Goal: Task Accomplishment & Management: Manage account settings

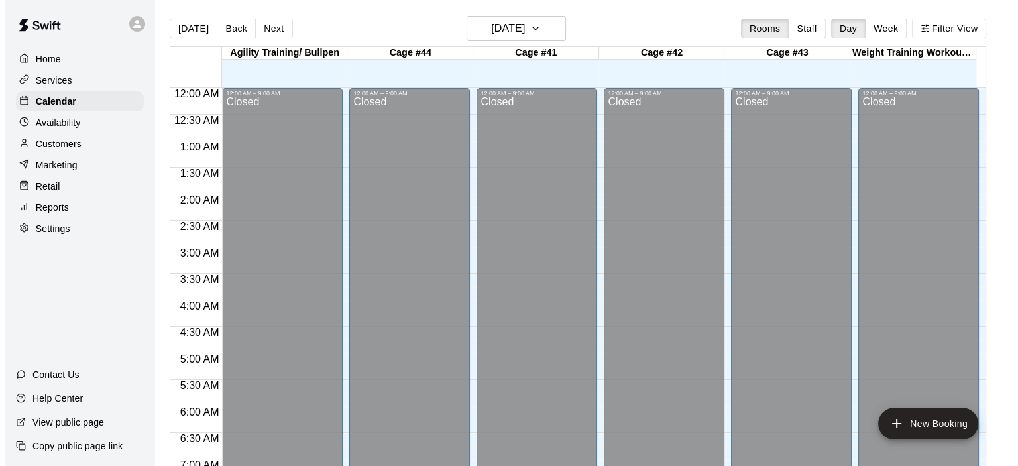
scroll to position [451, 0]
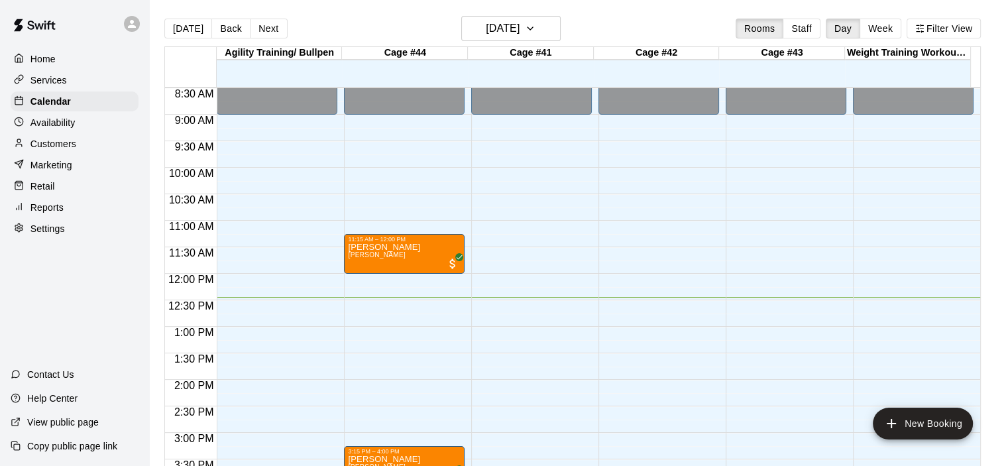
click at [55, 147] on p "Customers" at bounding box center [53, 143] width 46 height 13
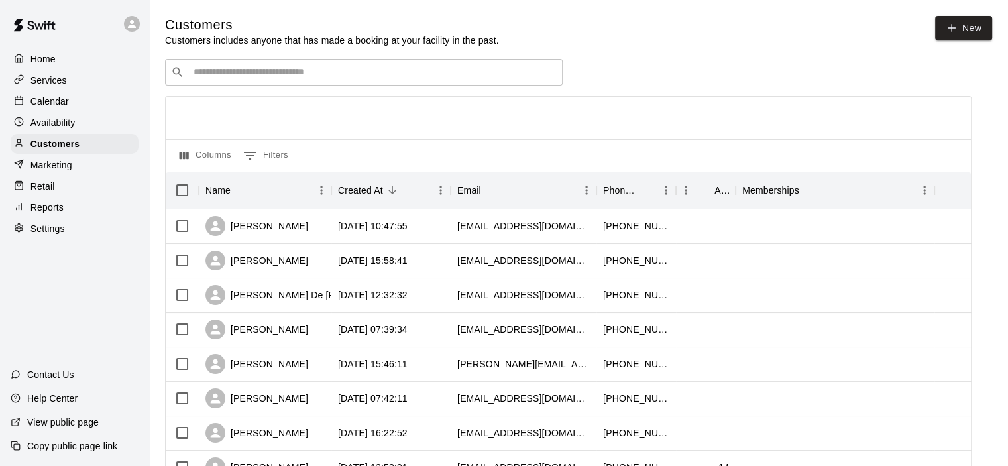
click at [228, 74] on input "Search customers by name or email" at bounding box center [373, 72] width 367 height 13
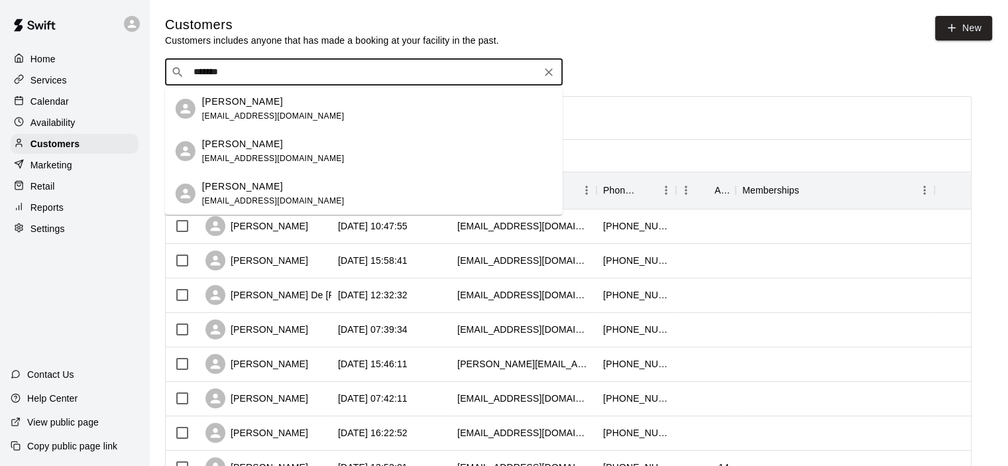
type input "********"
click at [237, 109] on div "[PERSON_NAME] [EMAIL_ADDRESS][DOMAIN_NAME]" at bounding box center [273, 109] width 142 height 28
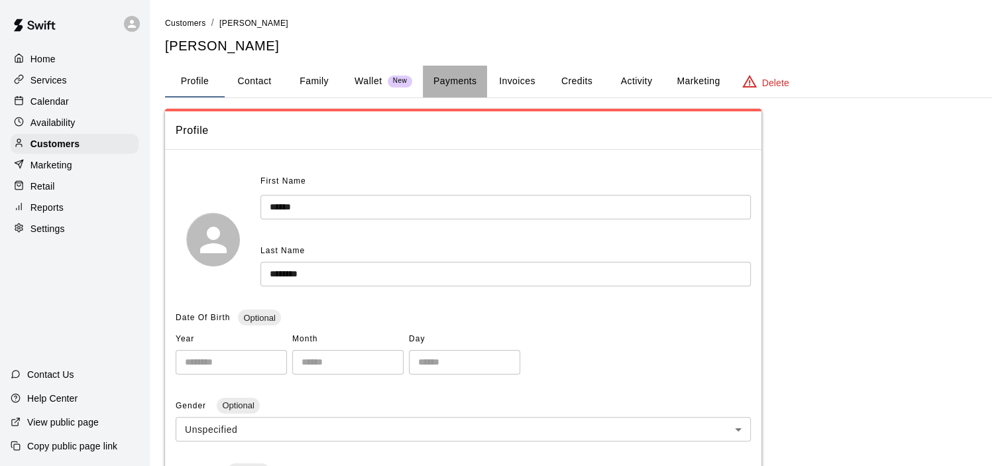
click at [453, 70] on button "Payments" at bounding box center [455, 82] width 64 height 32
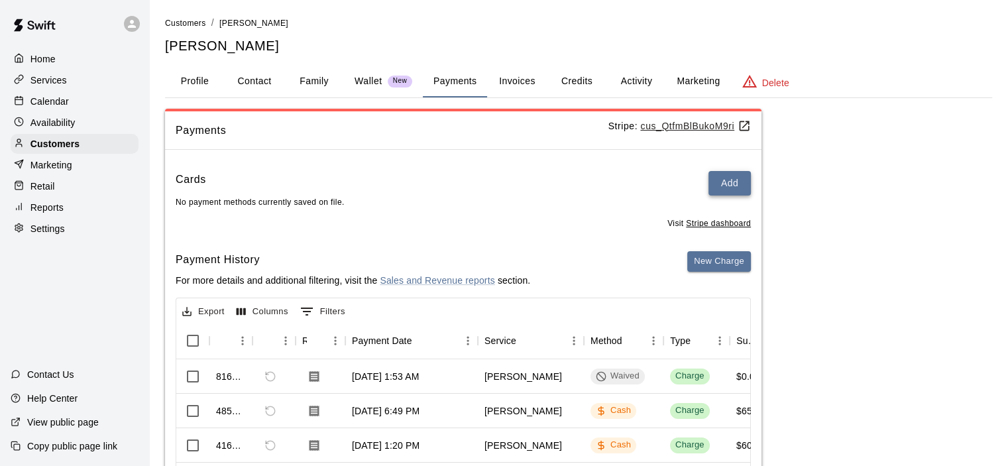
click at [725, 181] on button "Add" at bounding box center [729, 183] width 42 height 25
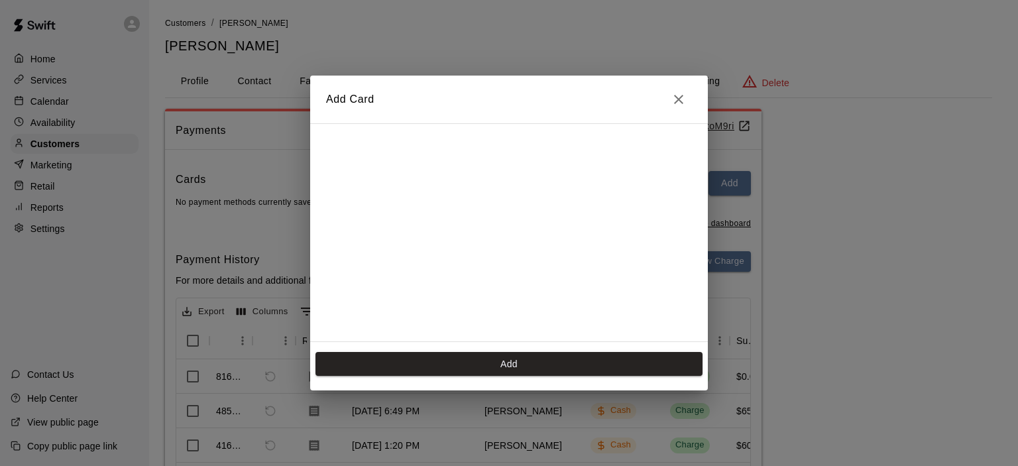
scroll to position [185, 0]
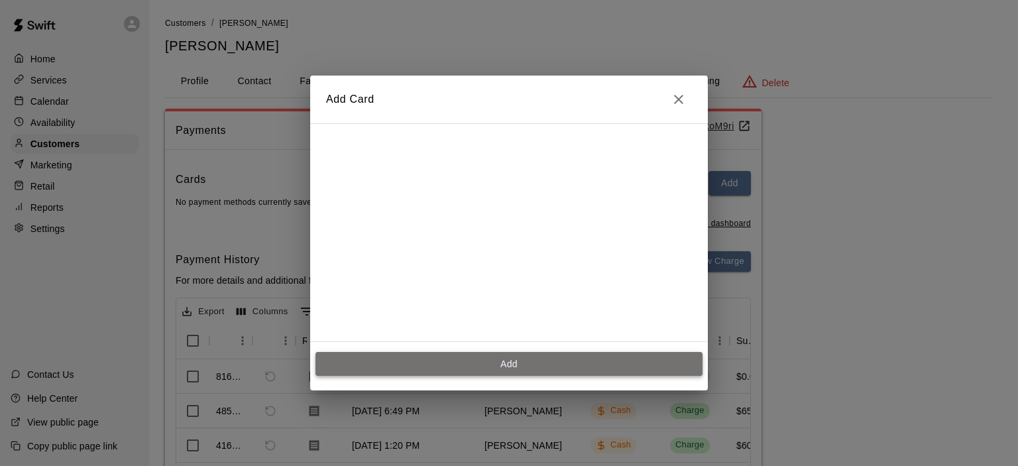
click at [526, 368] on button "Add" at bounding box center [508, 364] width 387 height 25
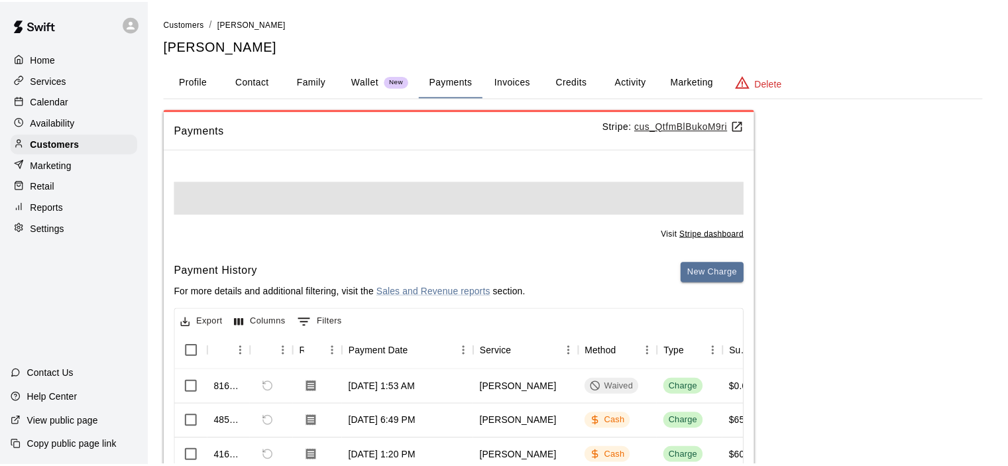
scroll to position [0, 0]
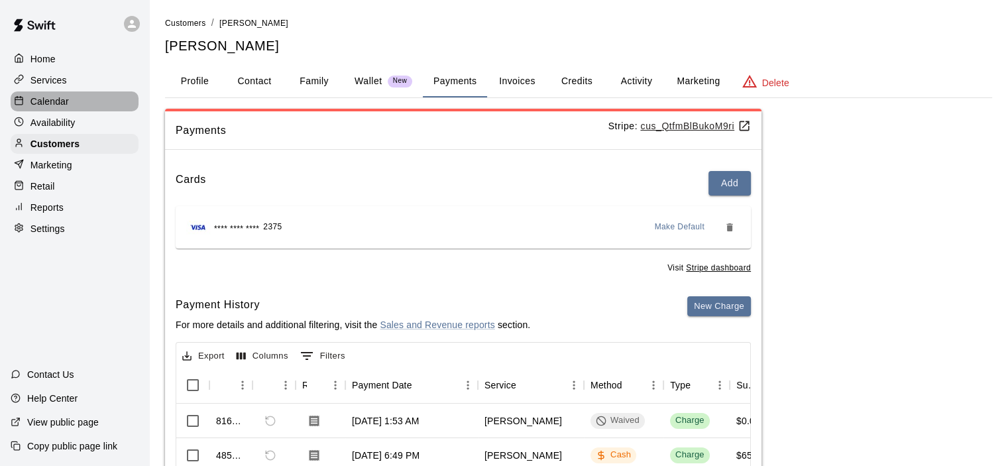
click at [65, 101] on p "Calendar" at bounding box center [49, 101] width 38 height 13
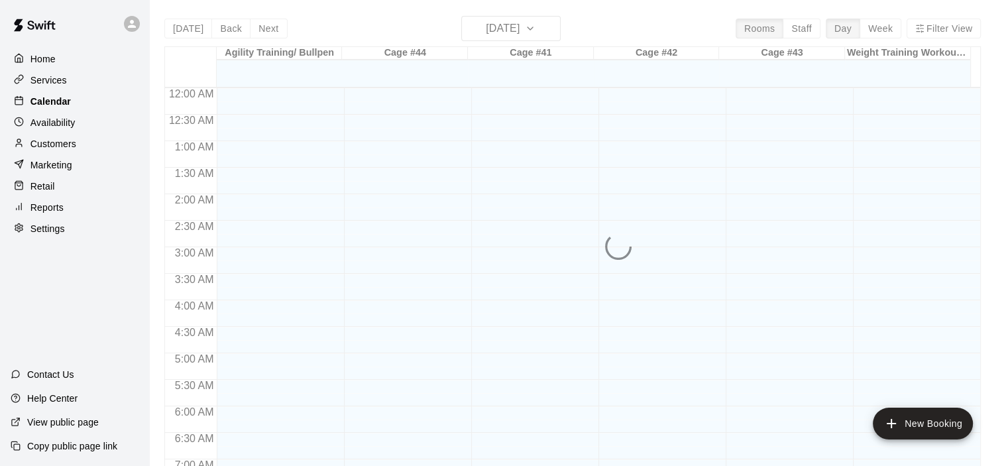
scroll to position [663, 0]
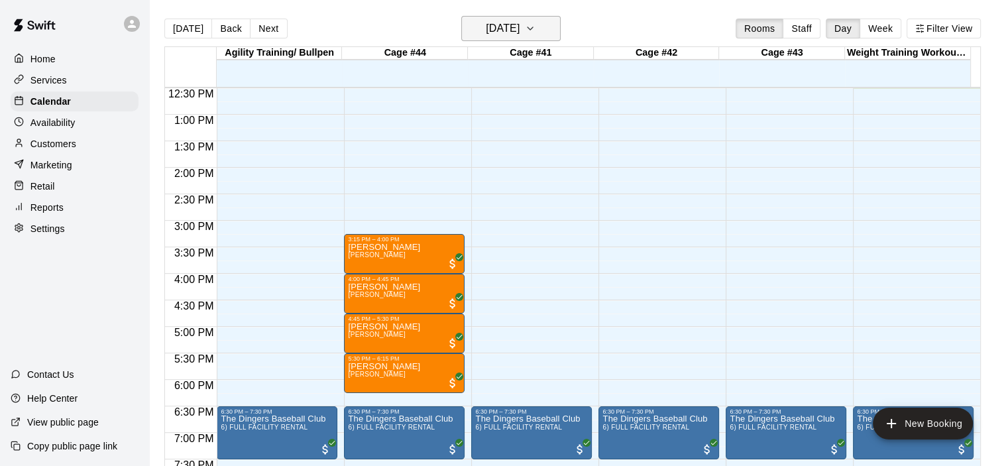
click at [559, 22] on button "[DATE]" at bounding box center [510, 28] width 99 height 25
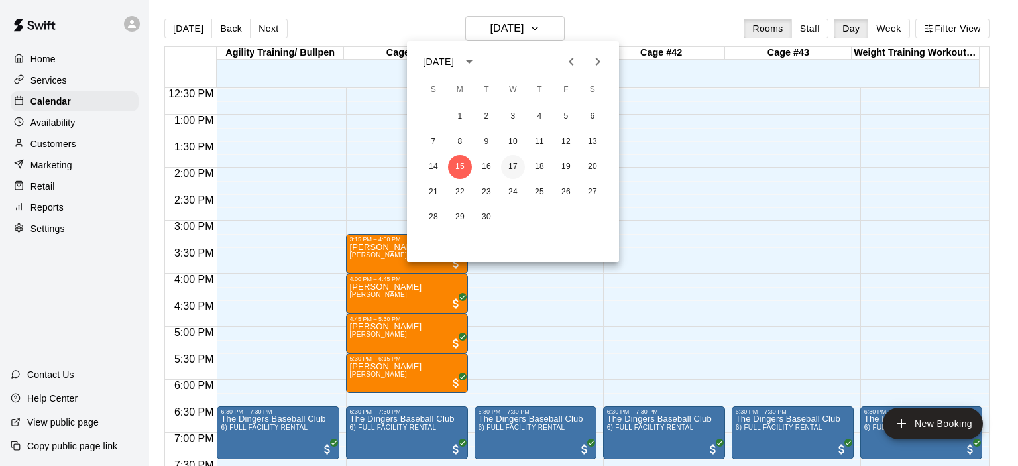
click at [513, 164] on button "17" at bounding box center [513, 167] width 24 height 24
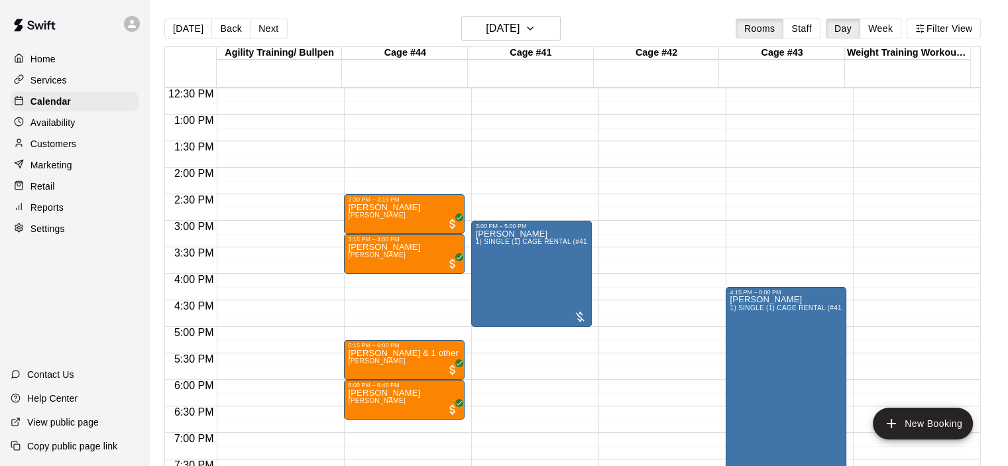
click at [55, 76] on p "Services" at bounding box center [48, 80] width 36 height 13
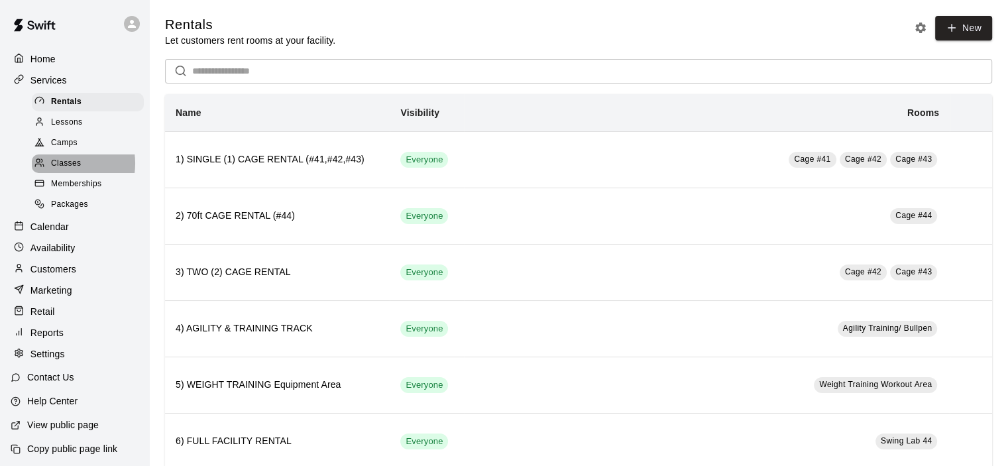
click at [61, 169] on span "Classes" at bounding box center [66, 163] width 30 height 13
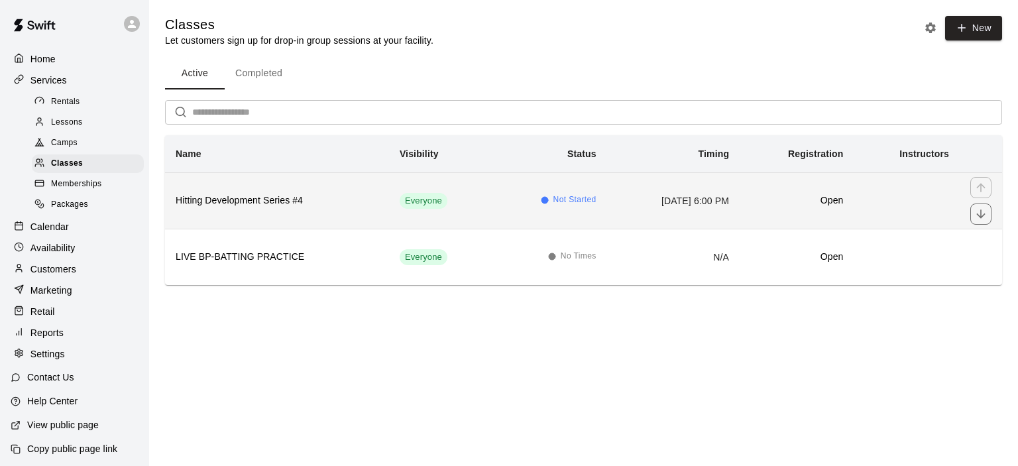
click at [400, 195] on span "Everyone" at bounding box center [424, 201] width 48 height 13
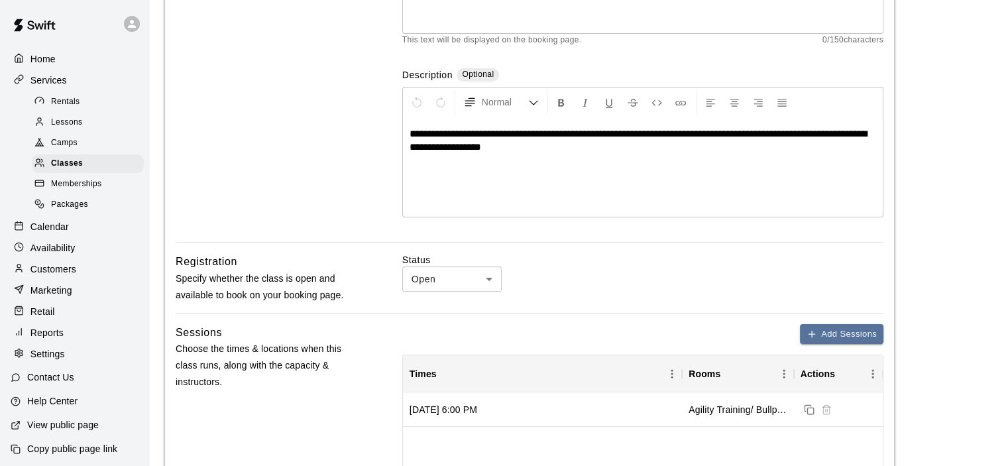
scroll to position [331, 0]
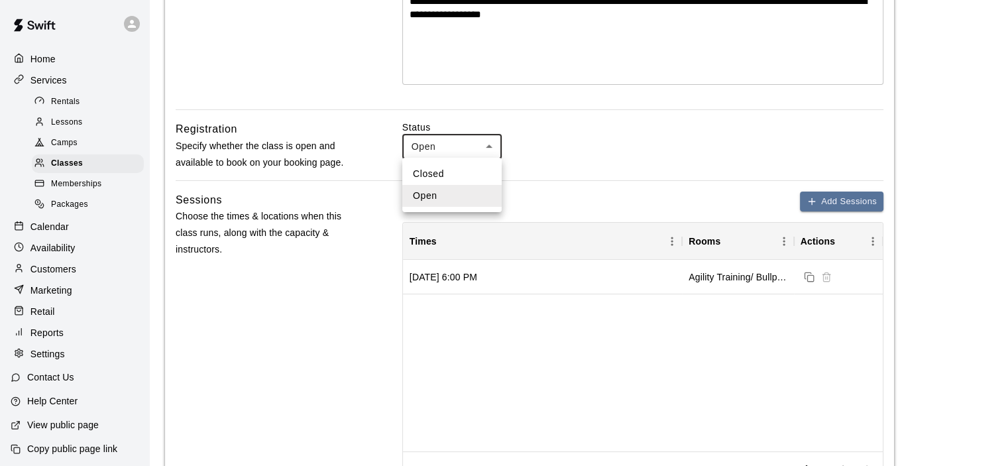
click at [488, 144] on body "**********" at bounding box center [504, 376] width 1008 height 1414
click at [448, 161] on ul "Closed Open" at bounding box center [451, 185] width 99 height 54
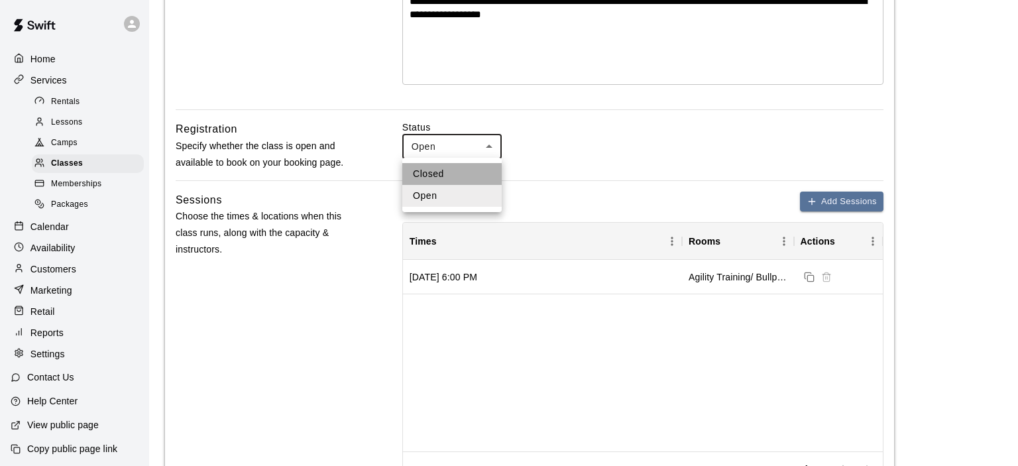
click at [445, 165] on li "Closed" at bounding box center [451, 174] width 99 height 22
click at [489, 144] on body "**********" at bounding box center [509, 376] width 1018 height 1414
click at [453, 194] on li "Open" at bounding box center [451, 196] width 99 height 22
type input "****"
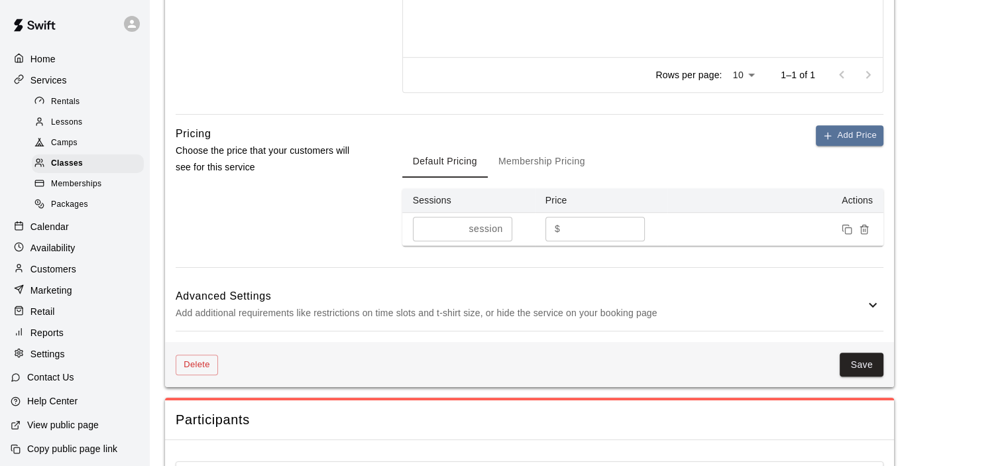
scroll to position [795, 0]
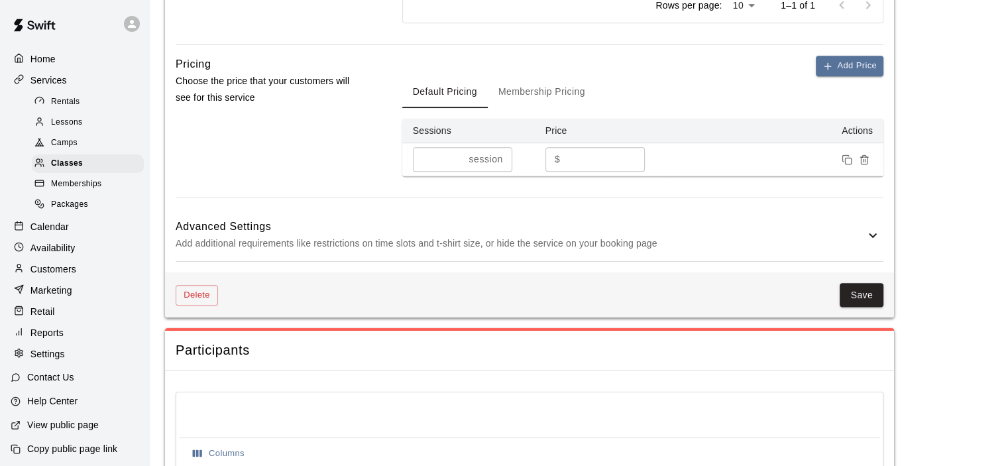
click at [869, 227] on icon at bounding box center [873, 235] width 16 height 16
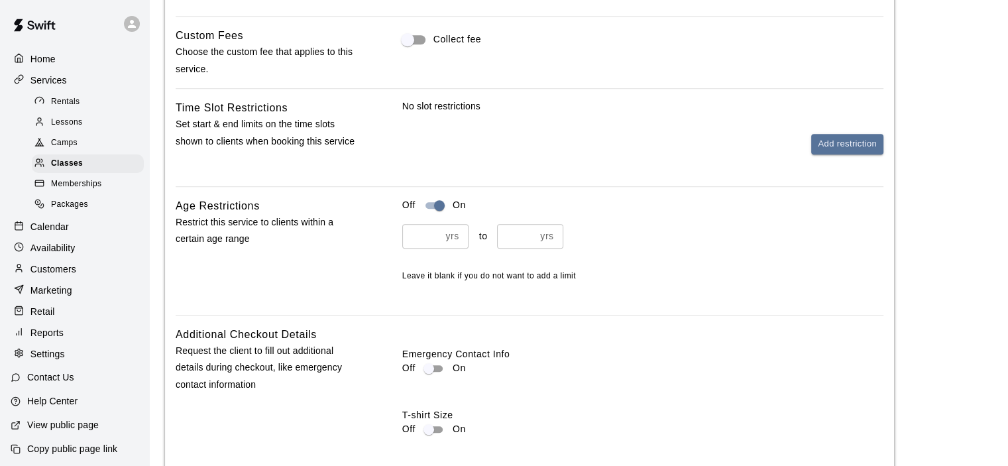
scroll to position [1044, 0]
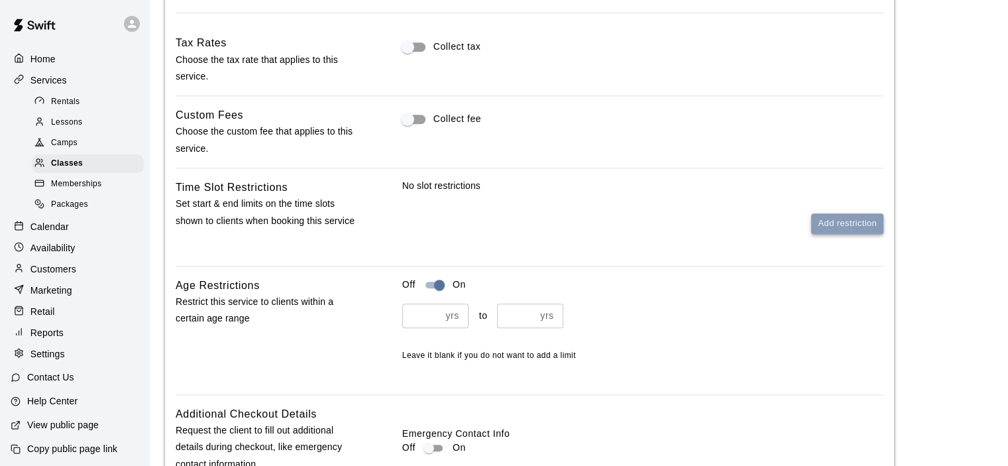
click at [830, 219] on button "Add restriction" at bounding box center [847, 223] width 72 height 21
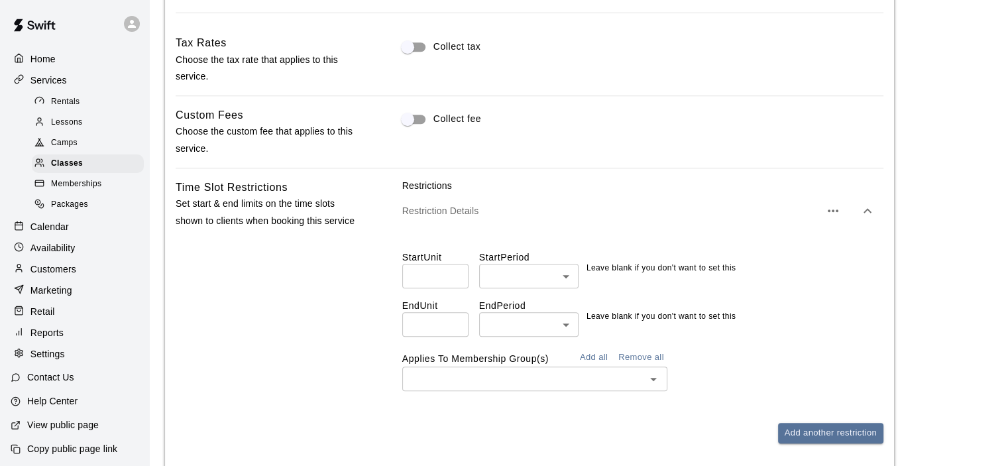
click at [869, 203] on icon "button" at bounding box center [868, 211] width 16 height 16
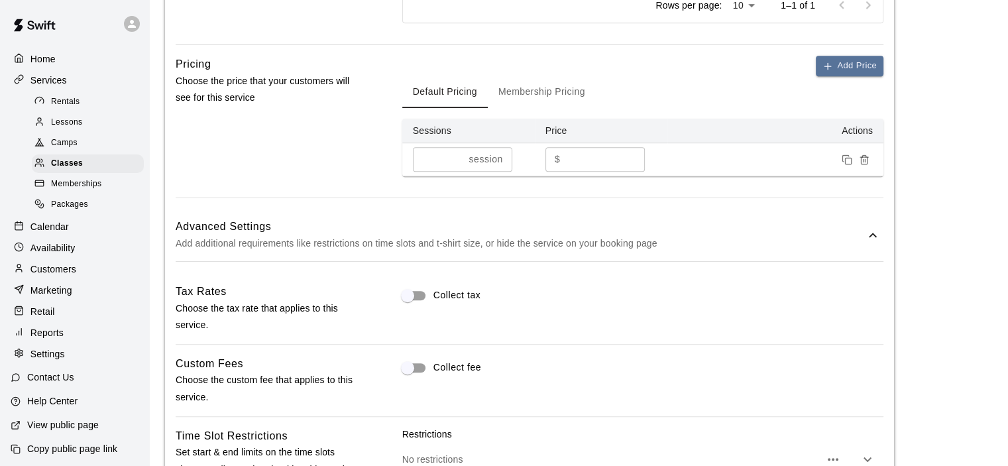
scroll to position [861, 0]
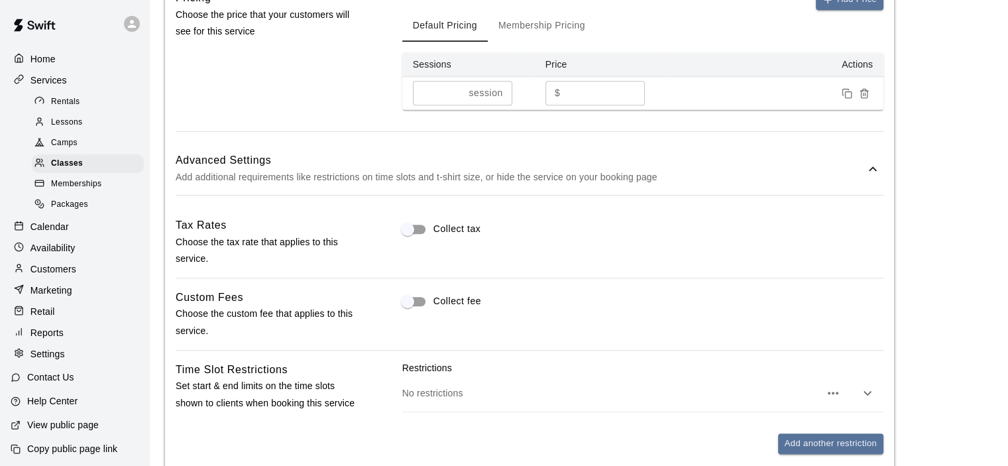
click at [872, 163] on icon at bounding box center [873, 169] width 16 height 16
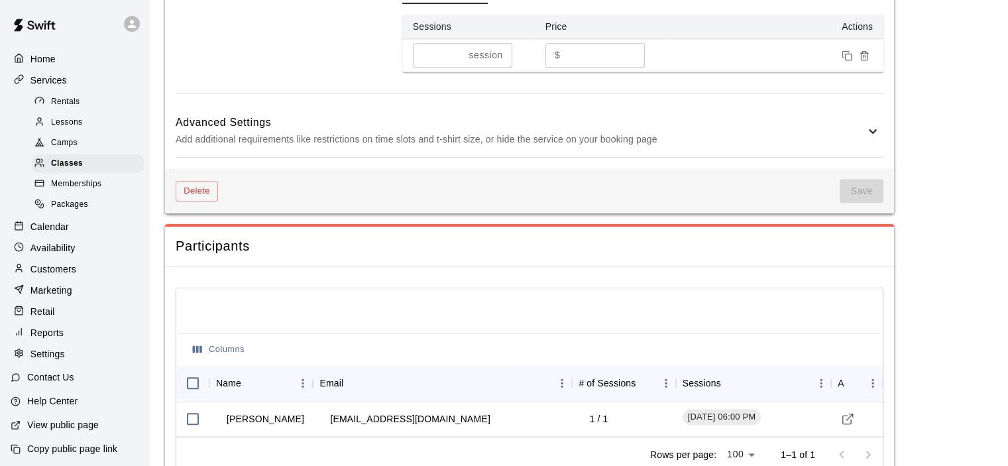
scroll to position [879, 0]
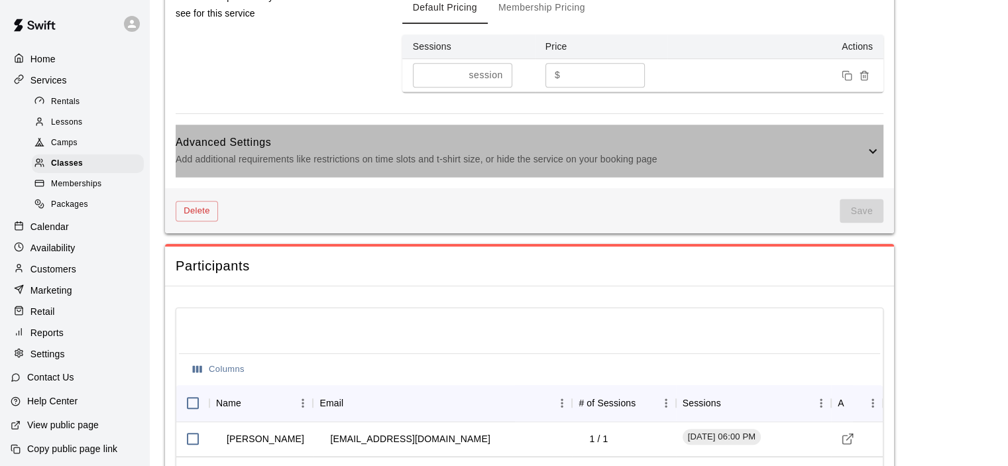
click at [869, 149] on icon at bounding box center [873, 151] width 16 height 16
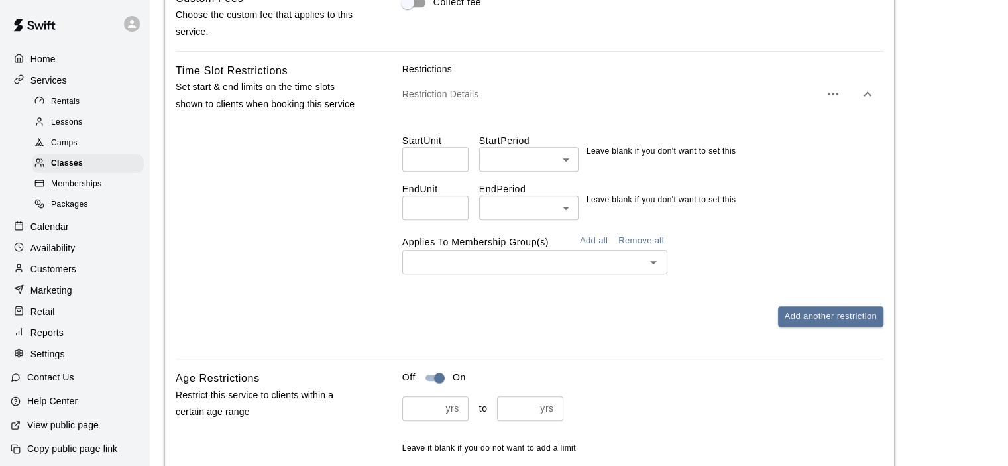
scroll to position [1144, 0]
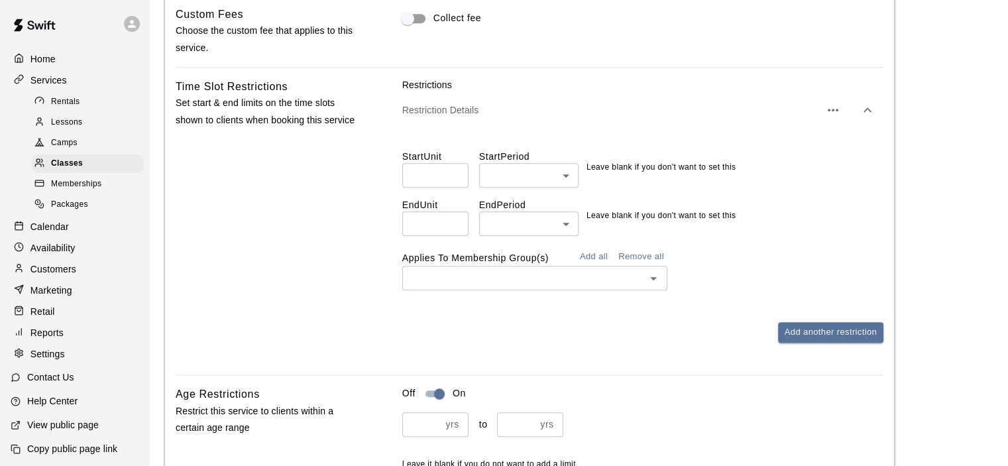
click at [828, 105] on icon "button" at bounding box center [833, 110] width 16 height 16
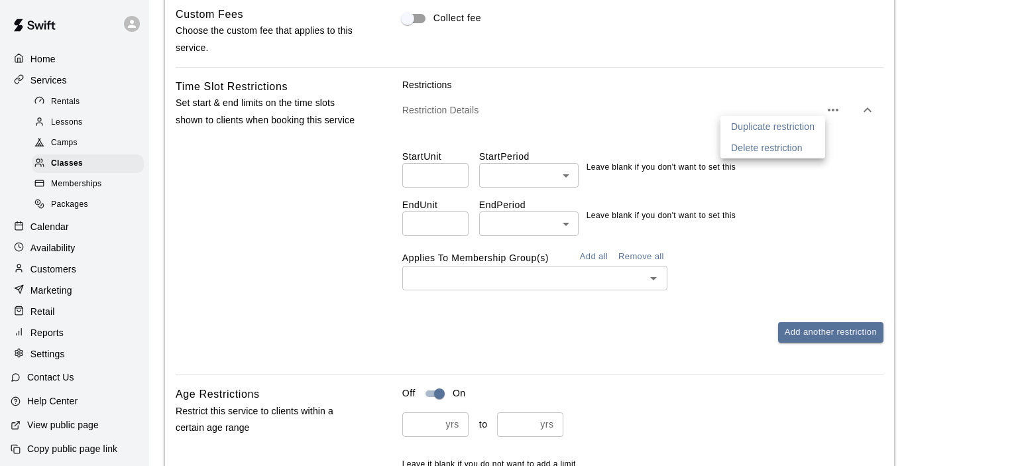
click at [838, 177] on div at bounding box center [509, 233] width 1018 height 466
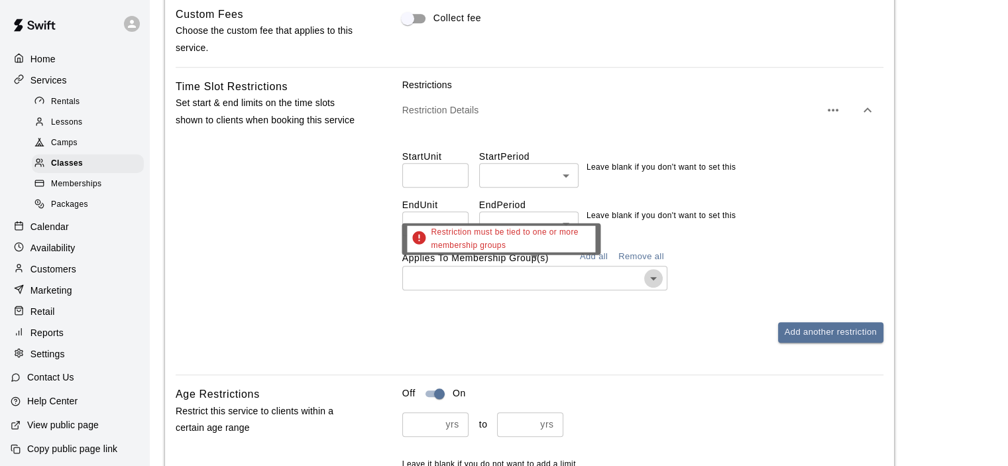
click at [652, 277] on icon "Open" at bounding box center [653, 278] width 7 height 3
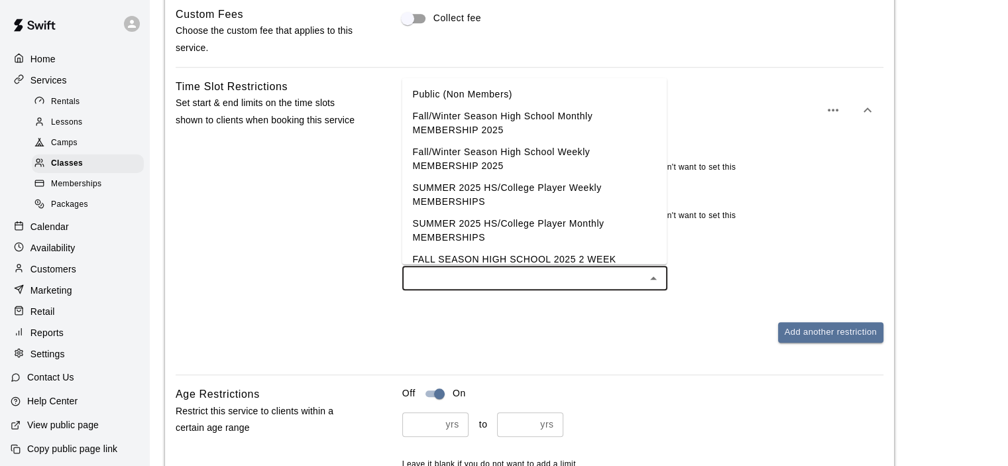
click at [739, 252] on div "Applies To Membership Group(s) Add all Remove all ​" at bounding box center [642, 269] width 481 height 44
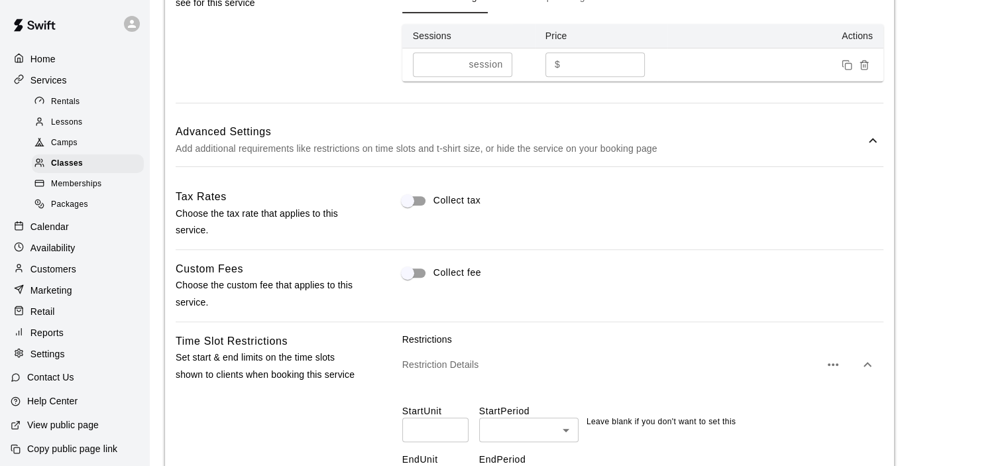
scroll to position [813, 0]
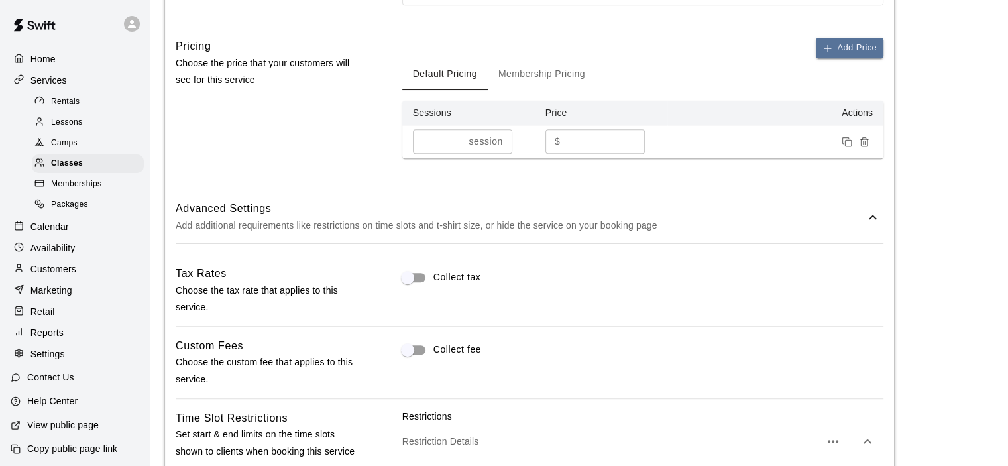
click at [489, 144] on p "session" at bounding box center [486, 142] width 34 height 14
click at [446, 144] on input "*" at bounding box center [438, 141] width 51 height 25
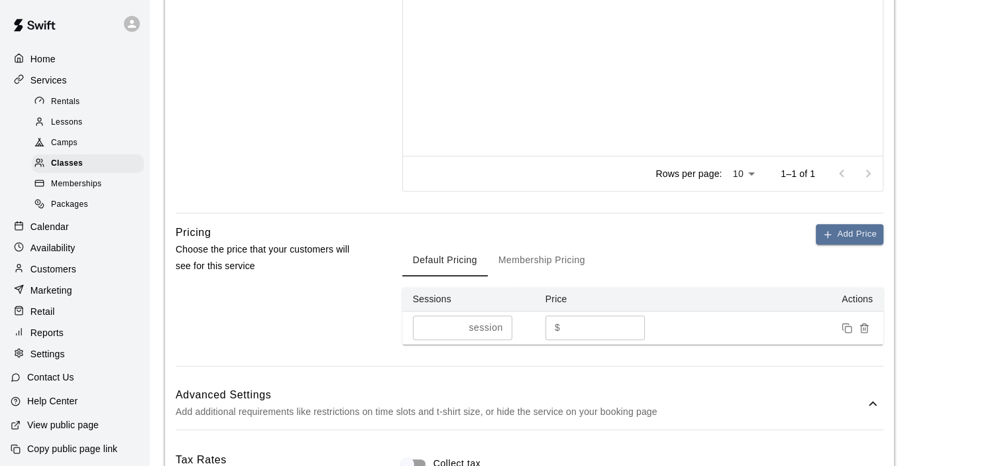
scroll to position [614, 0]
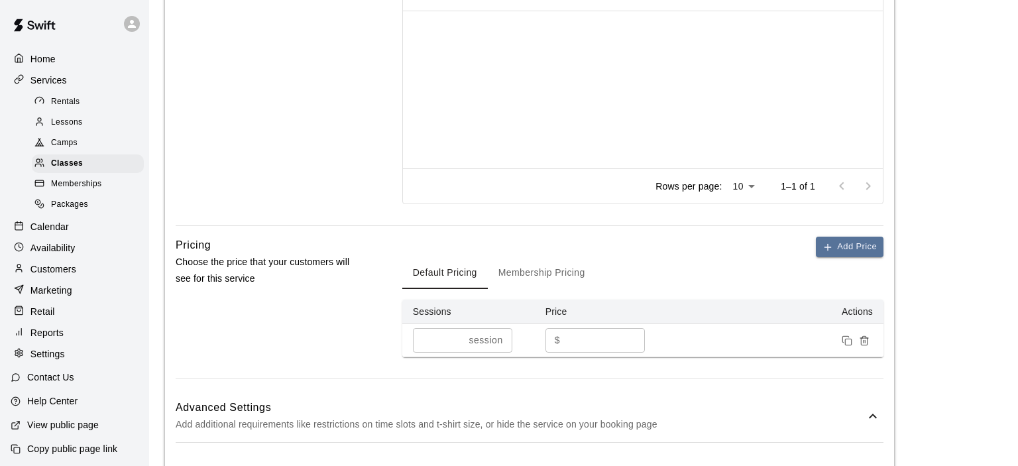
click at [746, 230] on li "25" at bounding box center [744, 233] width 32 height 22
type input "**"
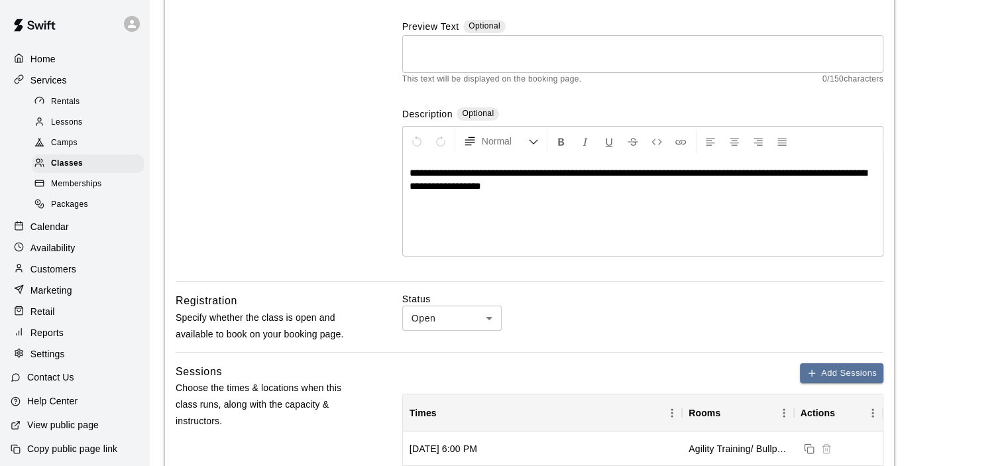
scroll to position [217, 0]
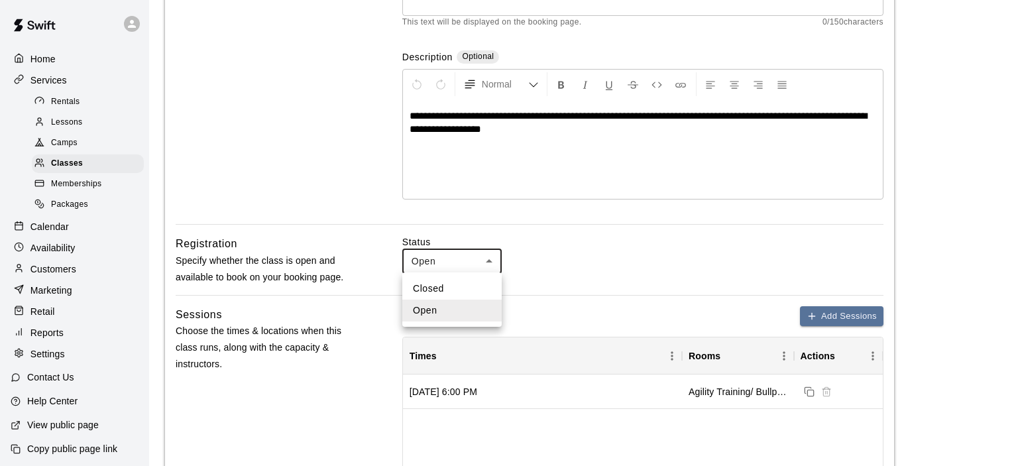
click at [431, 290] on li "Closed" at bounding box center [451, 289] width 99 height 22
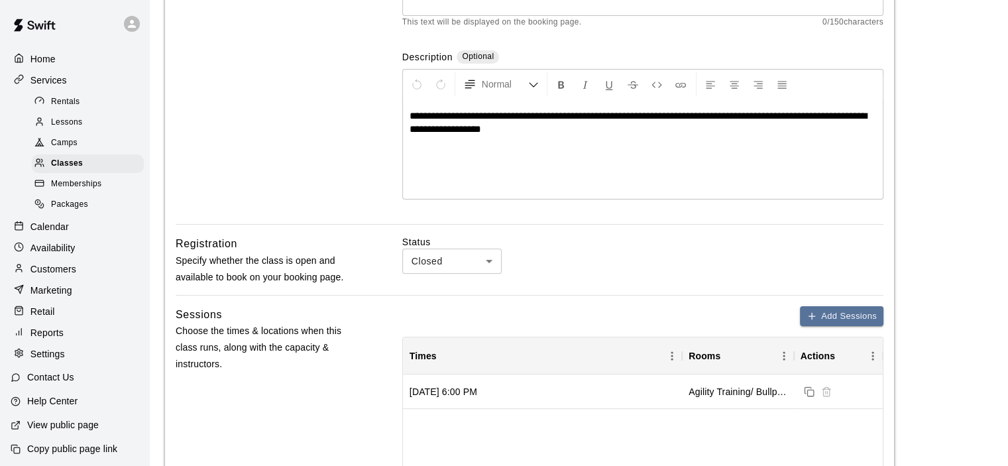
click at [577, 264] on div "Status Closed ****** ​" at bounding box center [642, 254] width 481 height 38
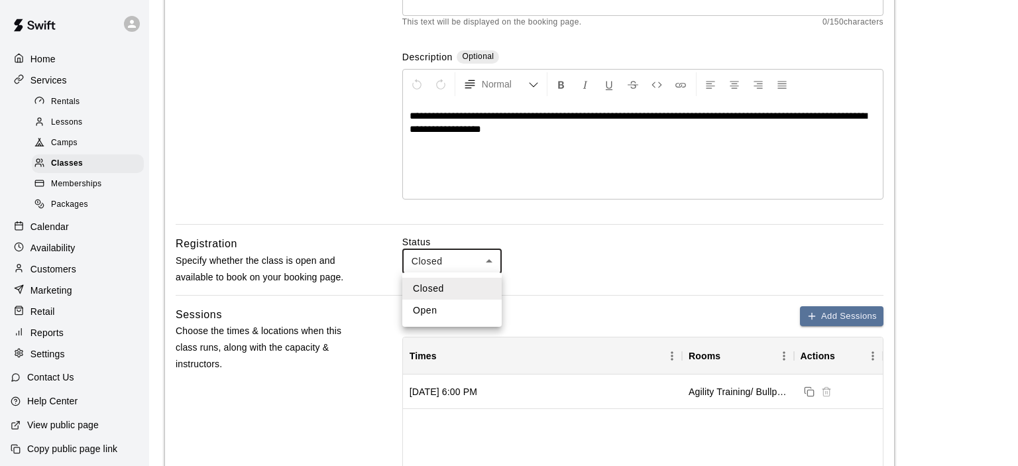
click at [456, 307] on li "Open" at bounding box center [451, 311] width 99 height 22
type input "****"
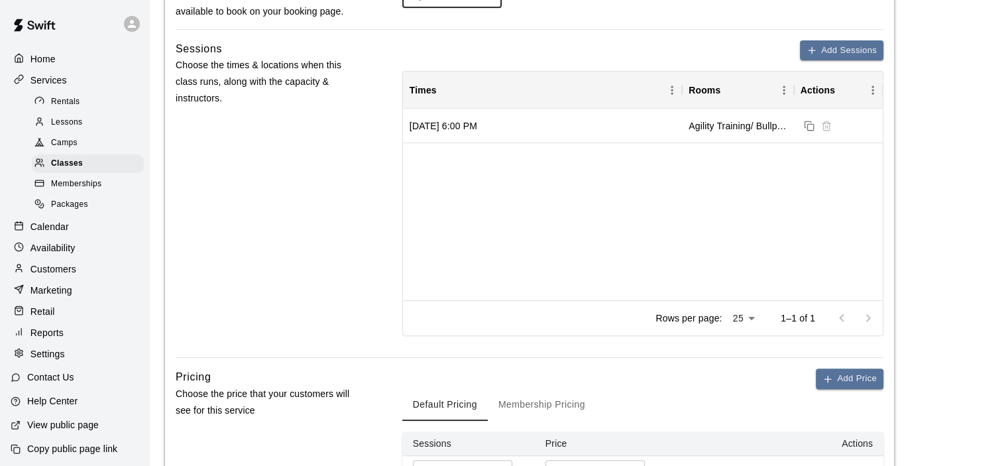
scroll to position [482, 0]
click at [60, 233] on p "Calendar" at bounding box center [49, 226] width 38 height 13
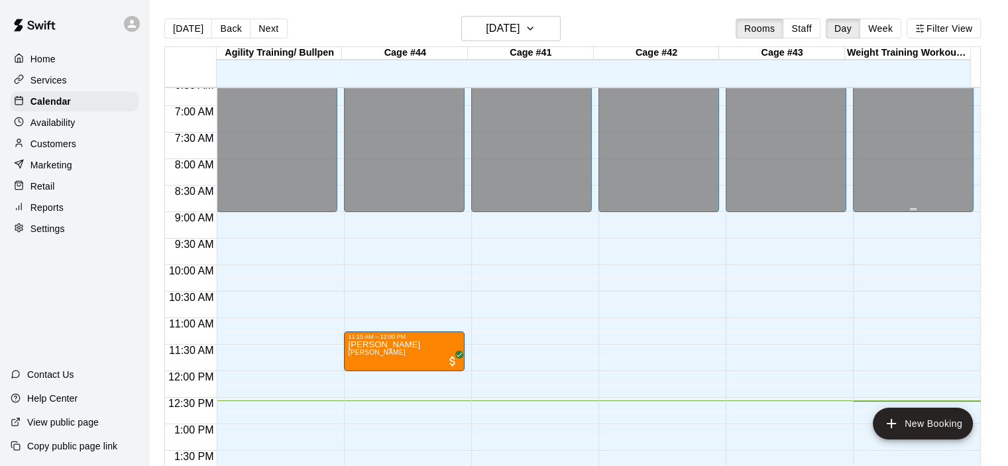
scroll to position [349, 0]
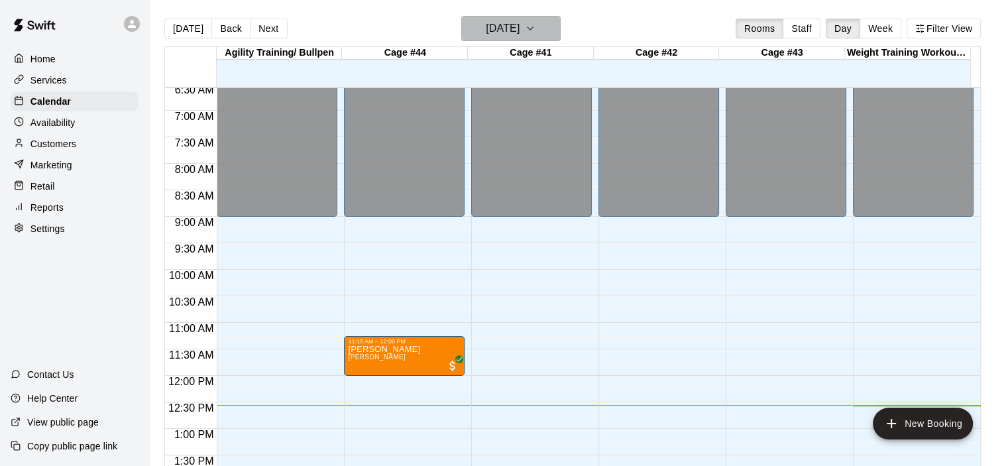
click at [535, 28] on icon "button" at bounding box center [530, 29] width 11 height 16
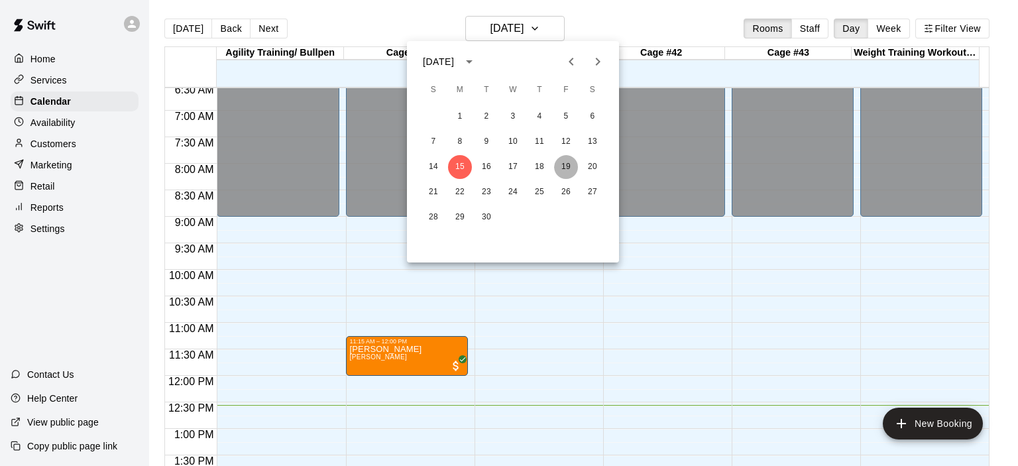
click at [569, 162] on button "19" at bounding box center [566, 167] width 24 height 24
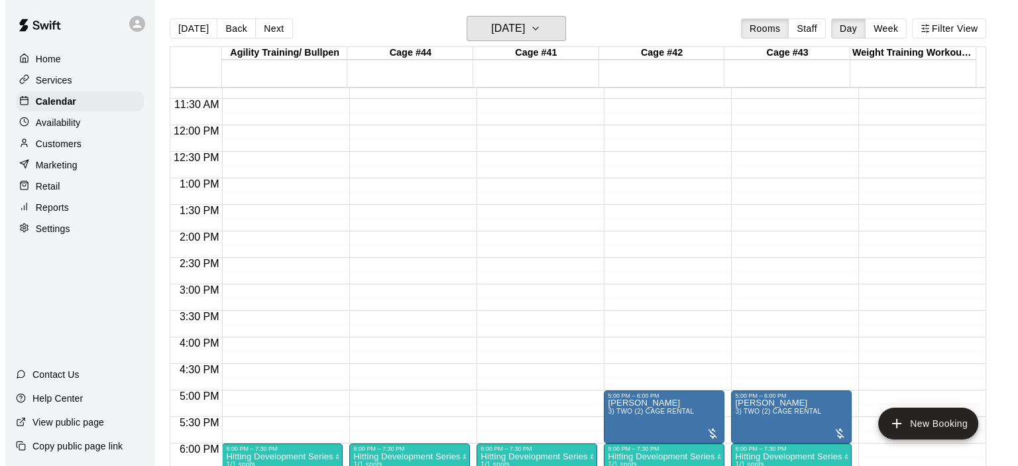
scroll to position [812, 0]
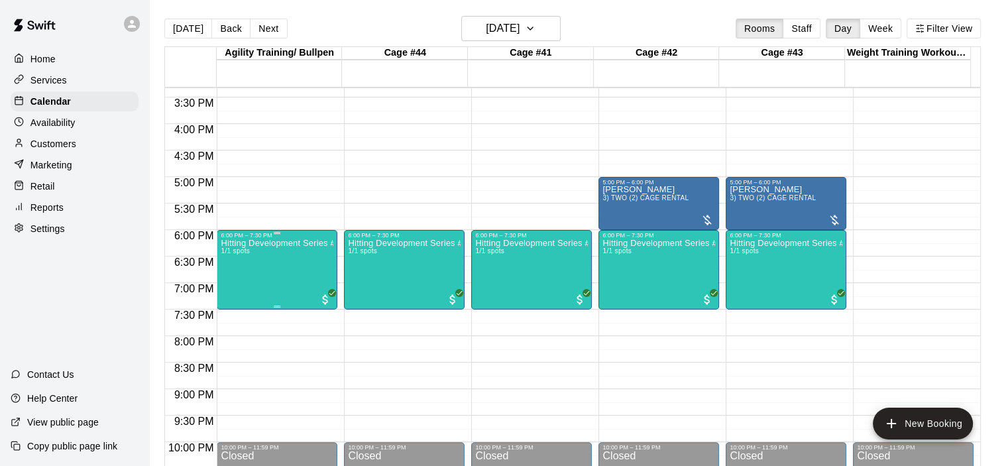
click at [309, 256] on div "Hitting Development Series #4 1/1 spots" at bounding box center [277, 472] width 113 height 466
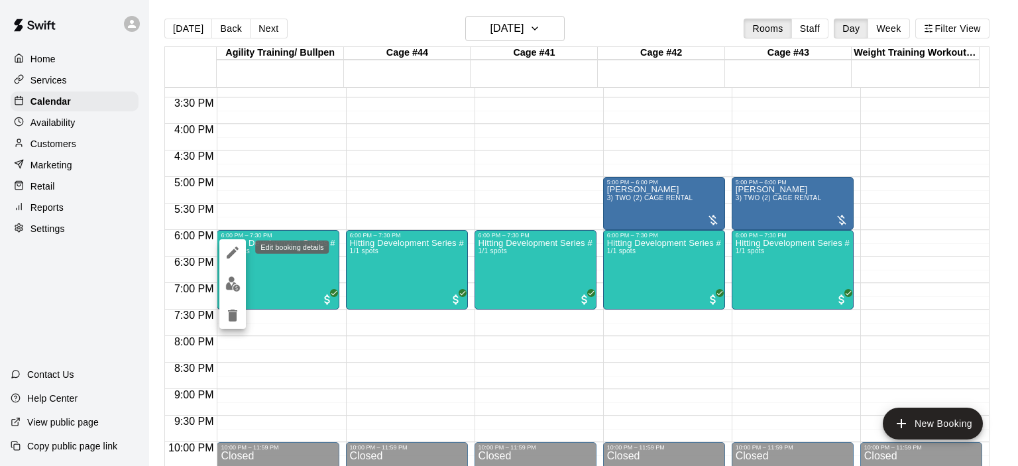
click at [233, 255] on icon "edit" at bounding box center [233, 253] width 16 height 16
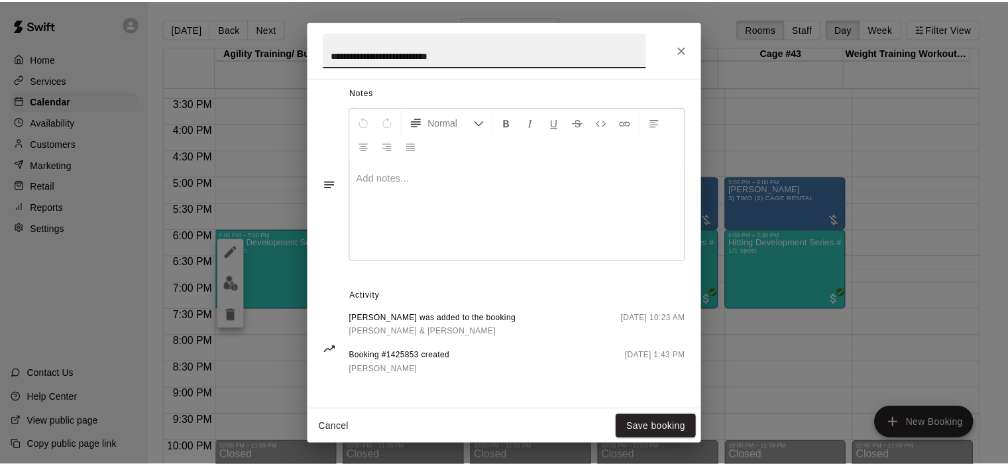
scroll to position [0, 0]
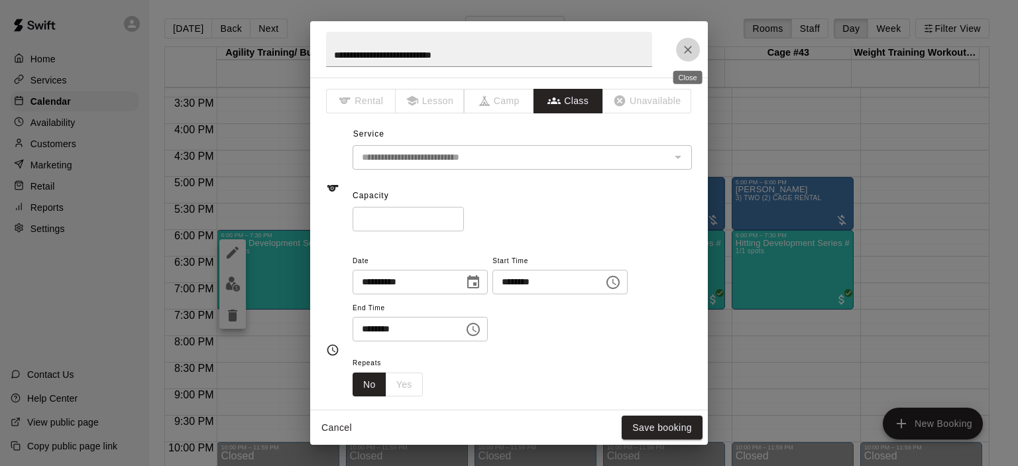
click at [685, 50] on icon "Close" at bounding box center [687, 49] width 13 height 13
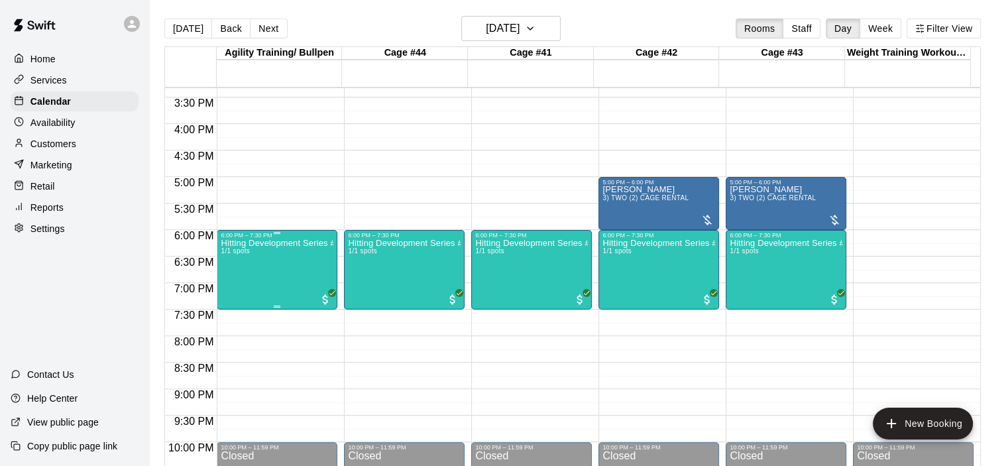
click at [305, 243] on p "Hitting Development Series #4" at bounding box center [277, 243] width 113 height 0
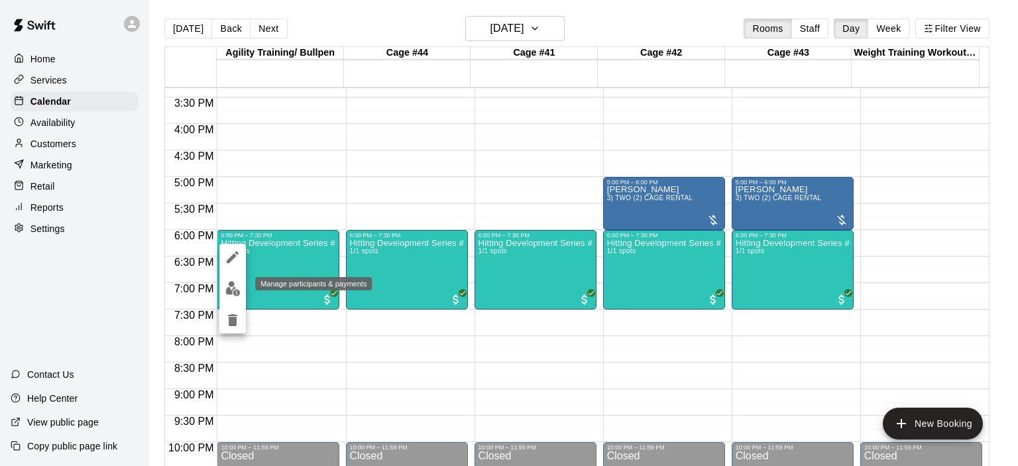
click at [232, 292] on img "edit" at bounding box center [232, 288] width 15 height 15
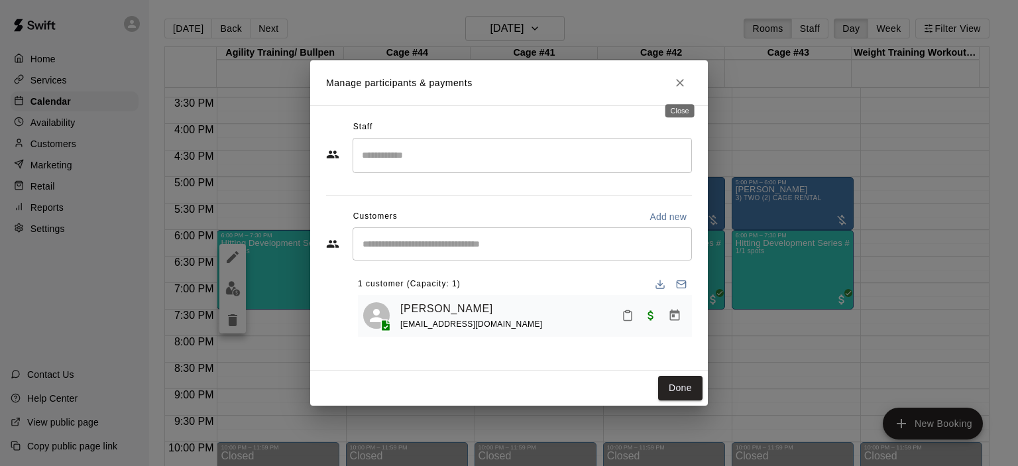
click at [678, 79] on icon "Close" at bounding box center [679, 82] width 13 height 13
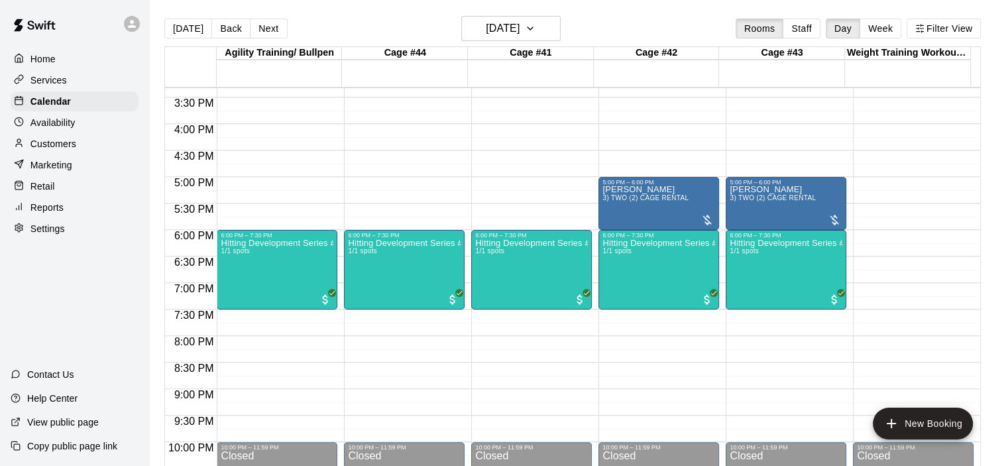
click at [43, 78] on p "Services" at bounding box center [48, 80] width 36 height 13
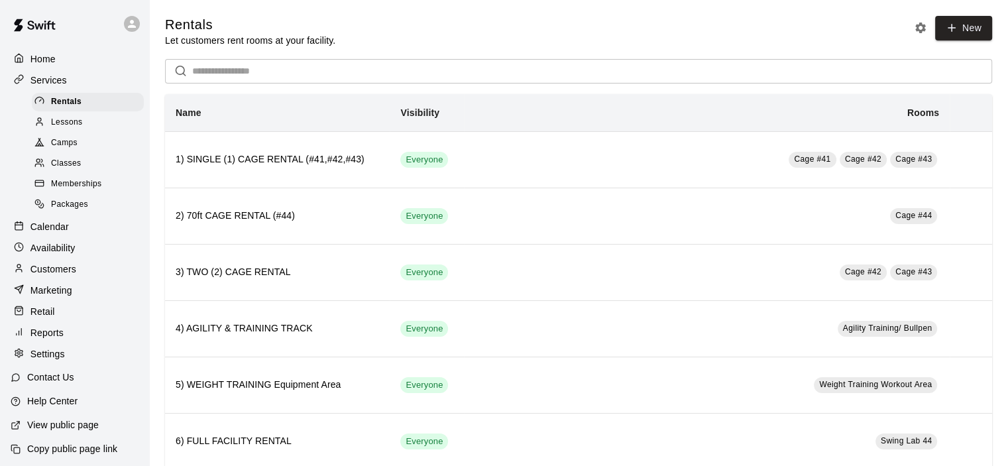
click at [68, 161] on div "Classes" at bounding box center [88, 163] width 112 height 19
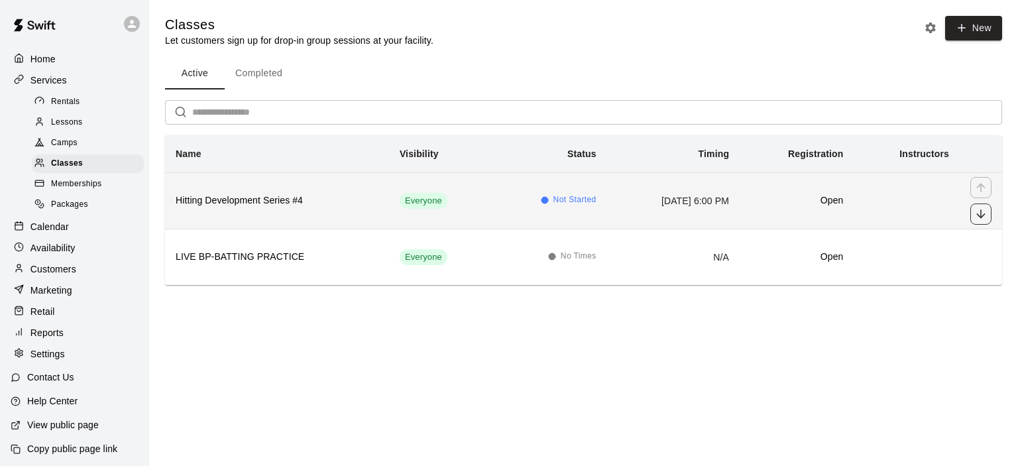
click at [978, 207] on icon "move item down" at bounding box center [980, 213] width 13 height 13
click at [561, 201] on span "No Times" at bounding box center [579, 200] width 36 height 13
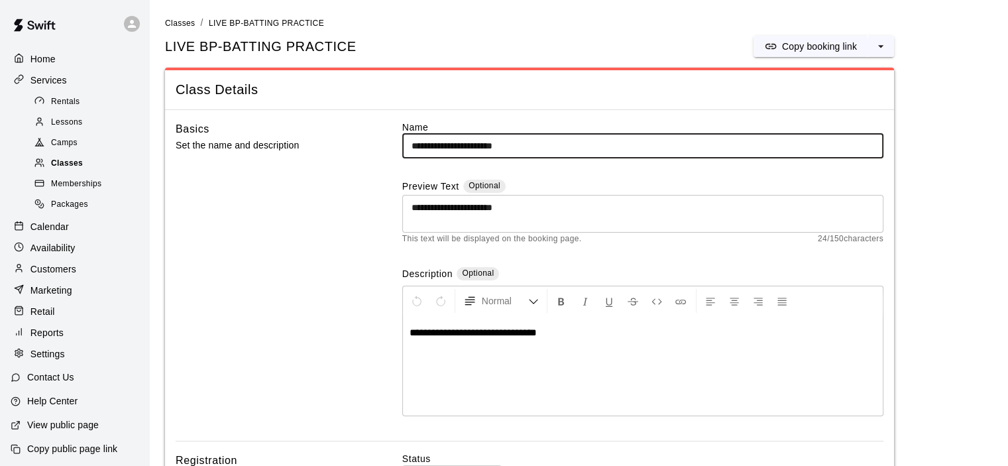
click at [74, 166] on span "Classes" at bounding box center [67, 163] width 32 height 13
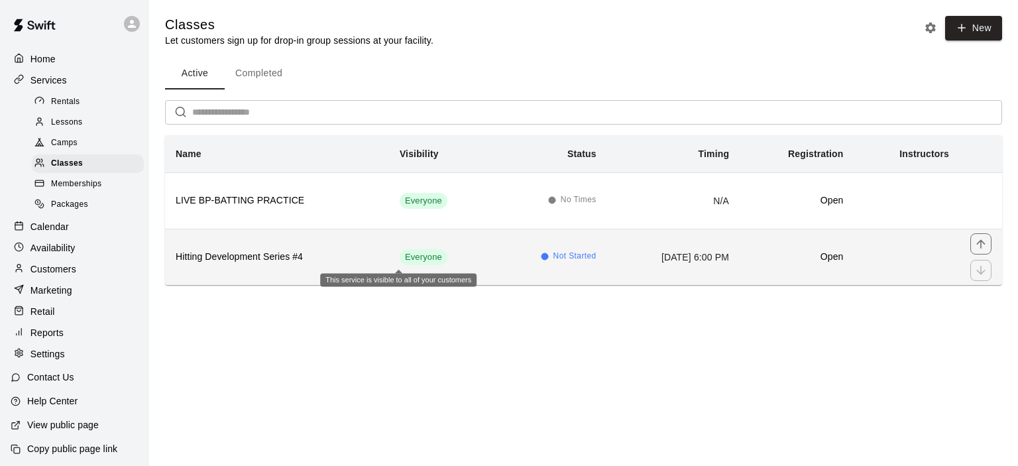
click at [408, 256] on span "Everyone" at bounding box center [424, 257] width 48 height 13
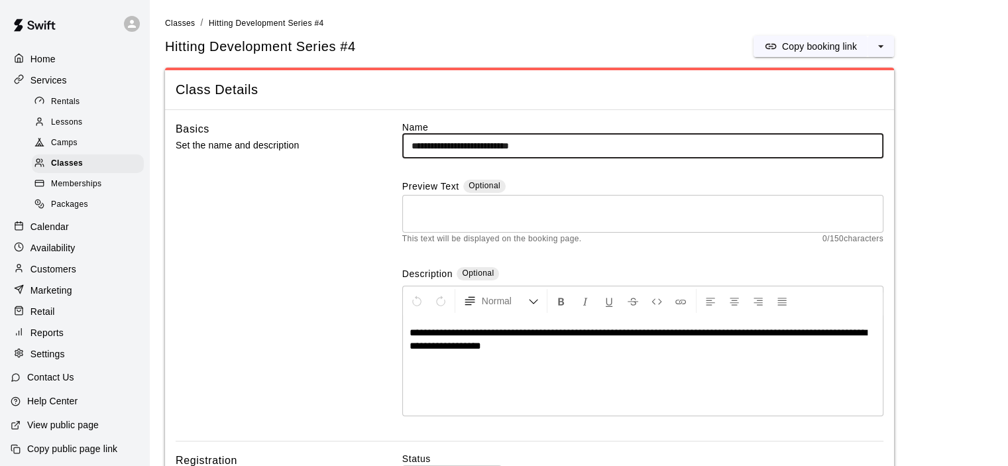
click at [447, 216] on textarea at bounding box center [643, 214] width 463 height 27
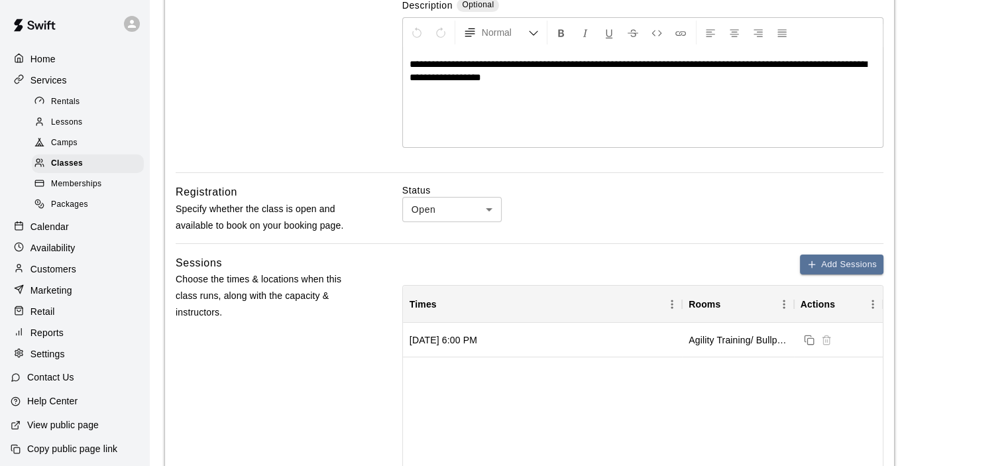
scroll to position [398, 0]
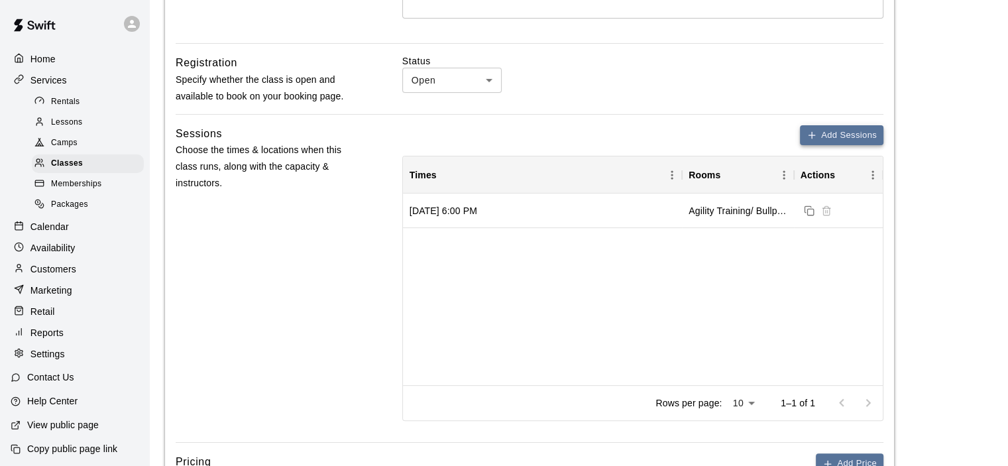
click at [848, 130] on button "Add Sessions" at bounding box center [841, 135] width 83 height 21
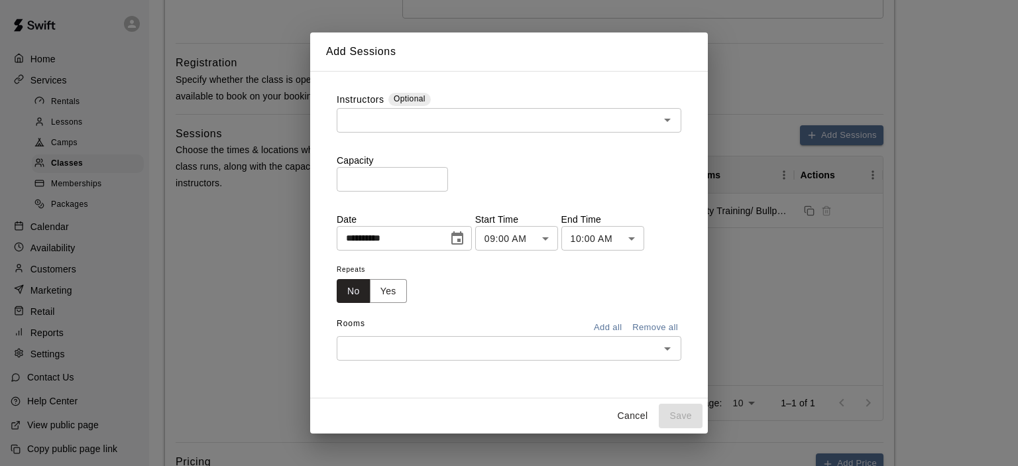
click at [639, 416] on button "Cancel" at bounding box center [632, 416] width 42 height 25
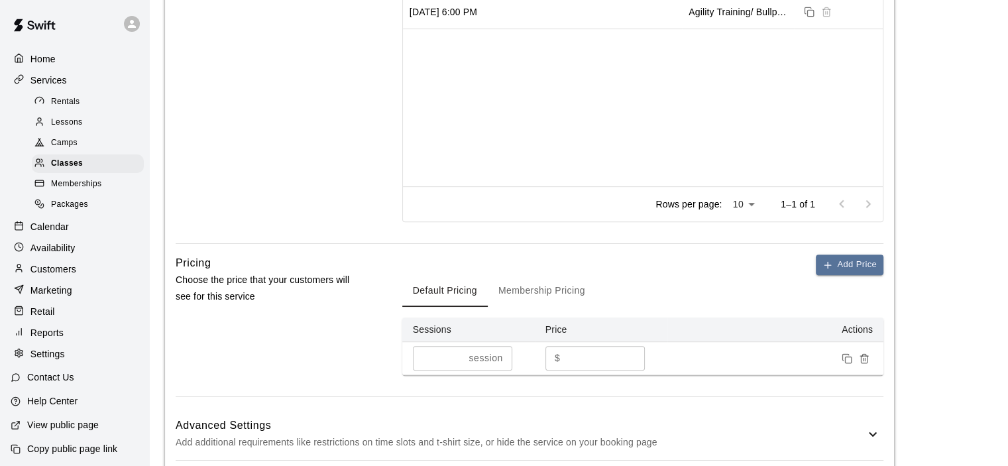
scroll to position [729, 0]
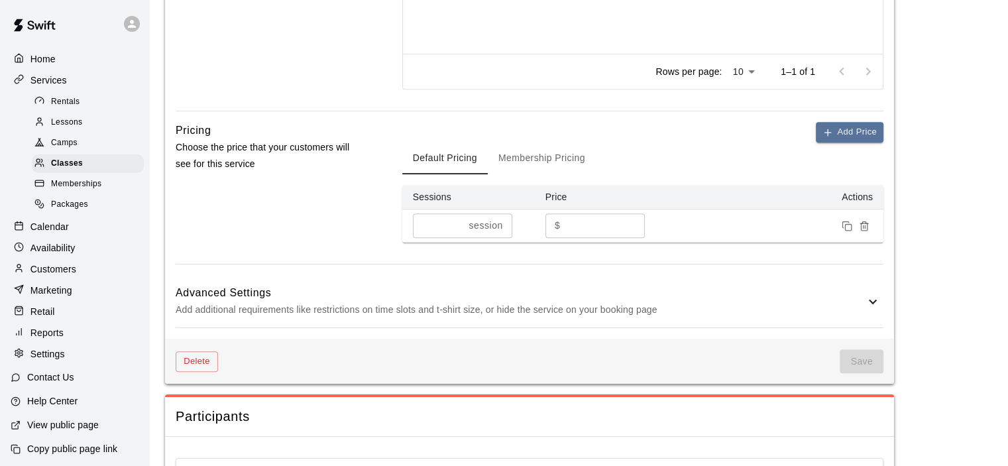
click at [873, 295] on icon at bounding box center [873, 302] width 16 height 16
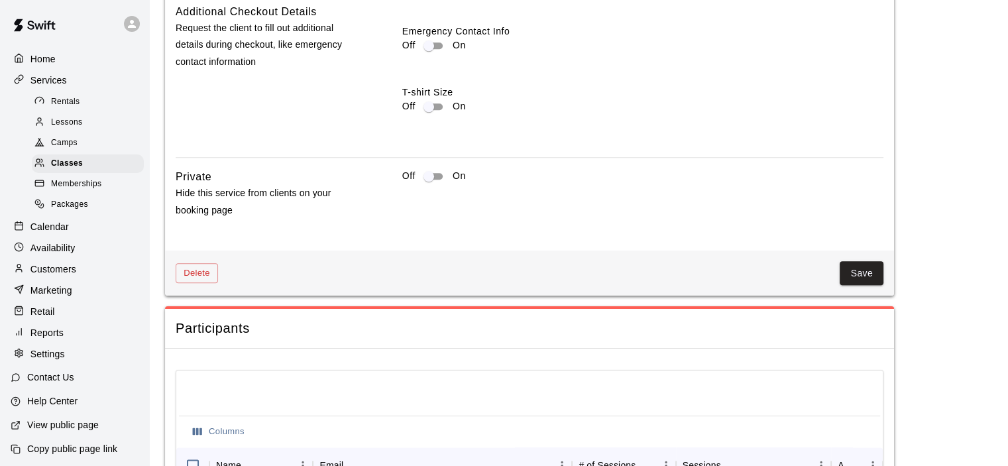
scroll to position [1574, 0]
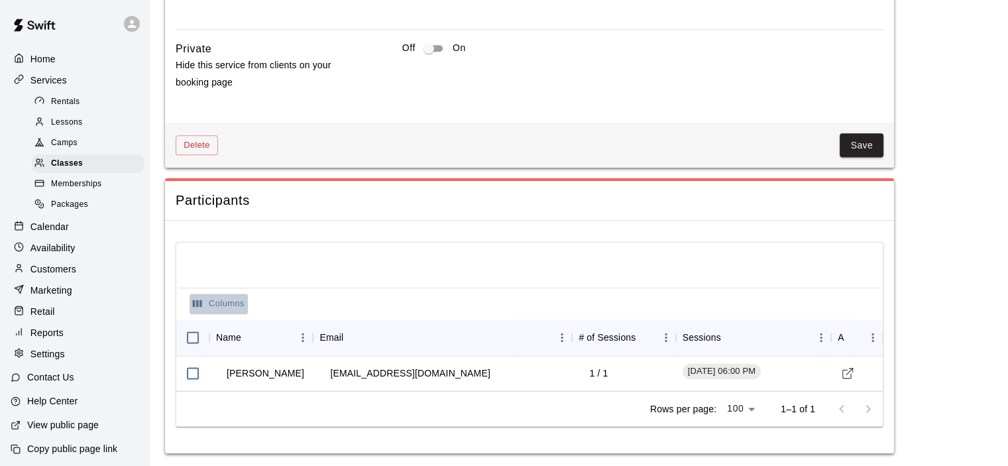
click at [195, 300] on icon "Select columns" at bounding box center [198, 304] width 12 height 12
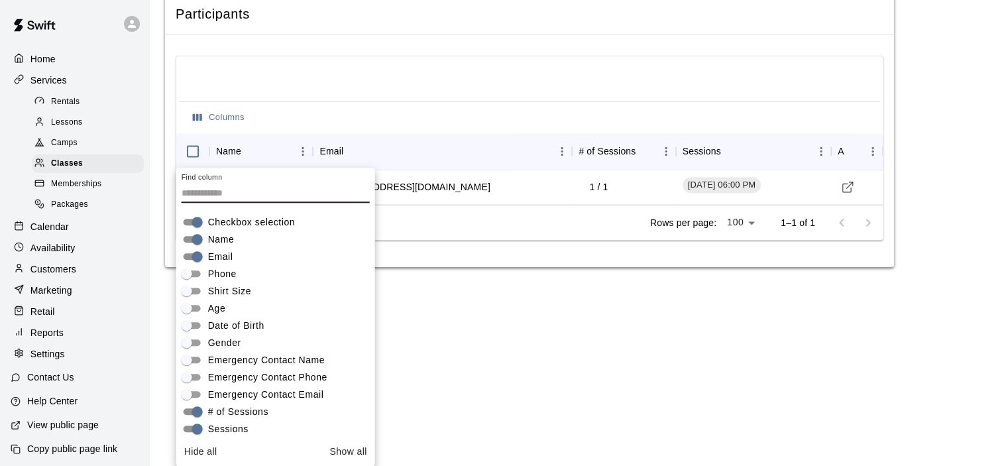
scroll to position [23, 0]
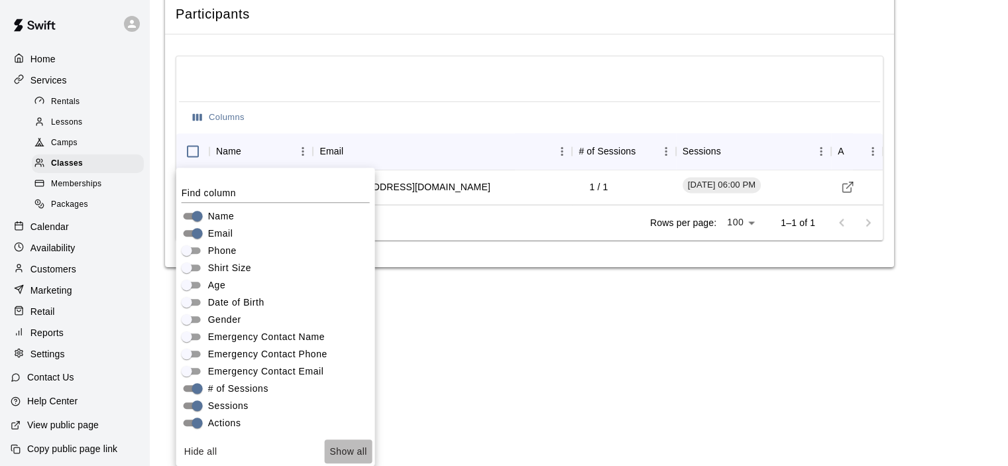
click at [347, 450] on button "Show all" at bounding box center [348, 451] width 48 height 25
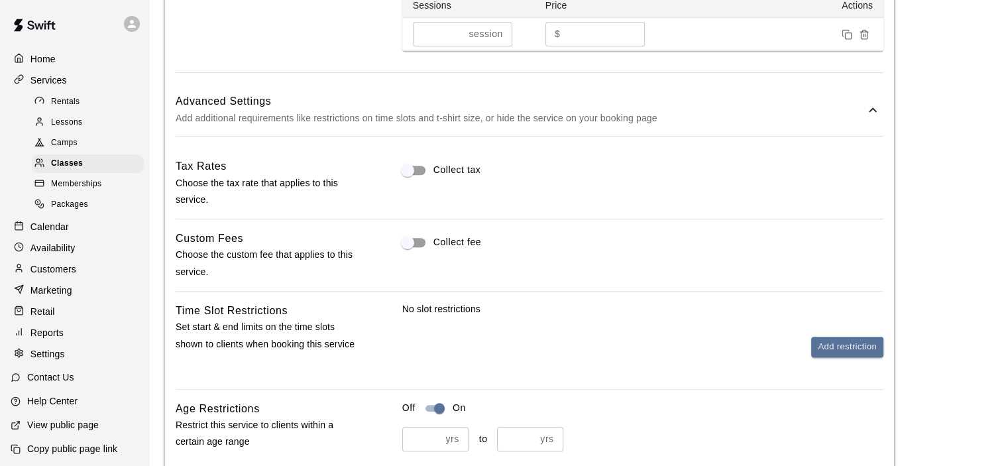
scroll to position [845, 0]
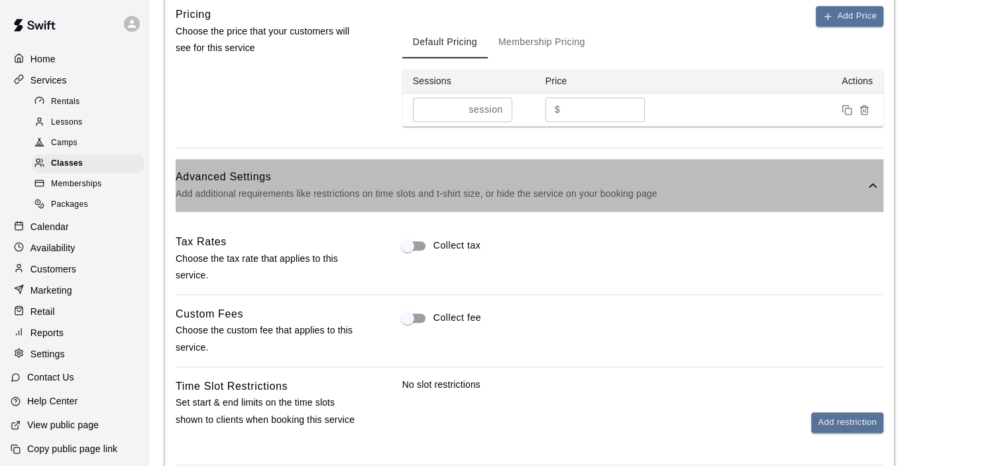
click at [292, 186] on p "Add additional requirements like restrictions on time slots and t-shirt size, o…" at bounding box center [520, 194] width 689 height 17
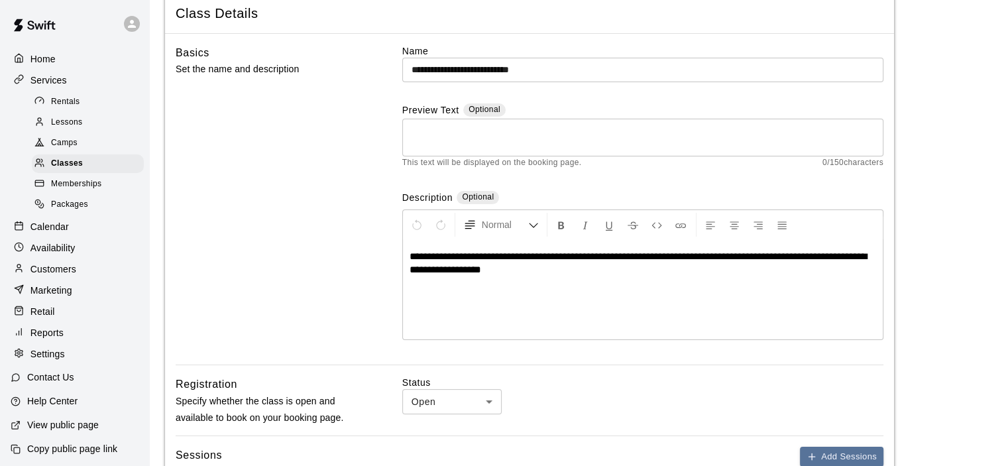
scroll to position [0, 0]
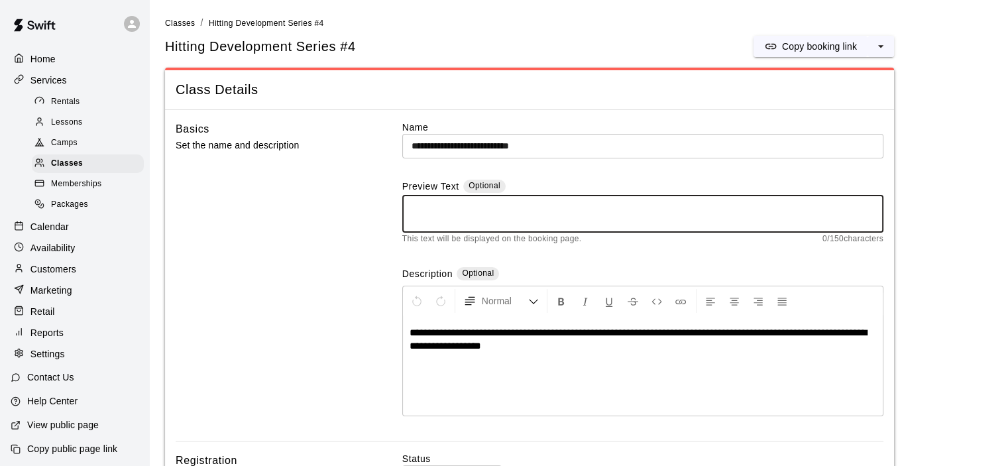
click at [435, 220] on textarea at bounding box center [643, 214] width 463 height 27
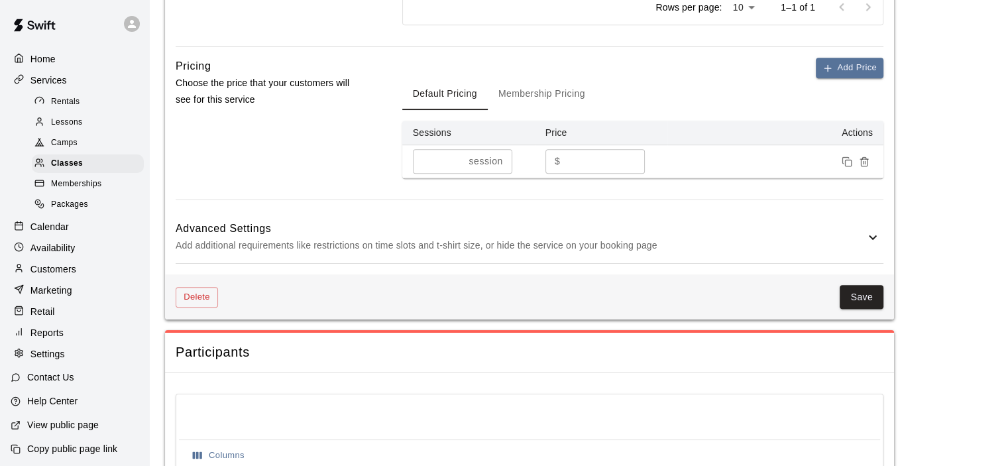
scroll to position [946, 0]
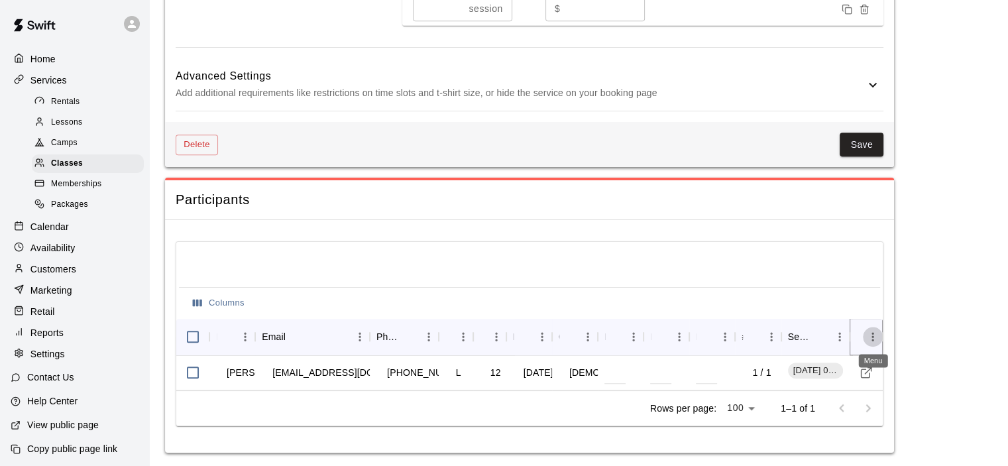
click at [866, 331] on icon "Menu" at bounding box center [872, 336] width 13 height 13
click at [611, 274] on div at bounding box center [529, 266] width 701 height 42
click at [90, 364] on div "Settings" at bounding box center [75, 354] width 128 height 20
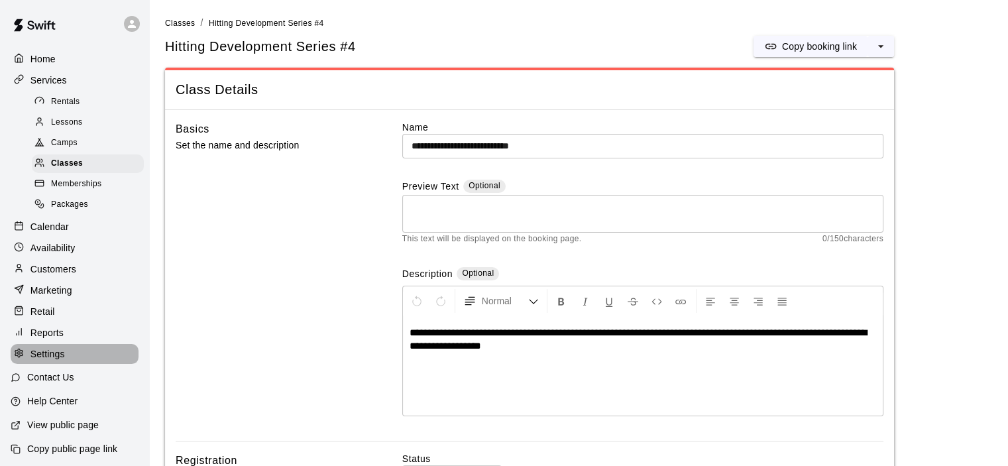
select select "**"
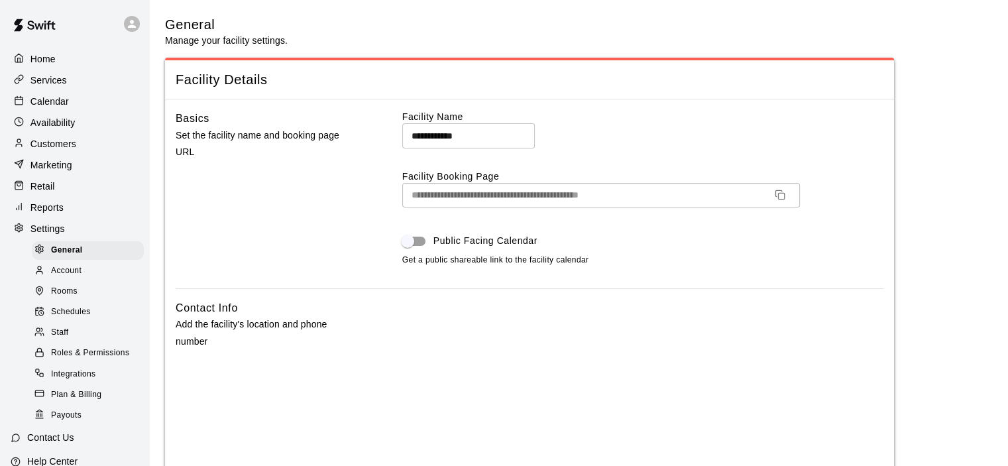
click at [58, 235] on p "Settings" at bounding box center [47, 228] width 34 height 13
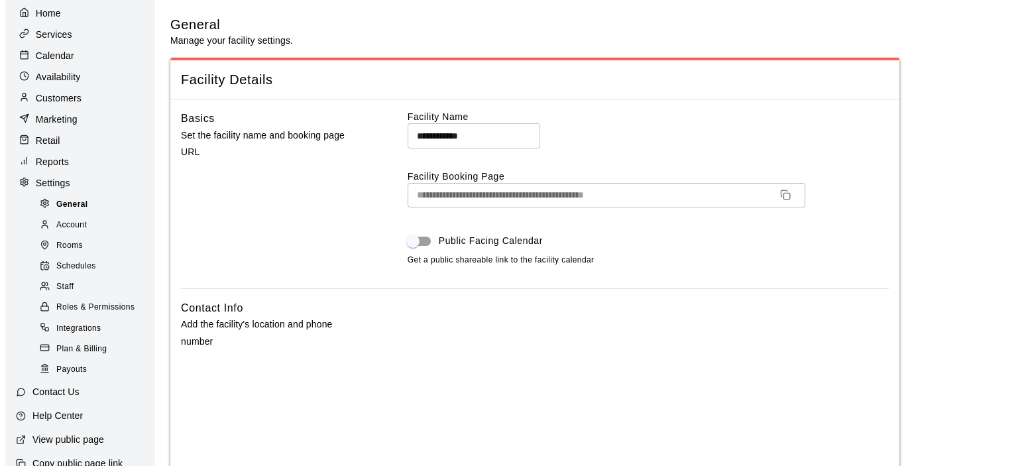
scroll to position [82, 0]
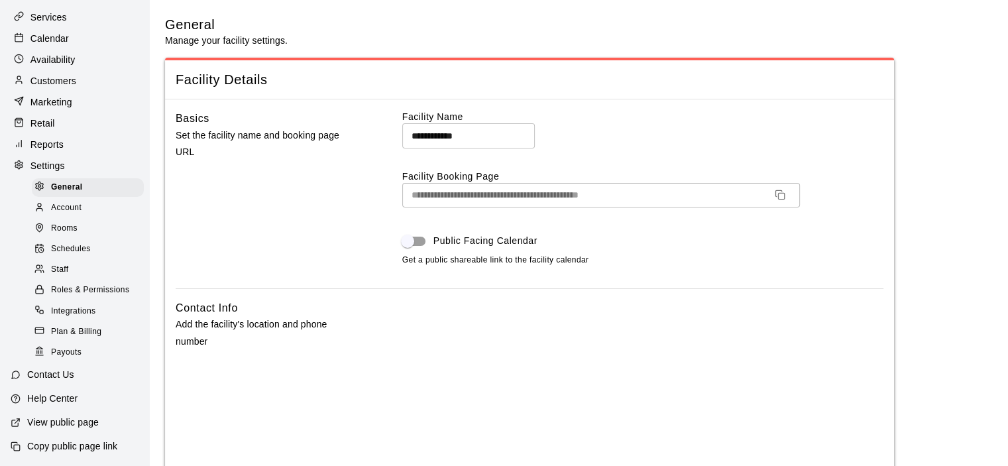
click at [94, 284] on span "Roles & Permissions" at bounding box center [90, 290] width 78 height 13
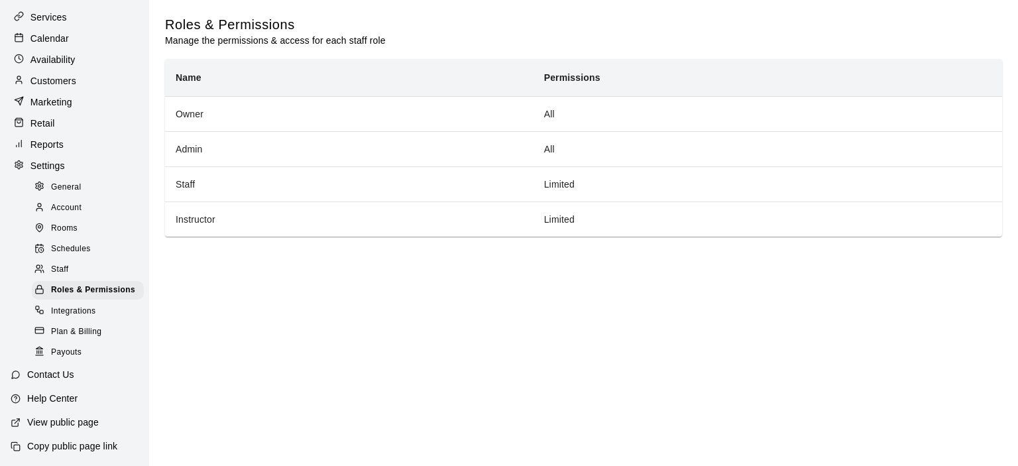
scroll to position [95, 0]
click at [66, 395] on p "Help Center" at bounding box center [52, 398] width 50 height 13
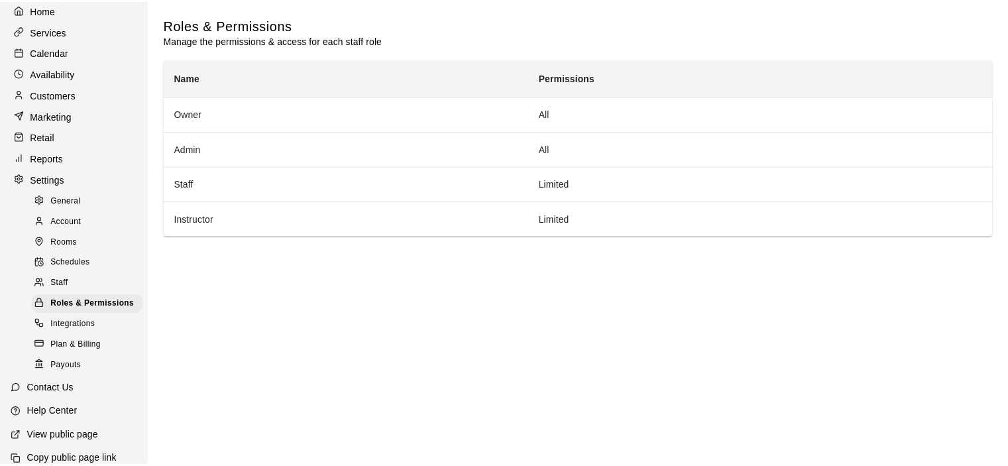
scroll to position [28, 0]
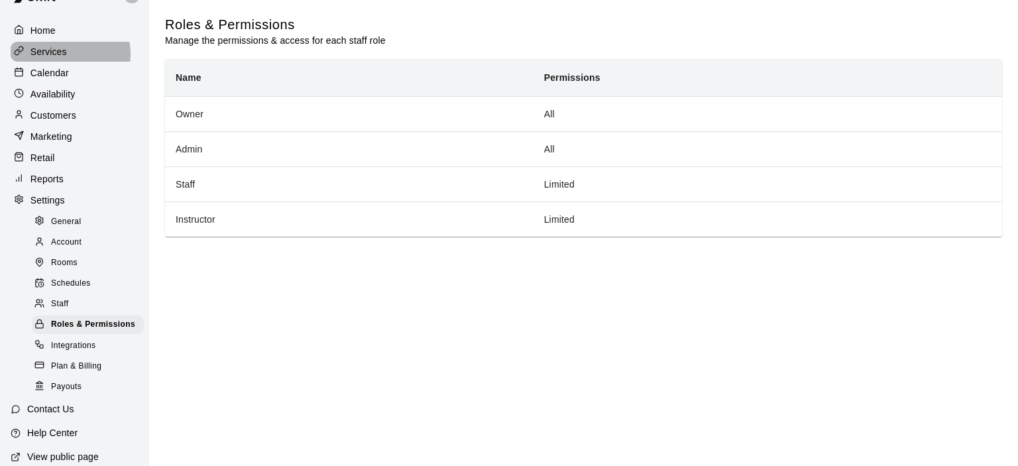
click at [59, 55] on p "Services" at bounding box center [48, 51] width 36 height 13
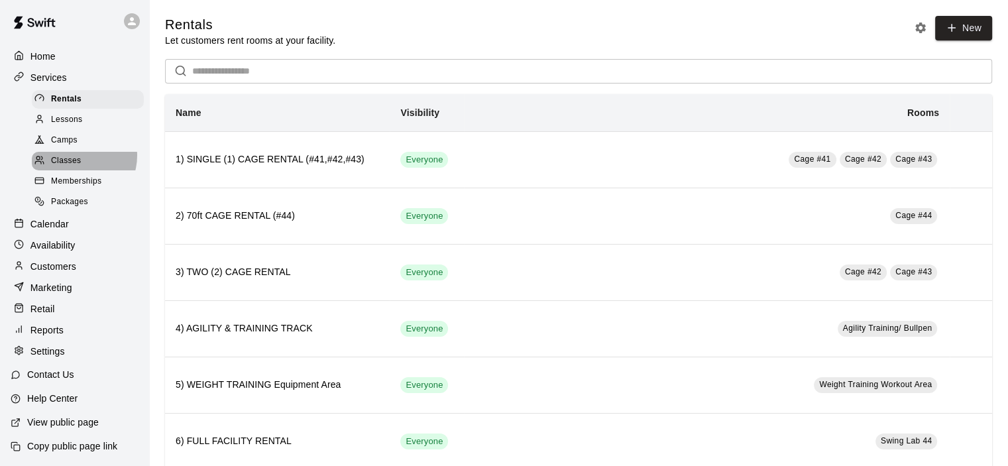
click at [75, 154] on span "Classes" at bounding box center [66, 160] width 30 height 13
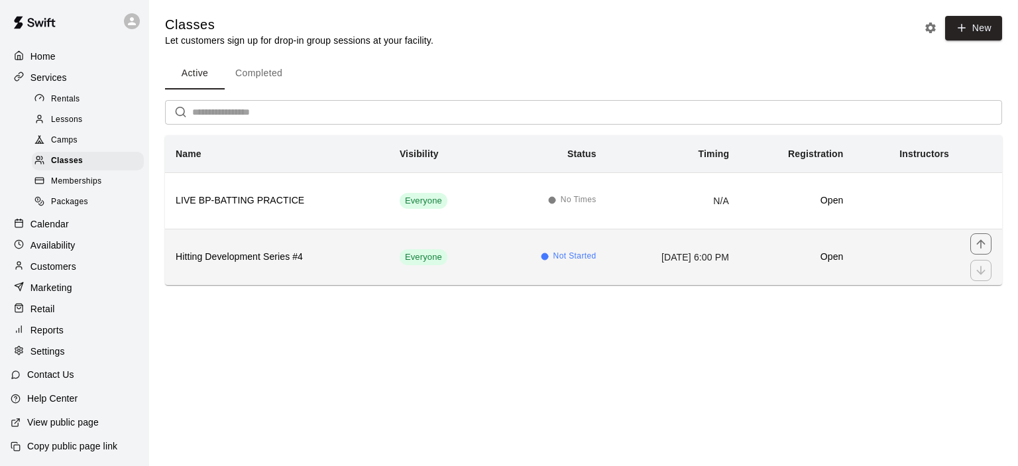
click at [414, 262] on div "Everyone" at bounding box center [424, 257] width 48 height 16
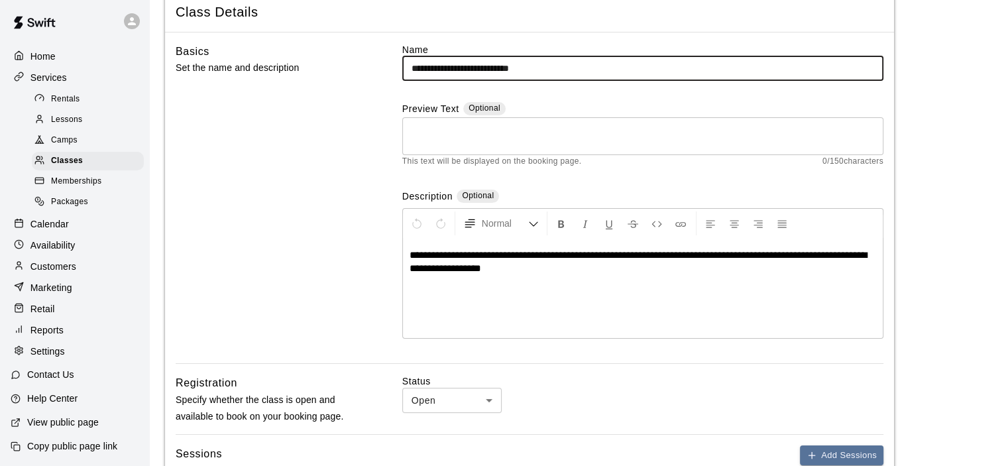
scroll to position [199, 0]
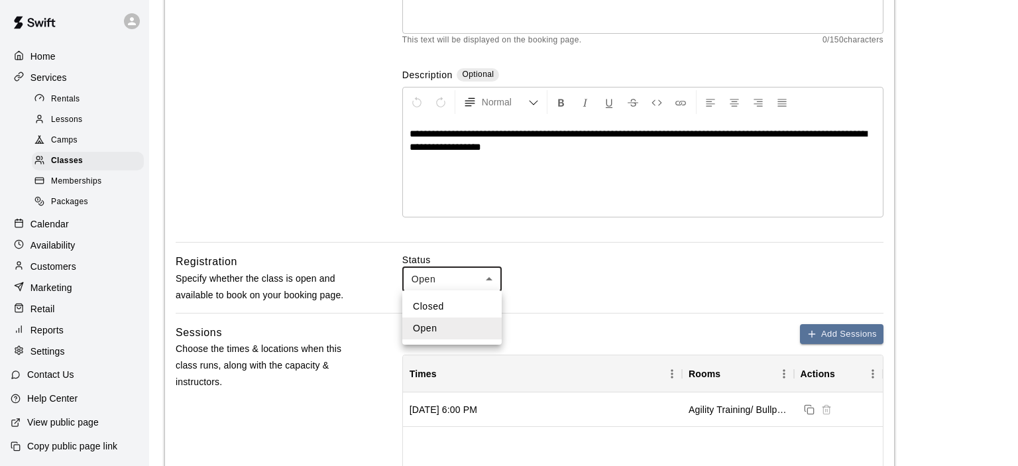
click at [457, 329] on li "Open" at bounding box center [451, 328] width 99 height 22
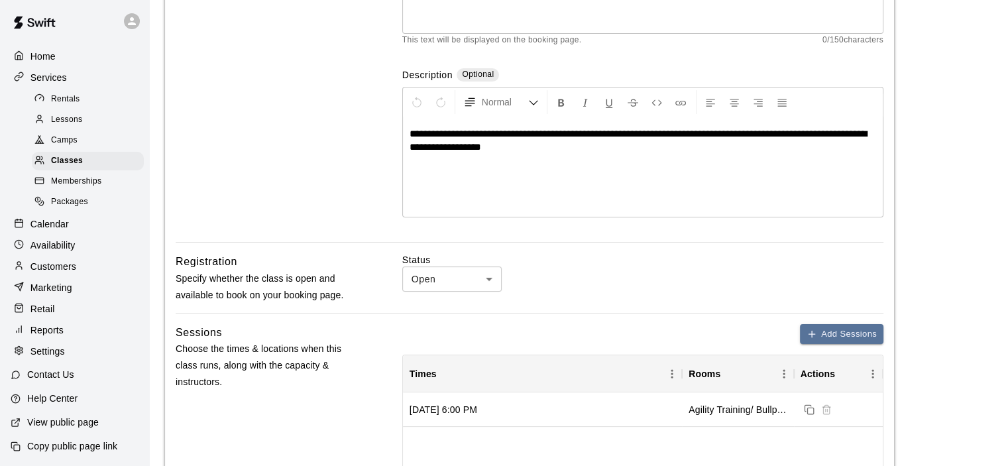
click at [457, 329] on div "Closed Open" at bounding box center [504, 233] width 1008 height 466
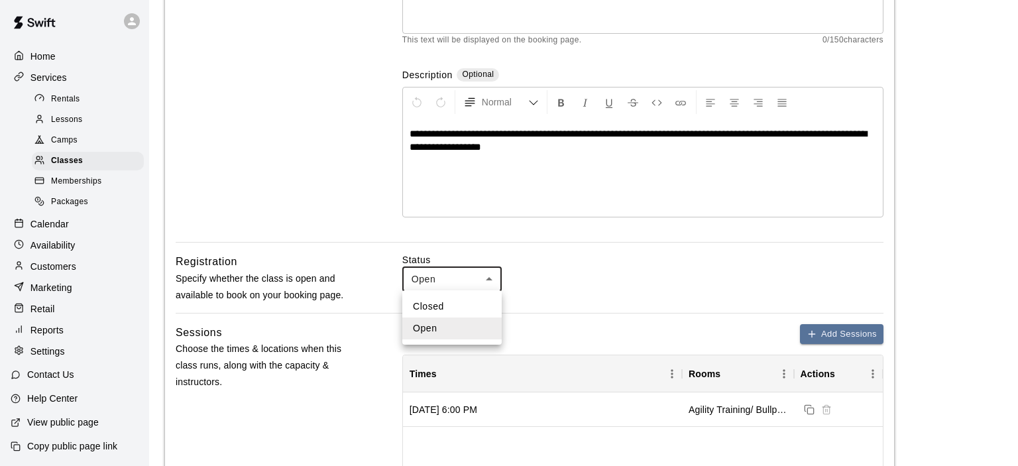
click at [427, 276] on div at bounding box center [509, 233] width 1018 height 466
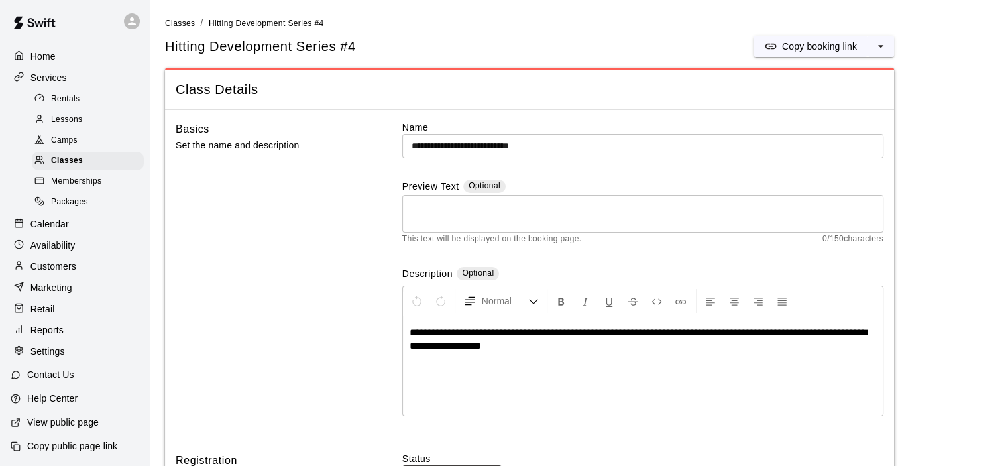
scroll to position [0, 0]
click at [449, 206] on textarea at bounding box center [643, 214] width 463 height 27
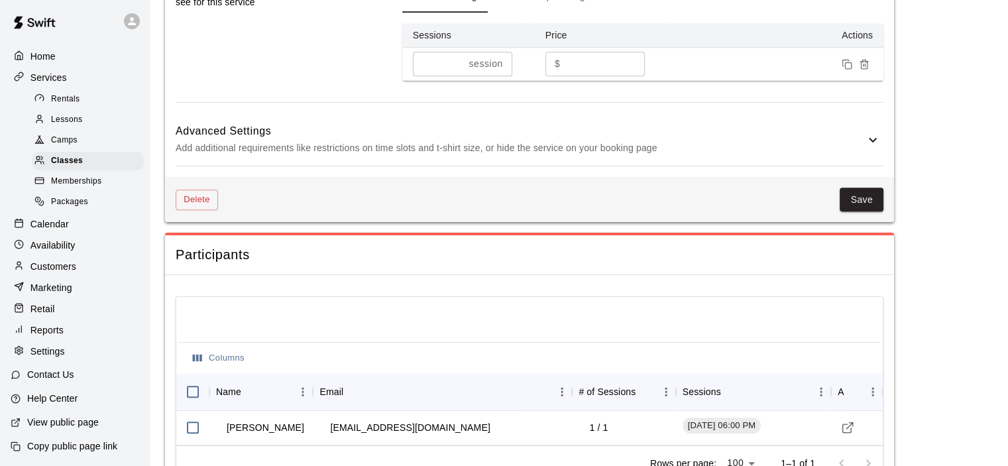
scroll to position [946, 0]
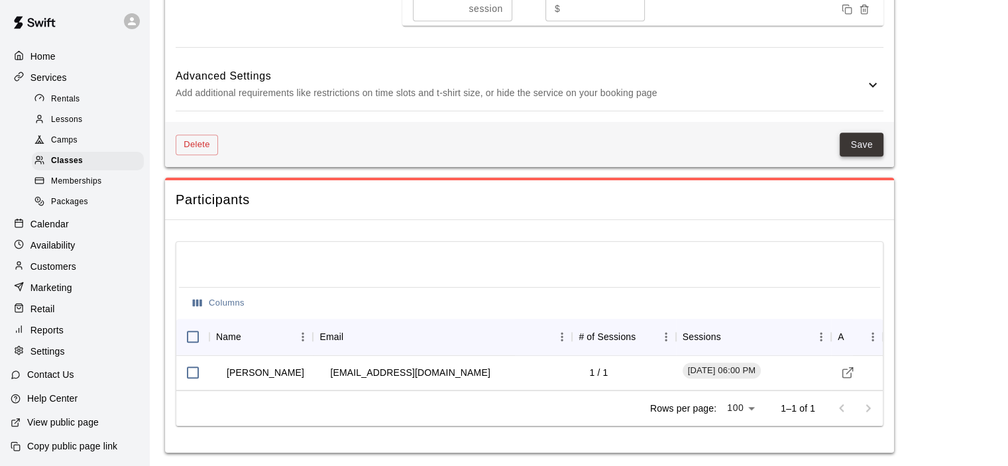
type textarea "**********"
click at [858, 142] on button "Save" at bounding box center [862, 145] width 44 height 25
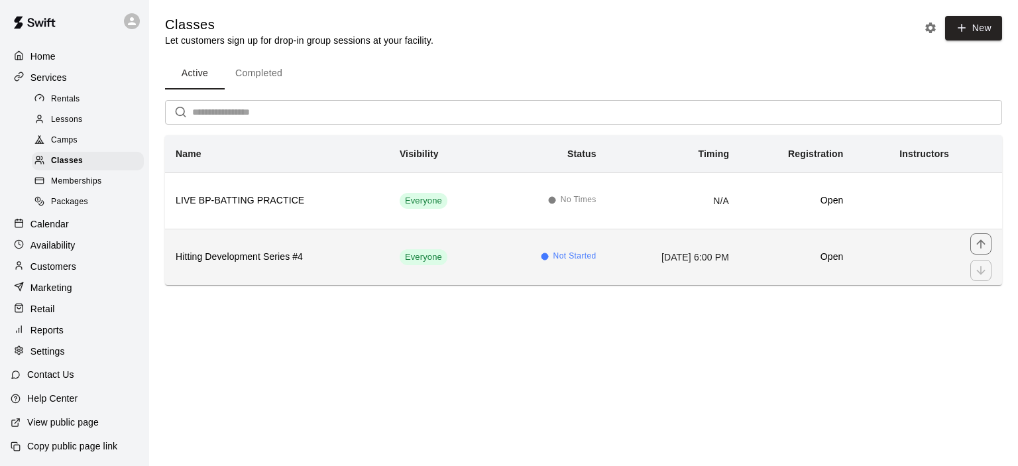
click at [429, 262] on td "Everyone" at bounding box center [440, 257] width 103 height 56
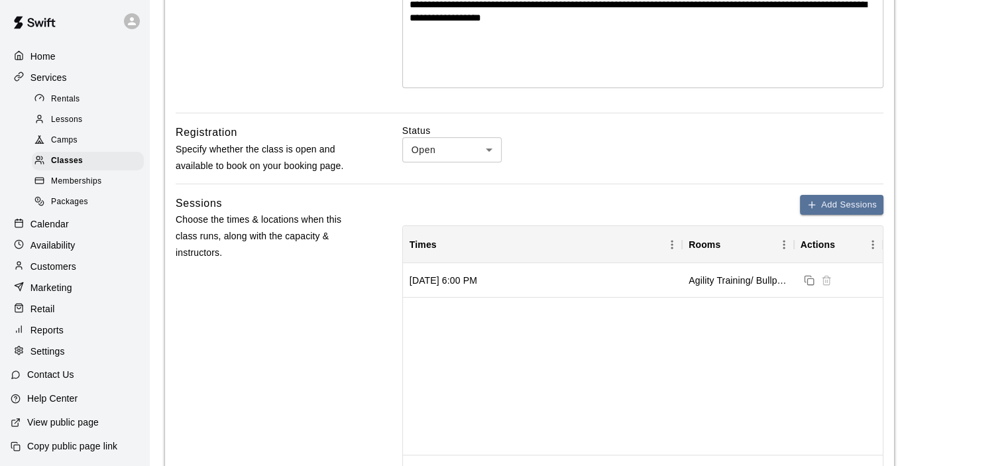
scroll to position [398, 0]
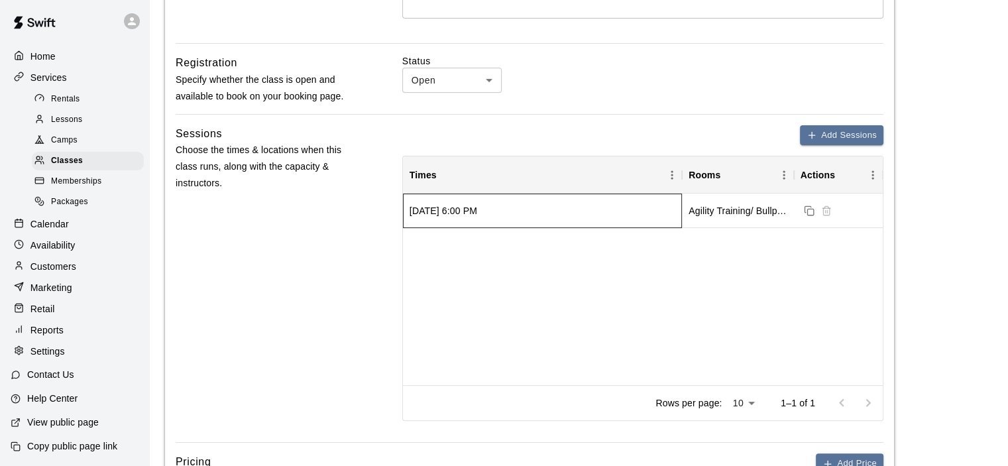
click at [477, 213] on div "[DATE] 6:00 PM" at bounding box center [444, 210] width 68 height 13
click at [623, 270] on div "[DATE] 6:00 PM Agility Training/ Bullpen, Cage #41, Cage #42, Cage #43, Cage #44" at bounding box center [643, 290] width 480 height 192
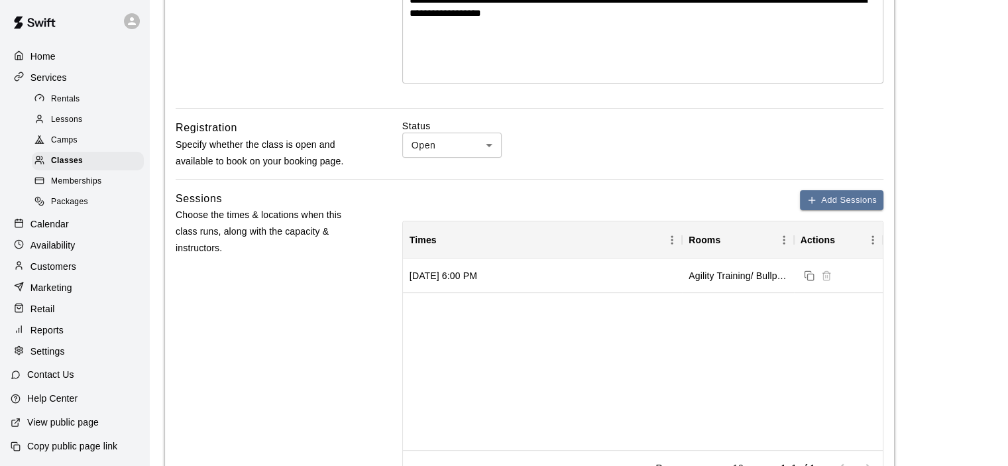
scroll to position [331, 0]
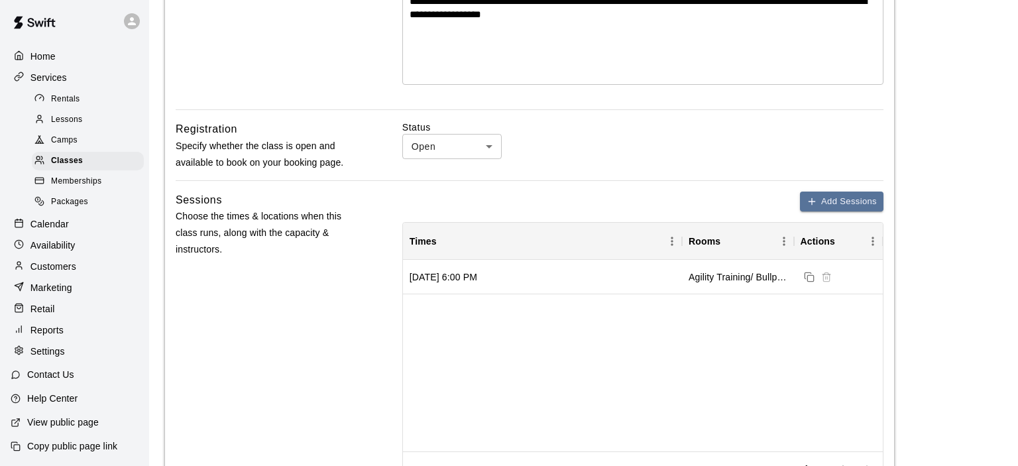
click at [490, 145] on body "**********" at bounding box center [509, 376] width 1018 height 1414
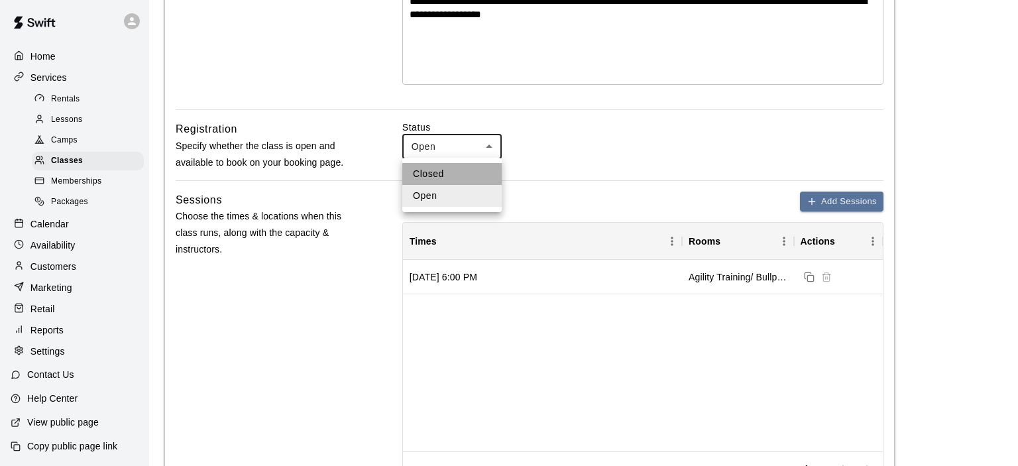
click at [439, 172] on li "Closed" at bounding box center [451, 174] width 99 height 22
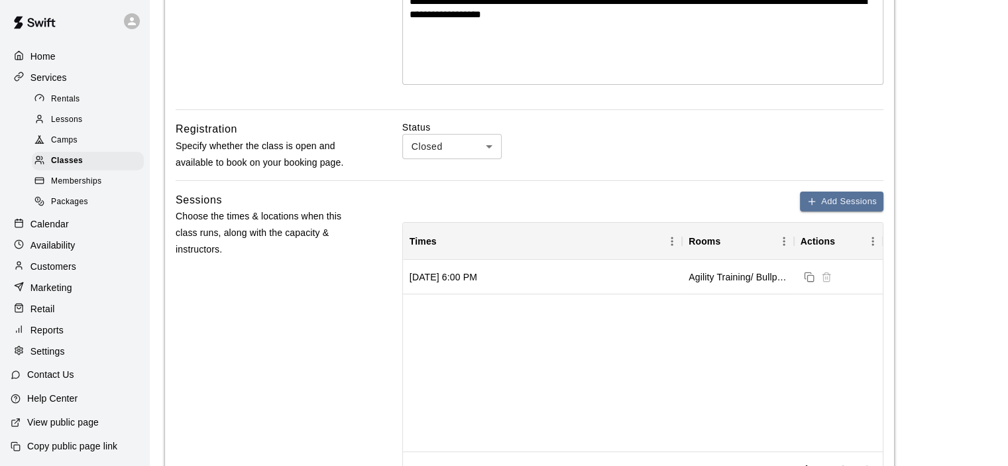
click at [439, 172] on li "Closed" at bounding box center [452, 167] width 75 height 13
click at [435, 146] on body "**********" at bounding box center [504, 376] width 1008 height 1414
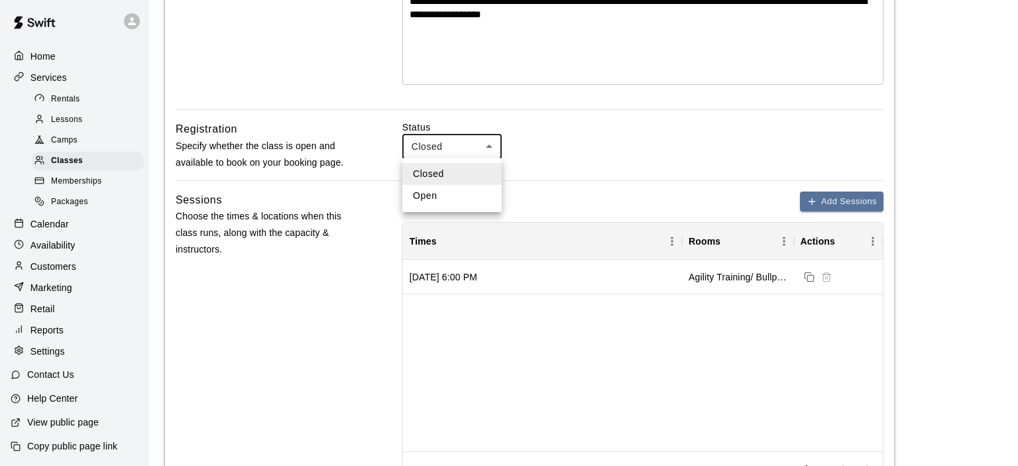
click at [435, 146] on div at bounding box center [509, 233] width 1018 height 466
click at [490, 142] on body "**********" at bounding box center [509, 376] width 1018 height 1414
click at [451, 199] on li "Open" at bounding box center [451, 196] width 99 height 22
type input "****"
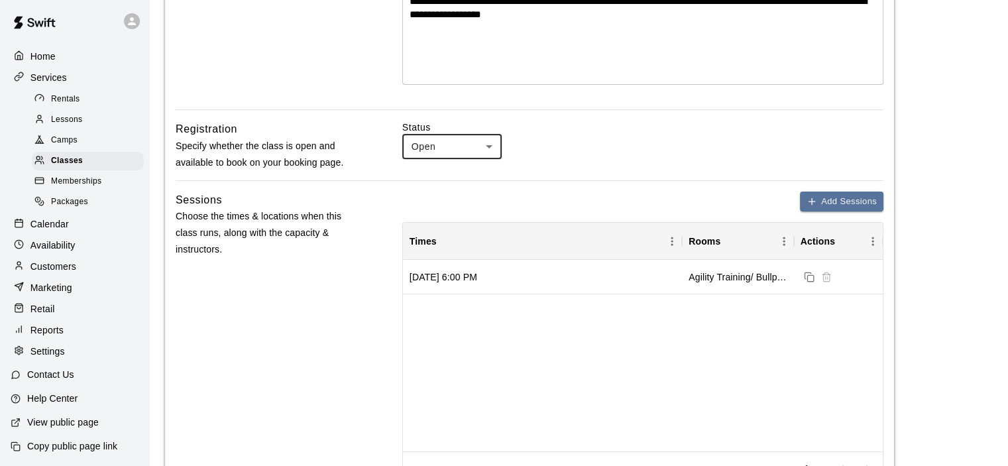
click at [62, 221] on p "Calendar" at bounding box center [49, 223] width 38 height 13
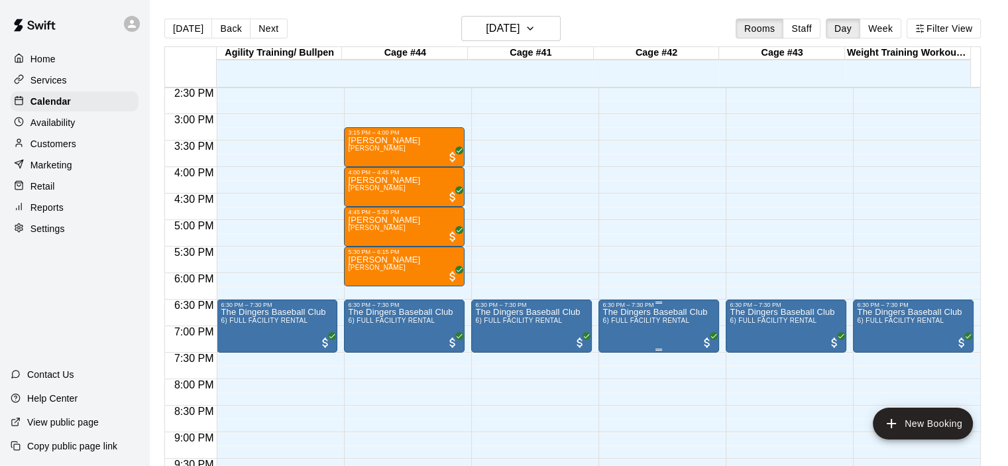
scroll to position [879, 0]
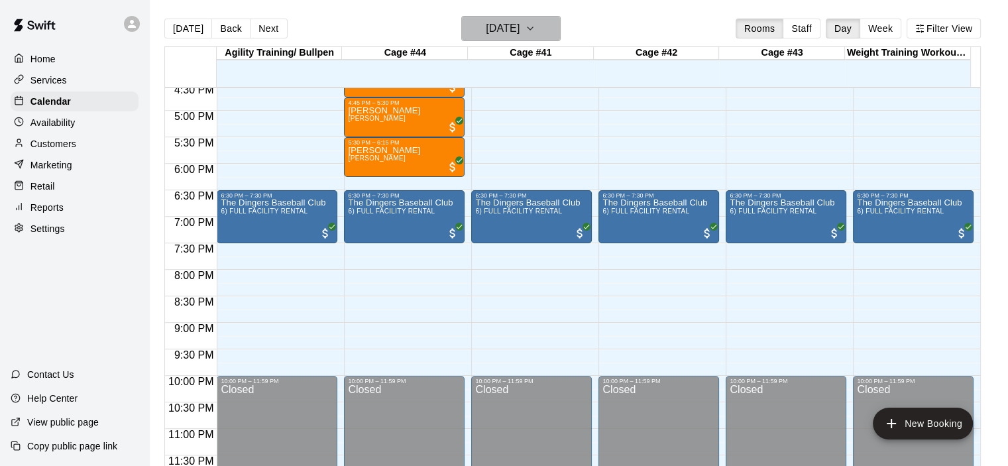
click at [535, 30] on icon "button" at bounding box center [530, 29] width 11 height 16
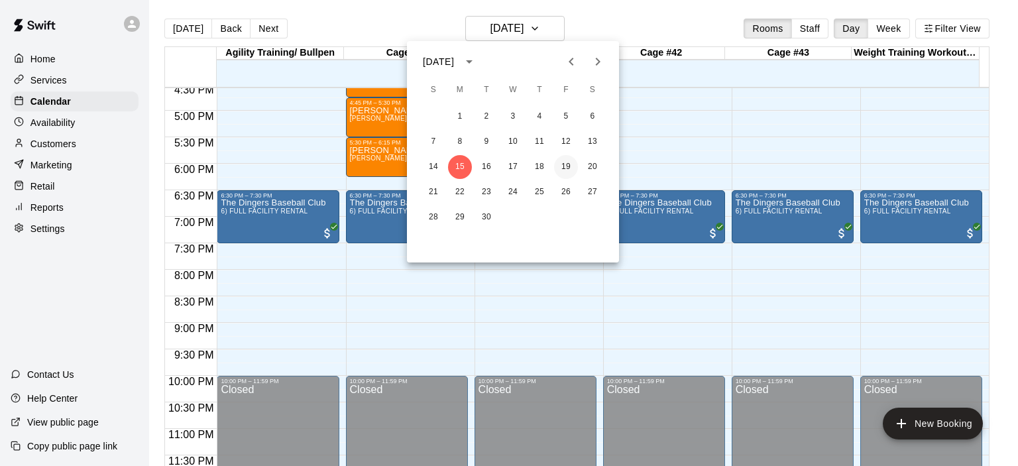
click at [567, 166] on button "19" at bounding box center [566, 167] width 24 height 24
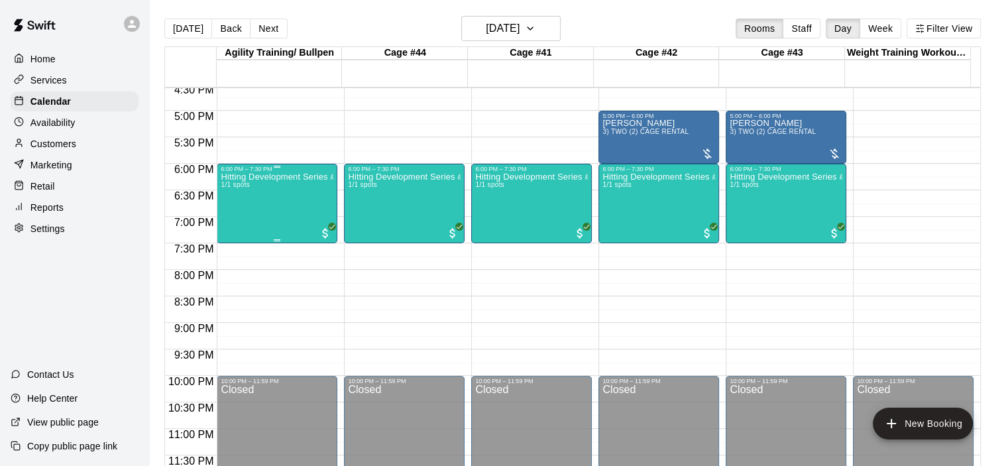
click at [275, 186] on div "Hitting Development Series #4 1/1 spots" at bounding box center [277, 405] width 113 height 466
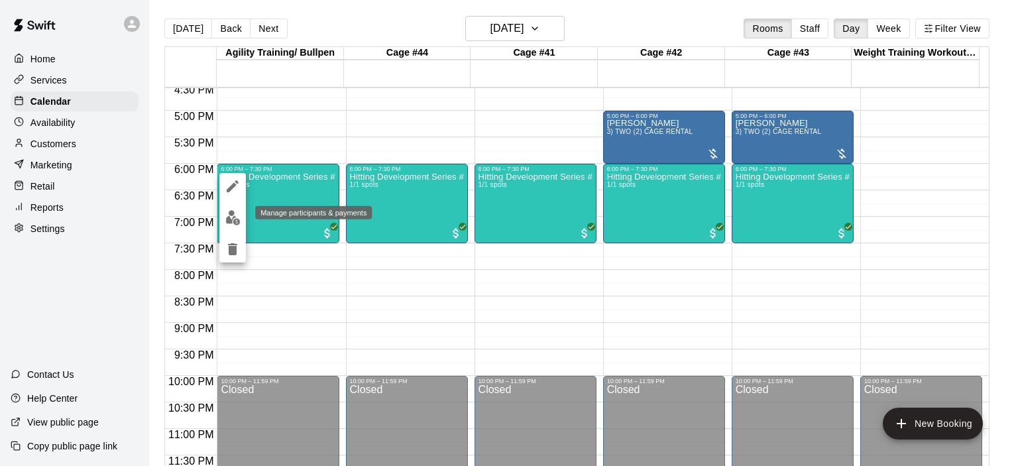
click at [232, 222] on img "edit" at bounding box center [232, 217] width 15 height 15
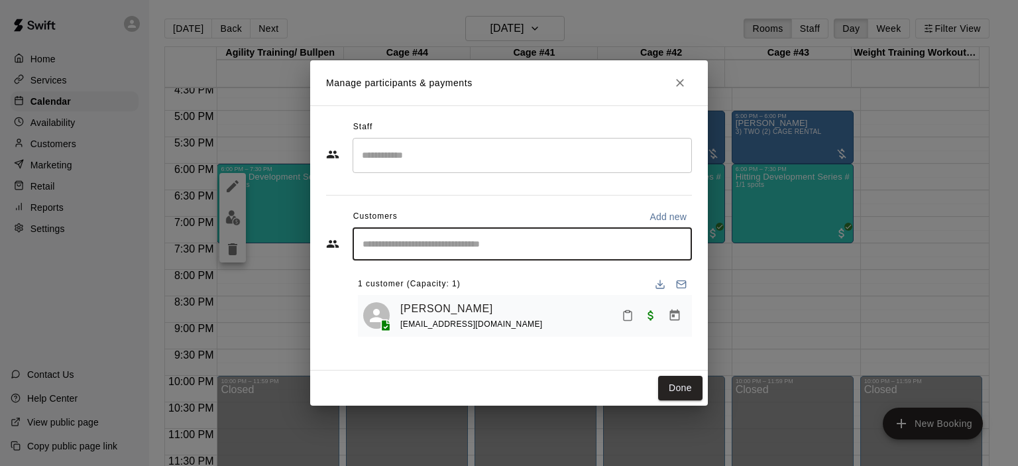
click at [459, 239] on input "Start typing to search customers..." at bounding box center [522, 243] width 327 height 13
type input "*"
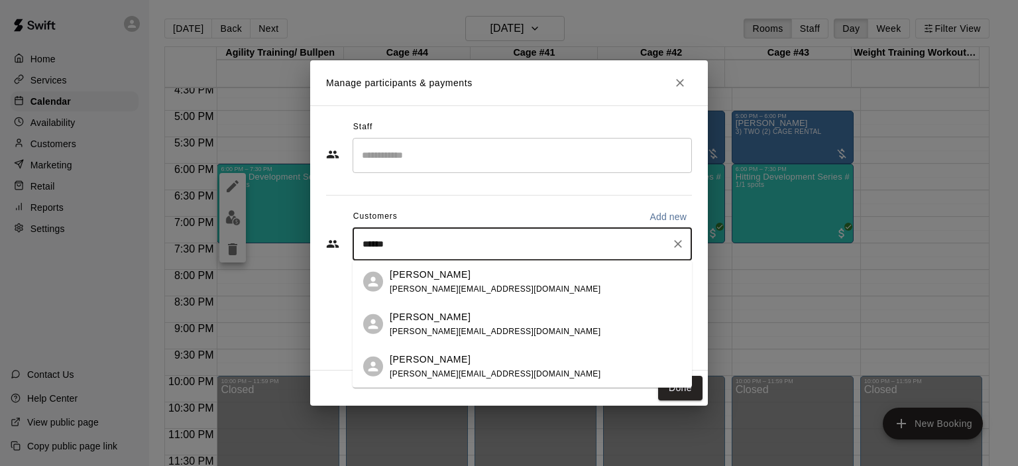
type input "*******"
click at [430, 323] on div "[PERSON_NAME] [PERSON_NAME][EMAIL_ADDRESS][DOMAIN_NAME]" at bounding box center [495, 323] width 211 height 28
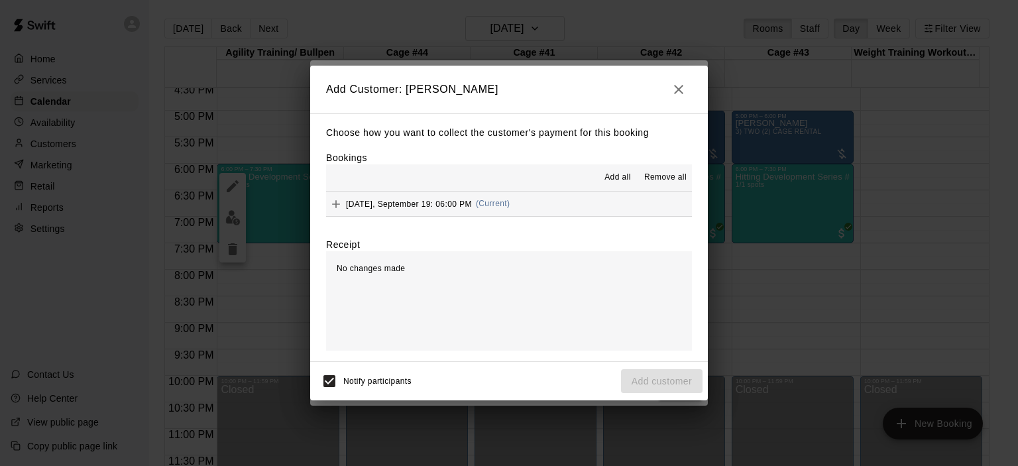
click at [486, 203] on span "(Current)" at bounding box center [493, 203] width 34 height 9
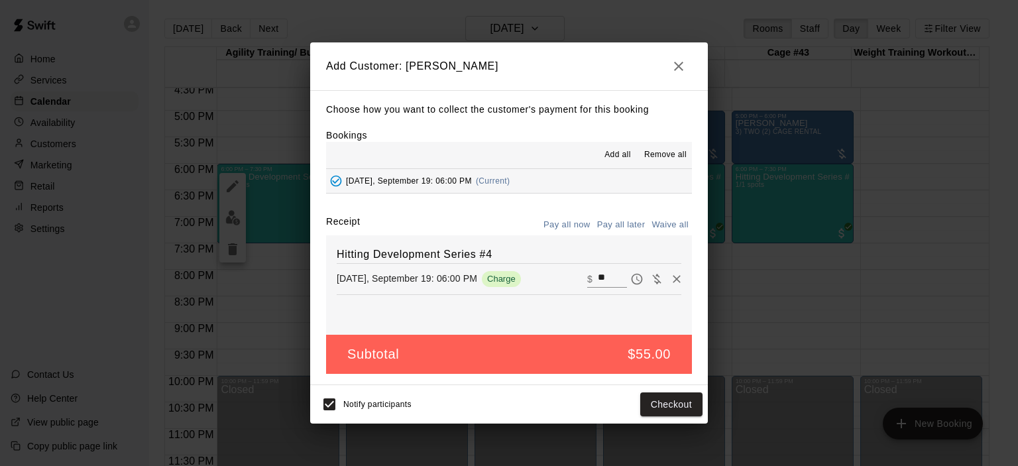
click at [630, 227] on button "Pay all later" at bounding box center [621, 225] width 55 height 21
click at [653, 406] on button "Add customer" at bounding box center [662, 404] width 82 height 25
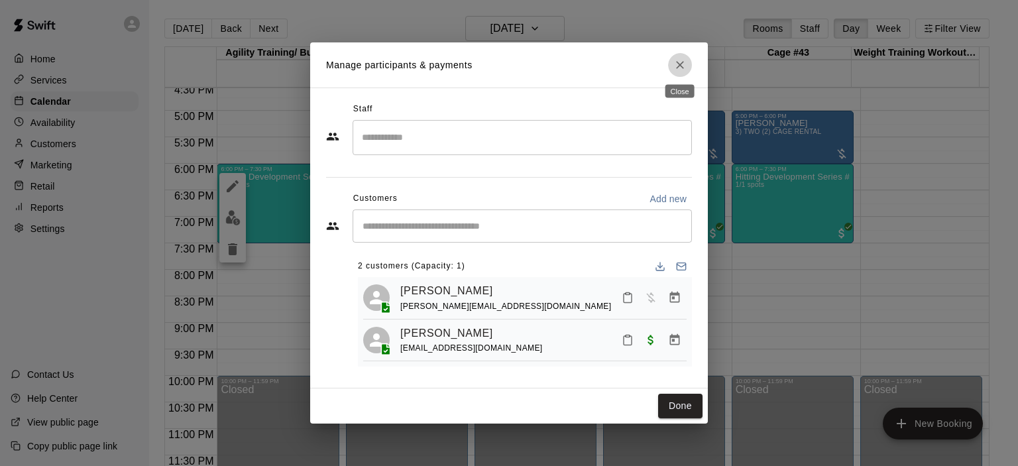
click at [677, 55] on button "Close" at bounding box center [680, 65] width 24 height 24
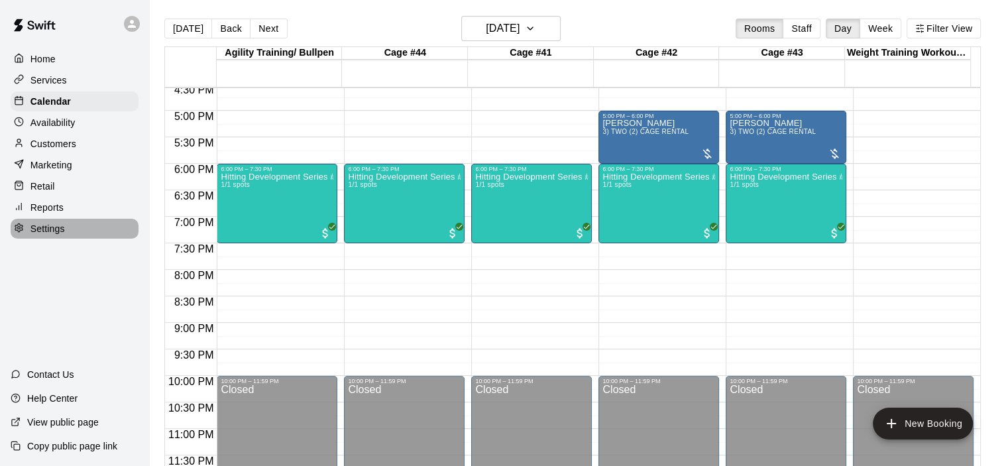
click at [64, 235] on p "Settings" at bounding box center [47, 228] width 34 height 13
select select "**"
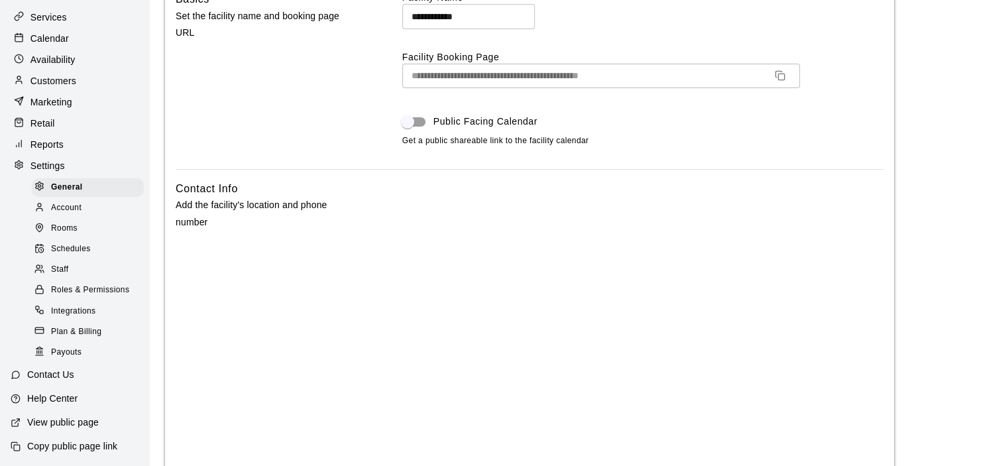
scroll to position [133, 0]
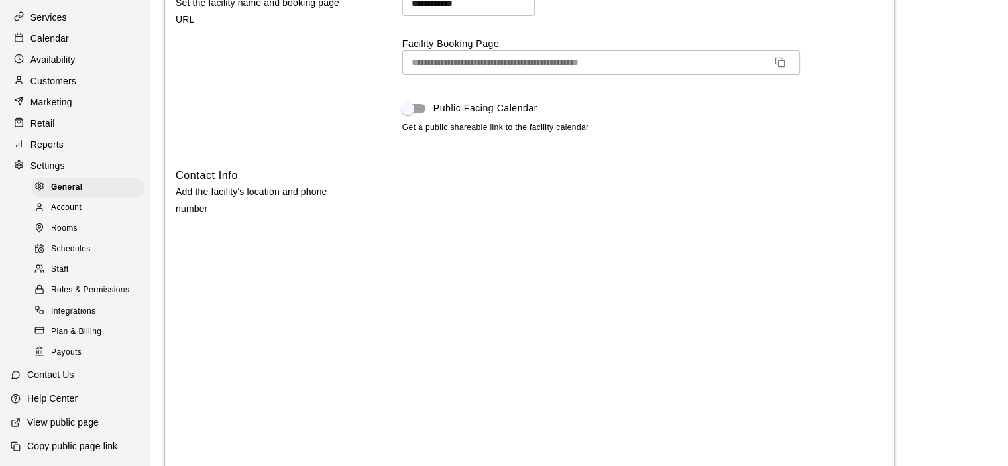
click at [45, 392] on p "Help Center" at bounding box center [52, 398] width 50 height 13
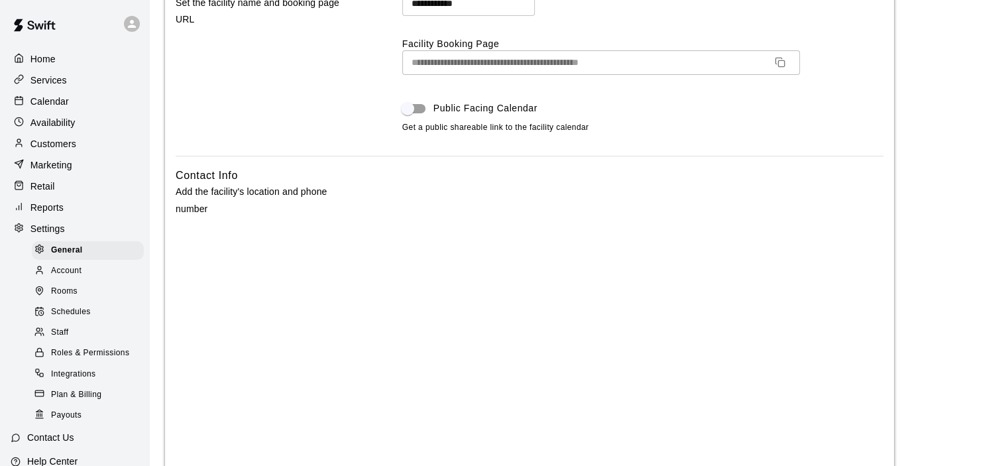
click at [64, 102] on p "Calendar" at bounding box center [49, 101] width 38 height 13
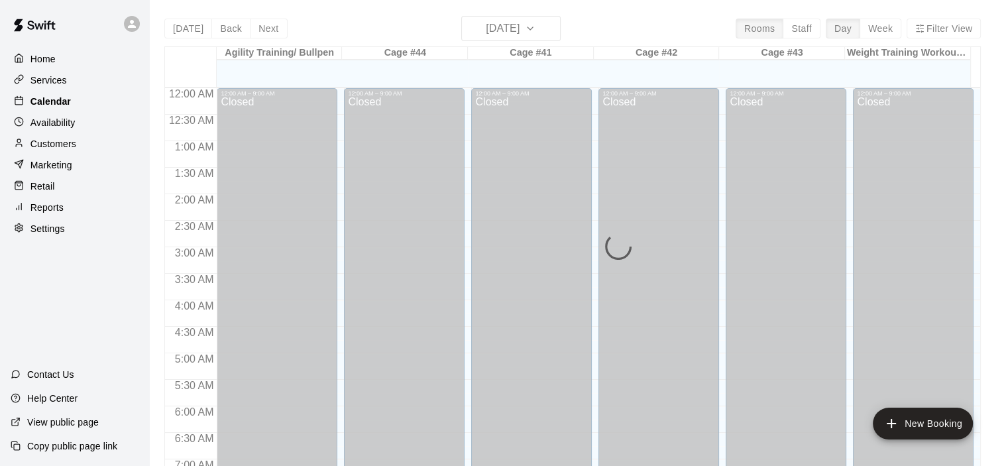
scroll to position [675, 0]
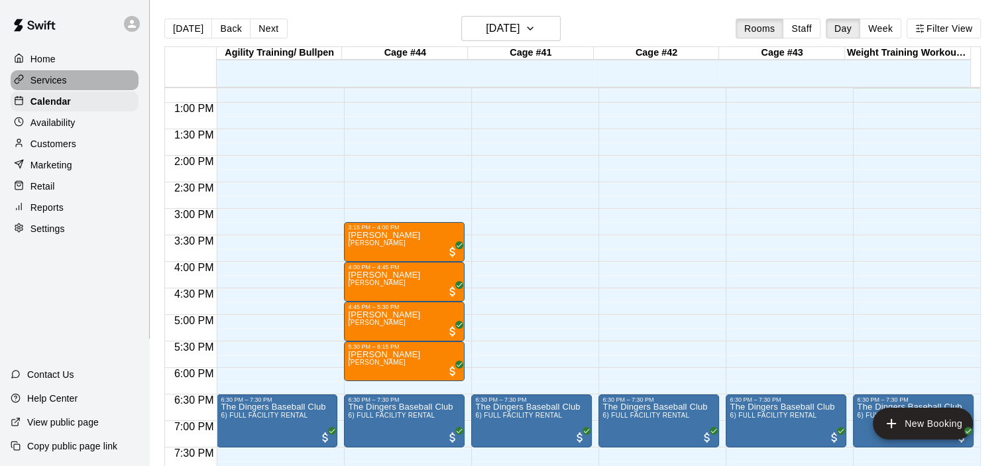
click at [40, 80] on p "Services" at bounding box center [48, 80] width 36 height 13
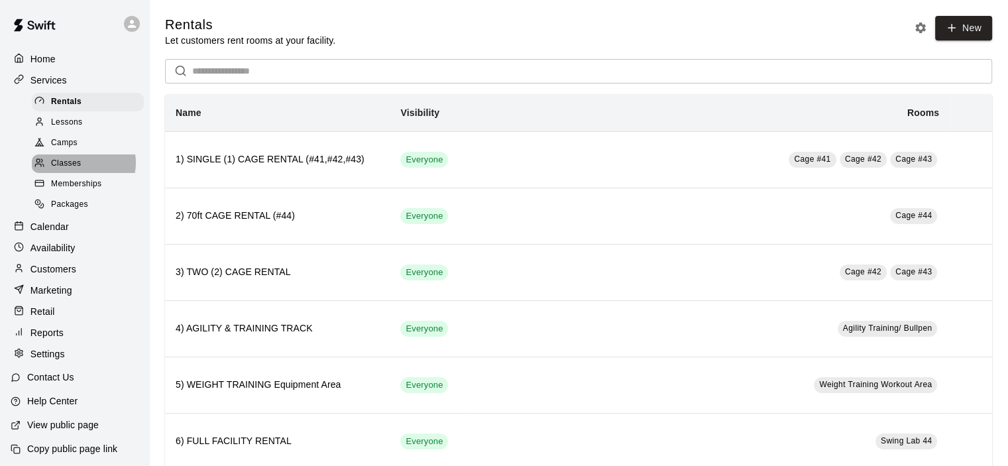
click at [82, 168] on div "Classes" at bounding box center [88, 163] width 112 height 19
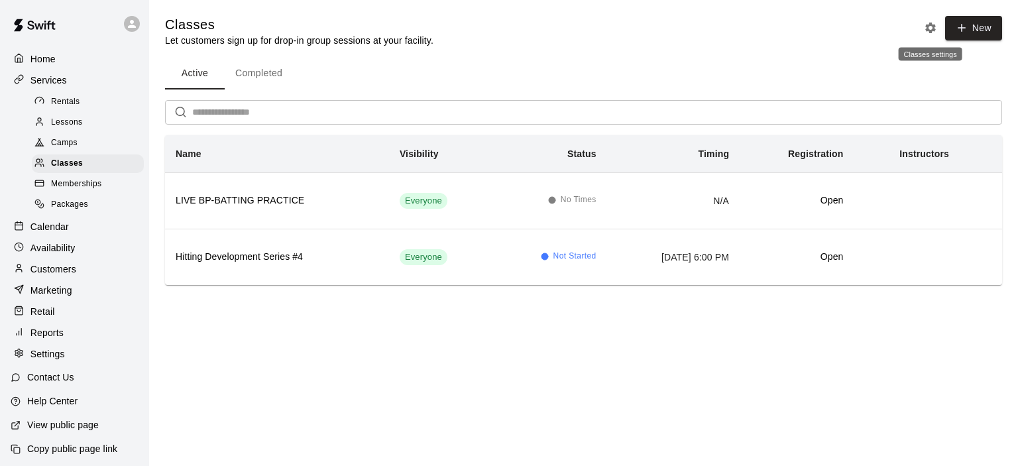
click at [928, 26] on icon "Classes settings" at bounding box center [930, 28] width 11 height 11
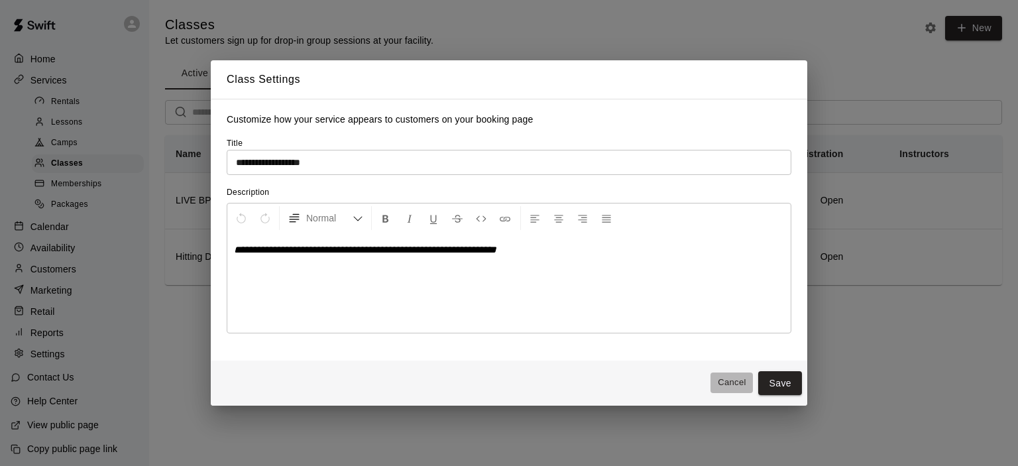
click at [733, 387] on button "Cancel" at bounding box center [731, 382] width 42 height 21
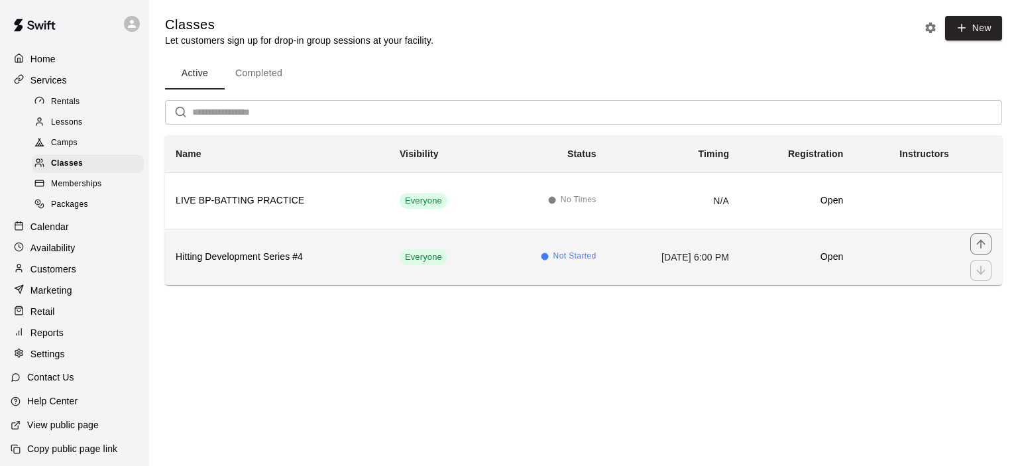
click at [277, 254] on h6 "Hitting Development Series #4" at bounding box center [277, 257] width 203 height 15
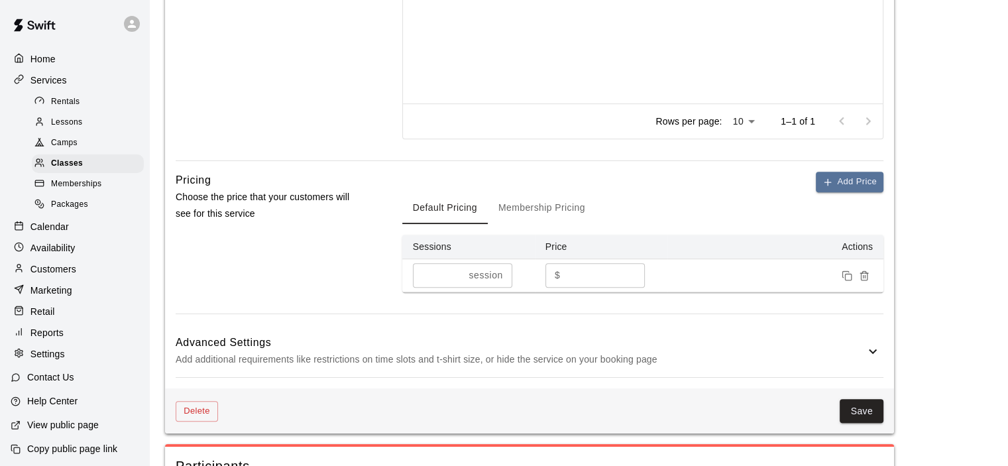
scroll to position [795, 0]
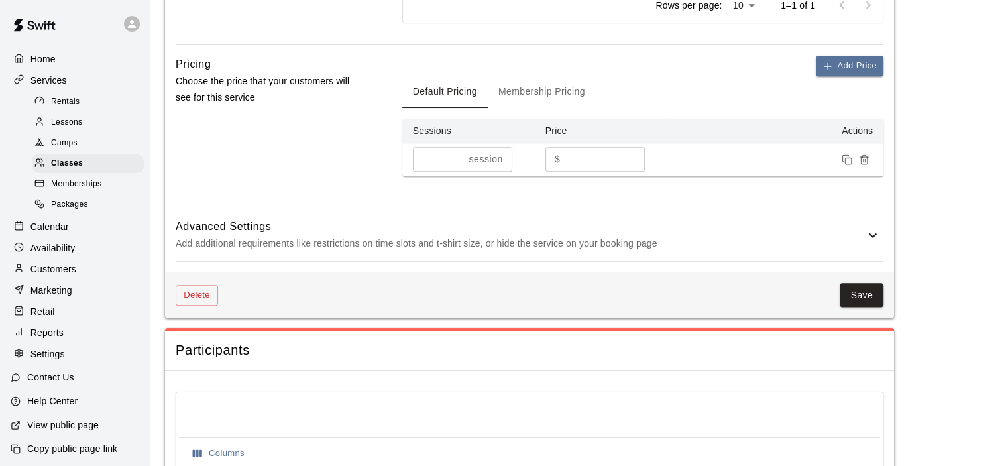
click at [869, 233] on icon at bounding box center [873, 235] width 8 height 5
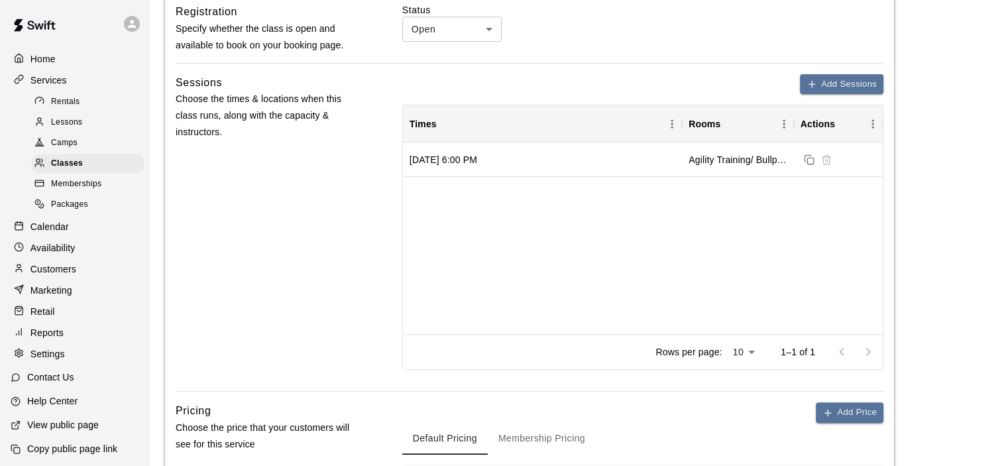
scroll to position [283, 0]
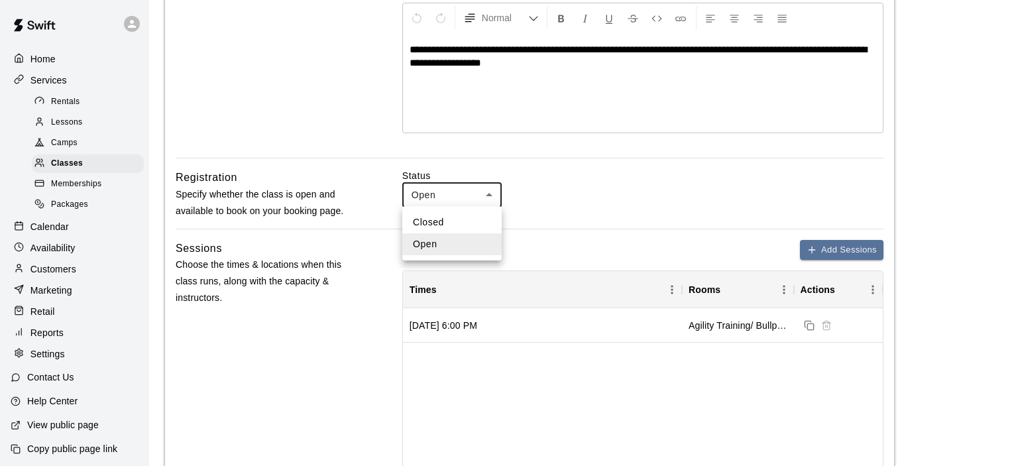
click at [490, 194] on div at bounding box center [509, 233] width 1018 height 466
click at [490, 194] on div at bounding box center [504, 233] width 1008 height 466
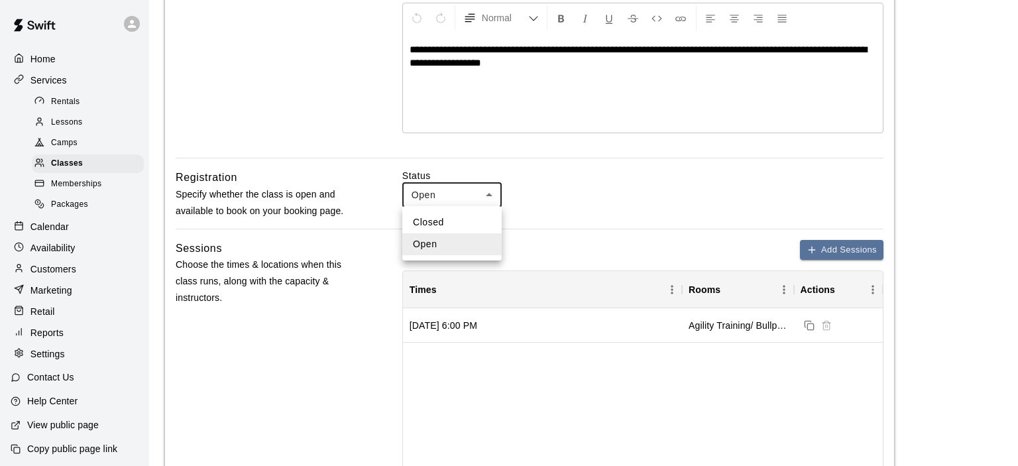
click at [433, 191] on div at bounding box center [509, 233] width 1018 height 466
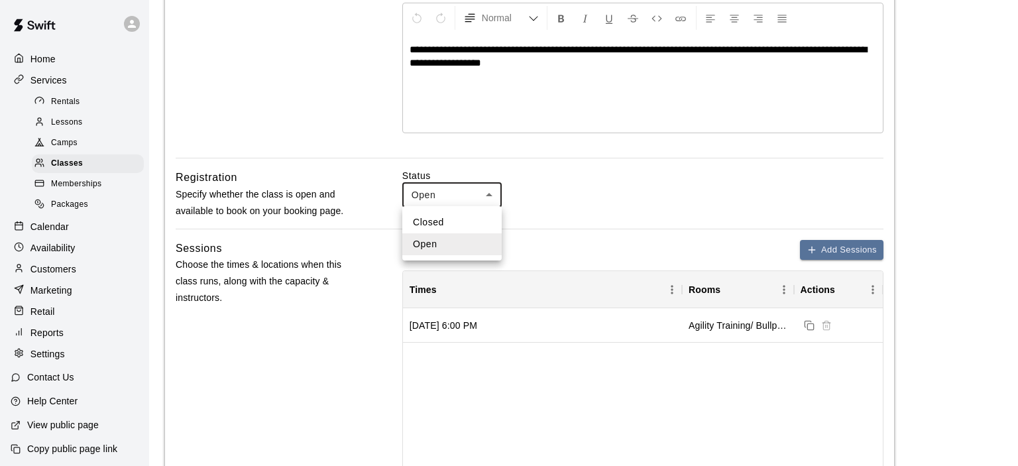
click at [433, 191] on div at bounding box center [509, 233] width 1018 height 466
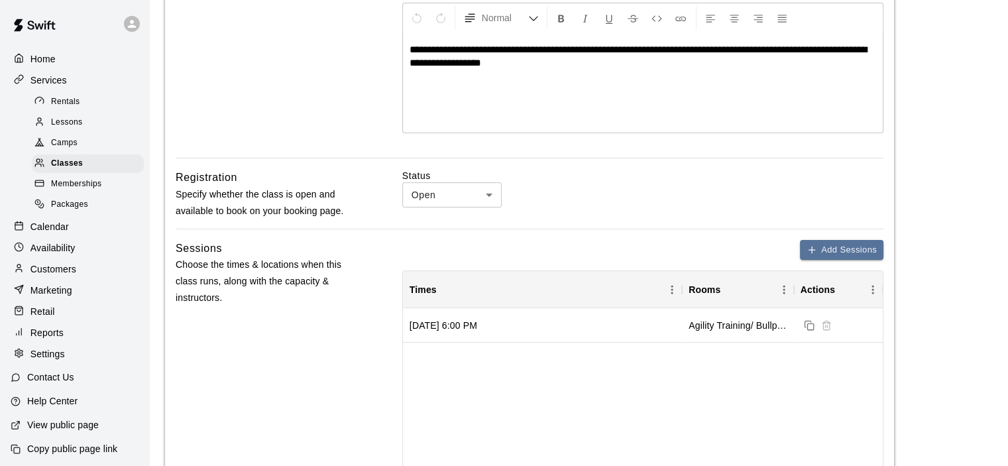
drag, startPoint x: 433, startPoint y: 191, endPoint x: 370, endPoint y: 195, distance: 63.1
click at [370, 195] on div "Registration Specify whether the class is open and available to book on your bo…" at bounding box center [530, 198] width 708 height 59
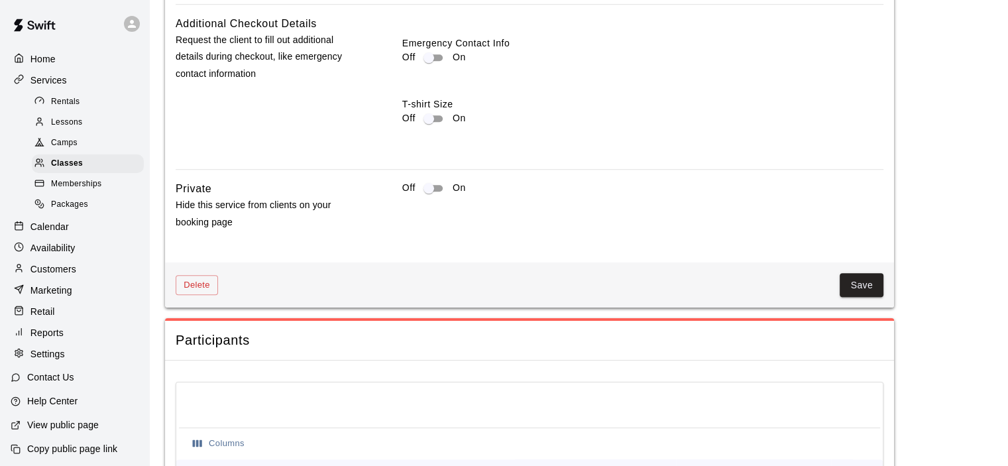
scroll to position [1590, 0]
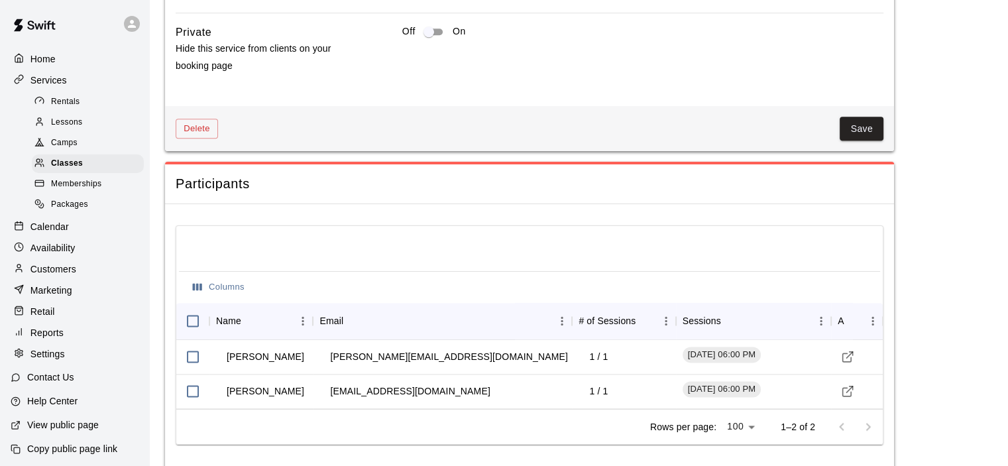
click at [865, 113] on div "Delete Save" at bounding box center [529, 129] width 729 height 46
click at [865, 120] on button "Save" at bounding box center [862, 129] width 44 height 25
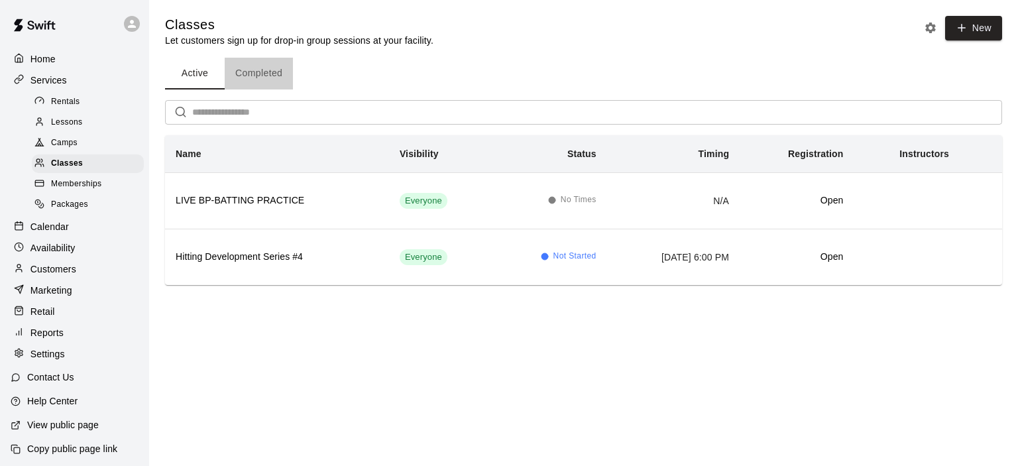
click at [262, 72] on button "Completed" at bounding box center [259, 74] width 68 height 32
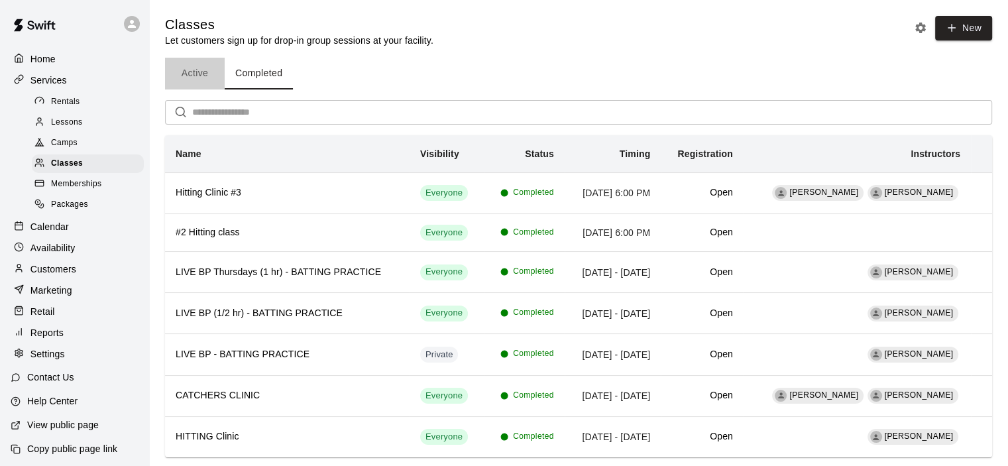
click at [191, 68] on button "Active" at bounding box center [195, 74] width 60 height 32
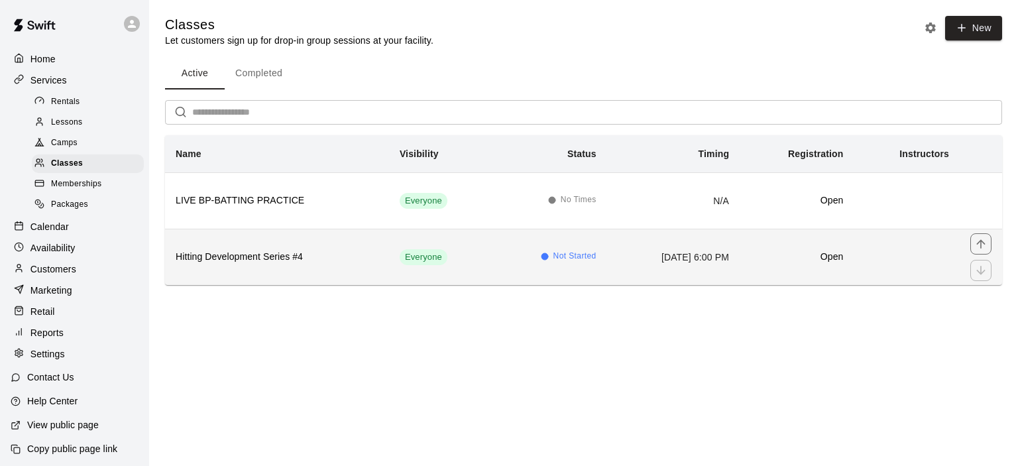
click at [275, 252] on h6 "Hitting Development Series #4" at bounding box center [277, 257] width 203 height 15
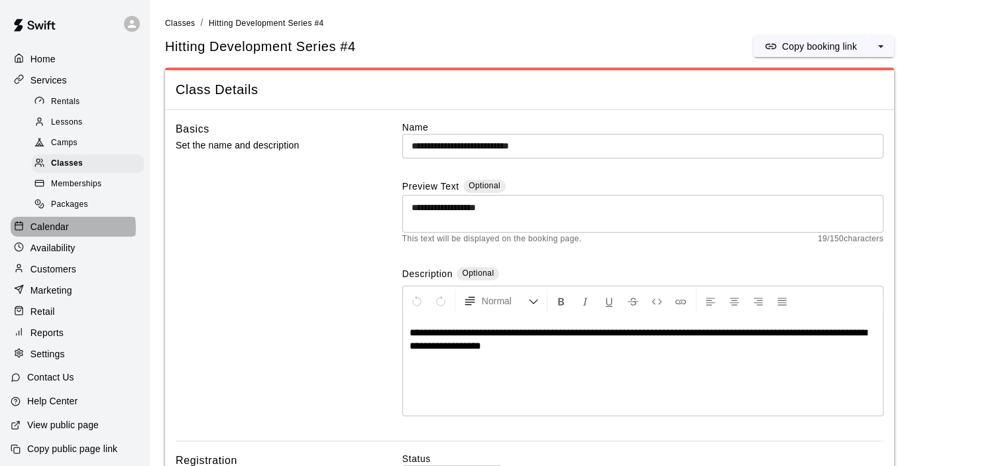
click at [72, 237] on div "Calendar" at bounding box center [75, 227] width 128 height 20
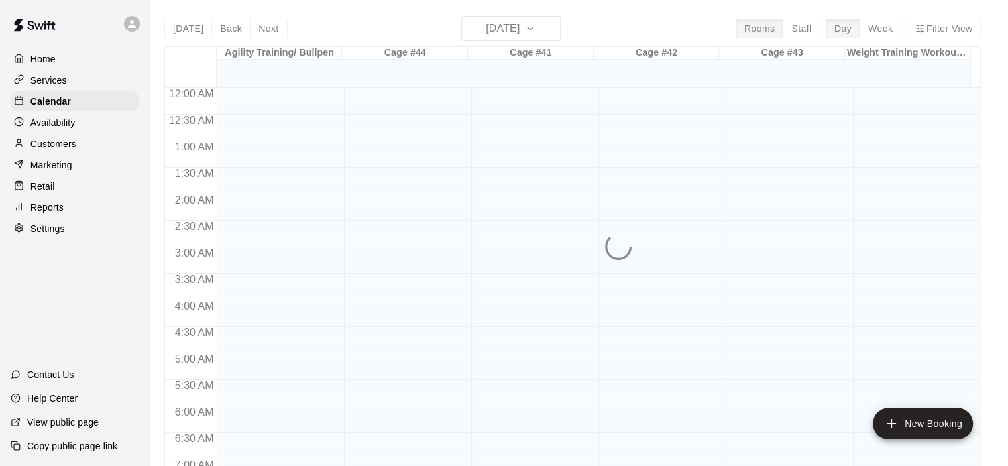
scroll to position [679, 0]
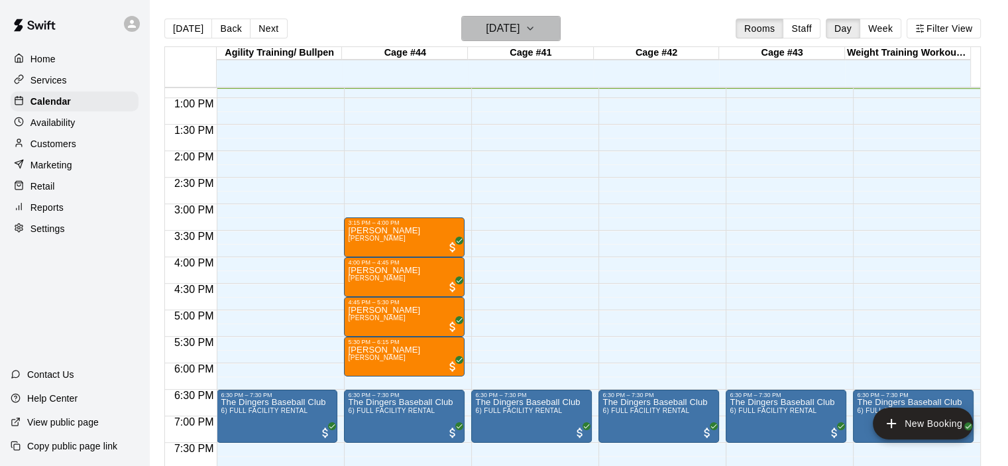
click at [535, 26] on icon "button" at bounding box center [530, 29] width 11 height 16
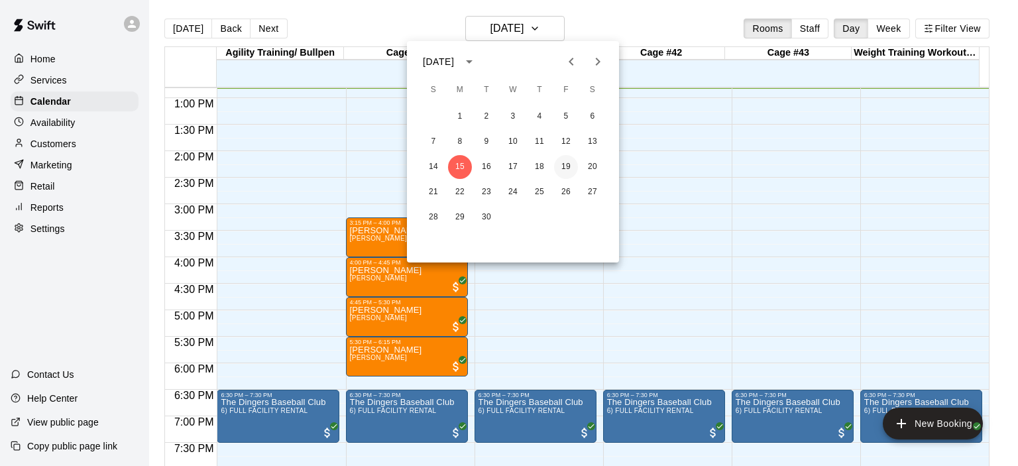
click at [570, 171] on button "19" at bounding box center [566, 167] width 24 height 24
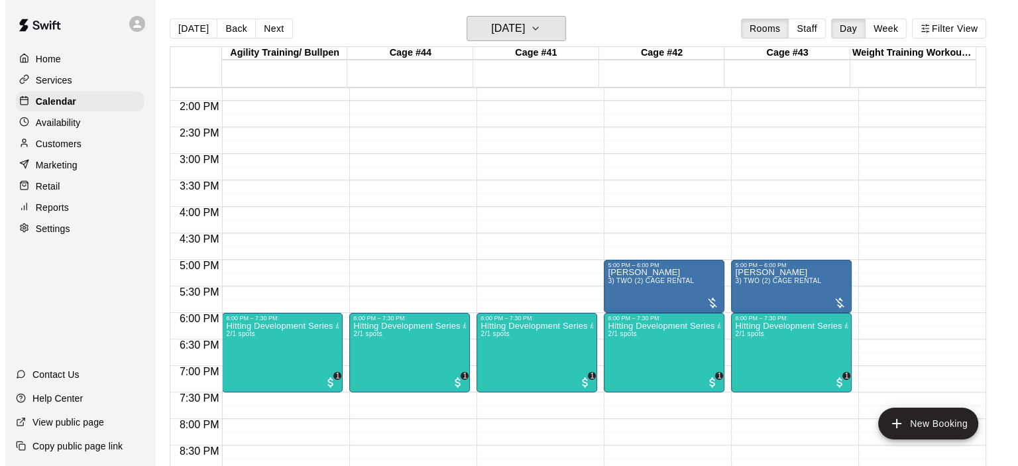
scroll to position [812, 0]
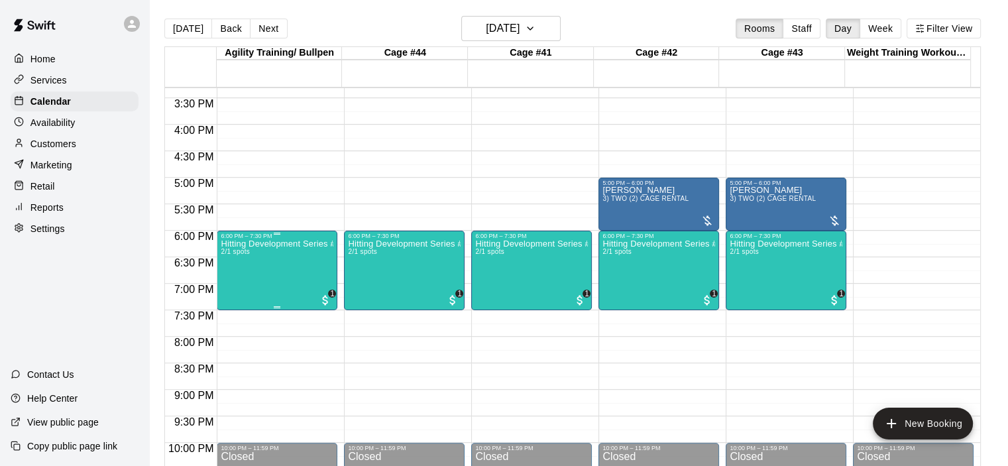
click at [258, 274] on div "Hitting Development Series #4 2/1 spots" at bounding box center [277, 472] width 113 height 466
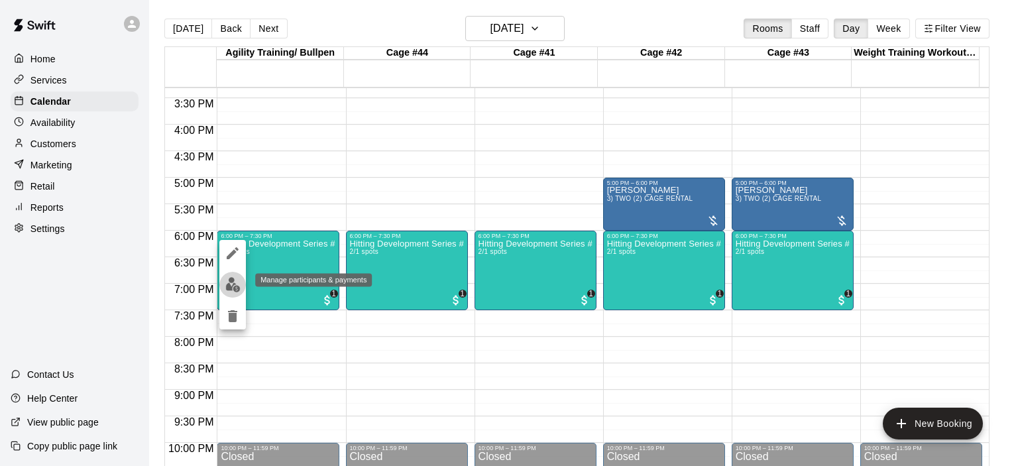
click at [231, 286] on img "edit" at bounding box center [232, 284] width 15 height 15
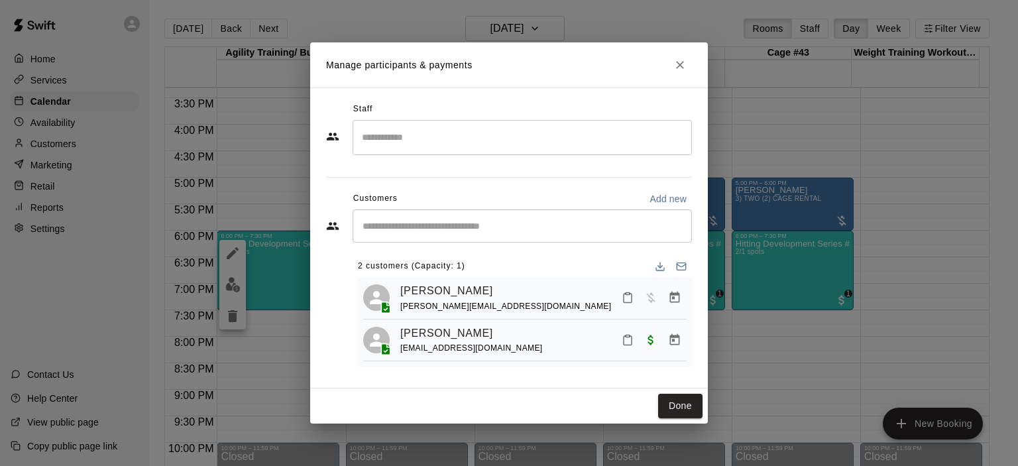
click at [457, 228] on input "Start typing to search customers..." at bounding box center [522, 225] width 327 height 13
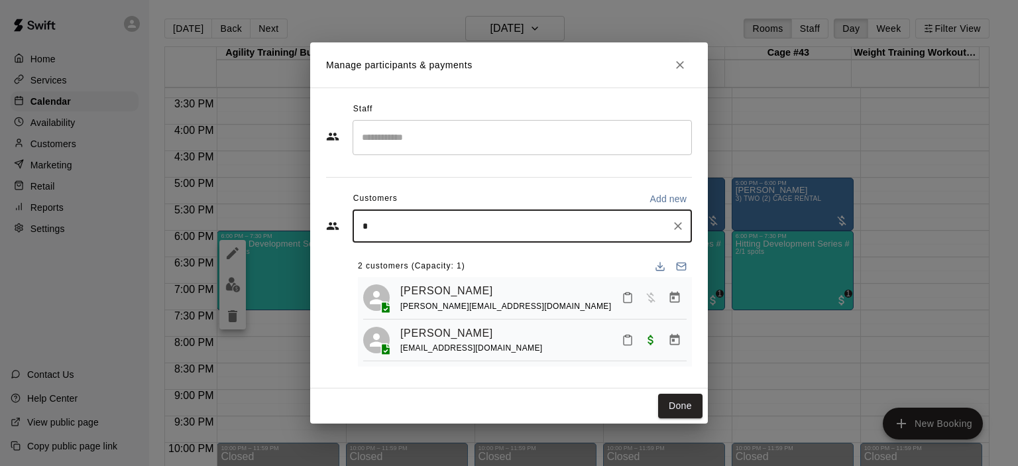
type input "**"
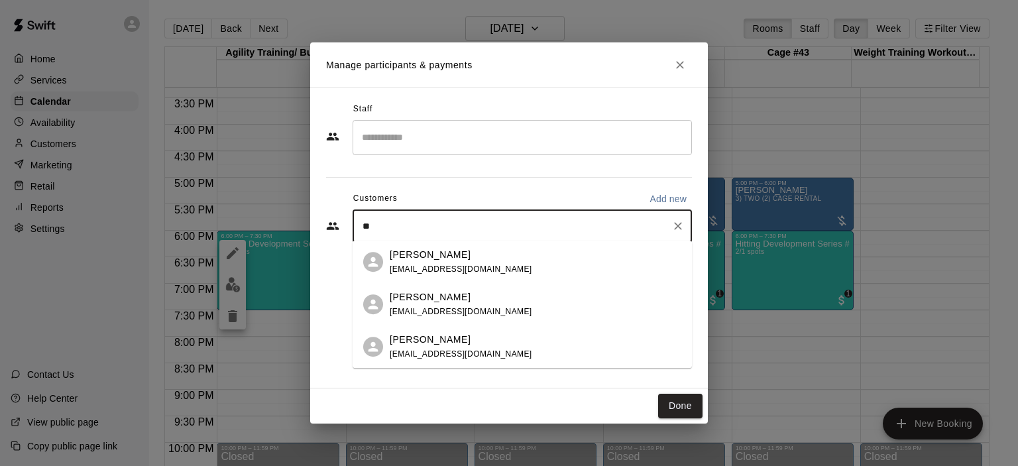
click at [432, 302] on div "[PERSON_NAME]" at bounding box center [461, 297] width 142 height 14
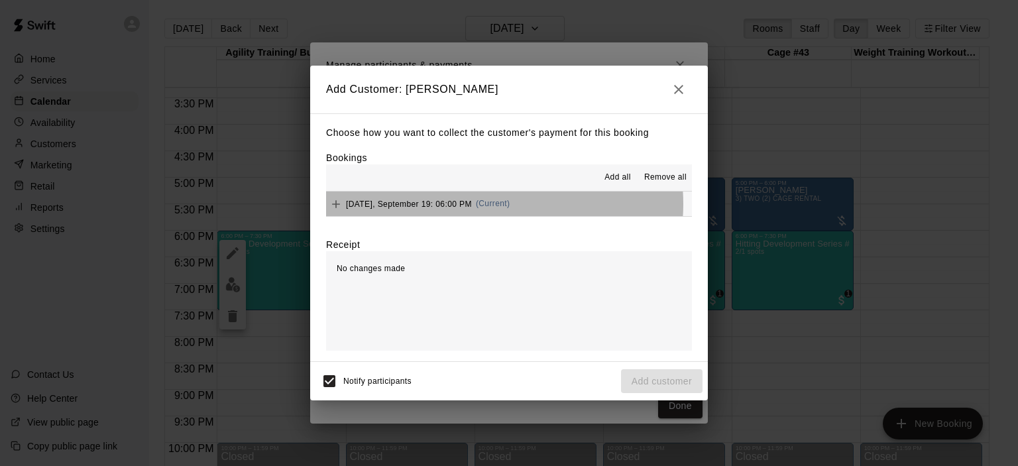
click at [485, 205] on span "(Current)" at bounding box center [493, 203] width 34 height 9
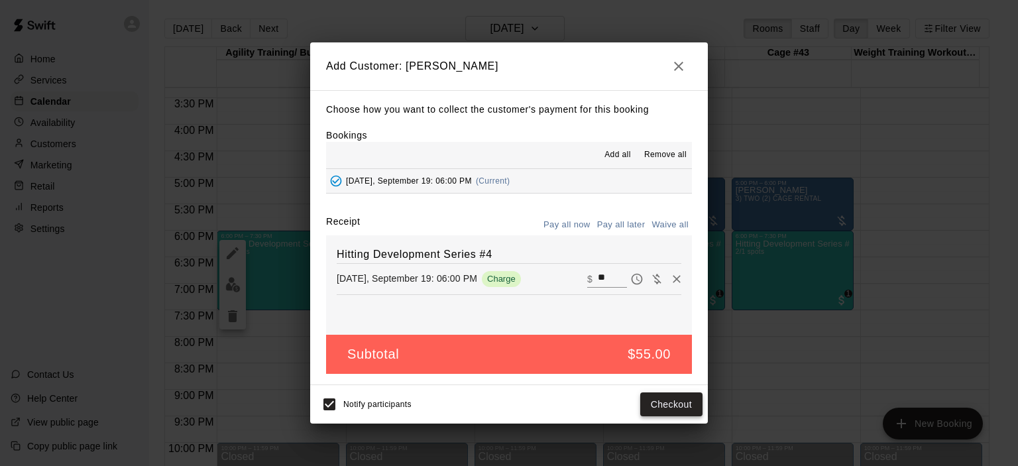
click at [673, 410] on button "Checkout" at bounding box center [671, 404] width 62 height 25
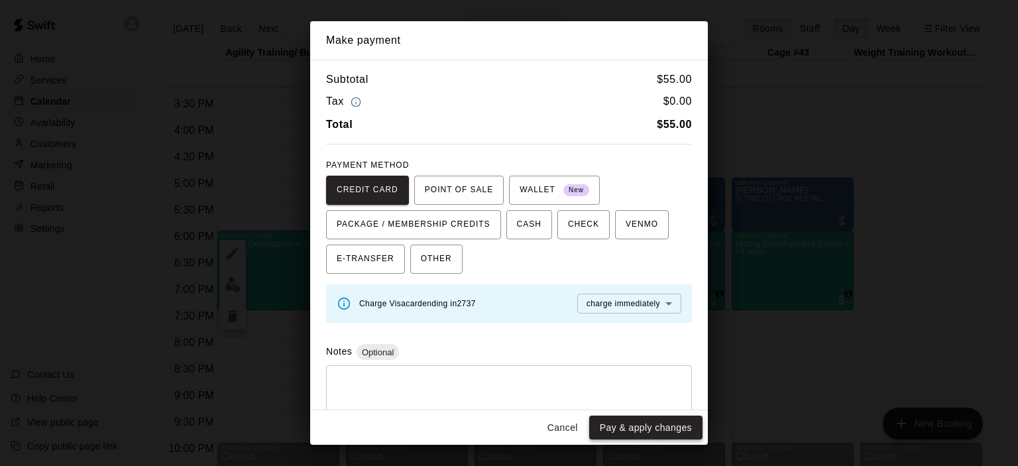
click at [641, 427] on button "Pay & apply changes" at bounding box center [645, 428] width 113 height 25
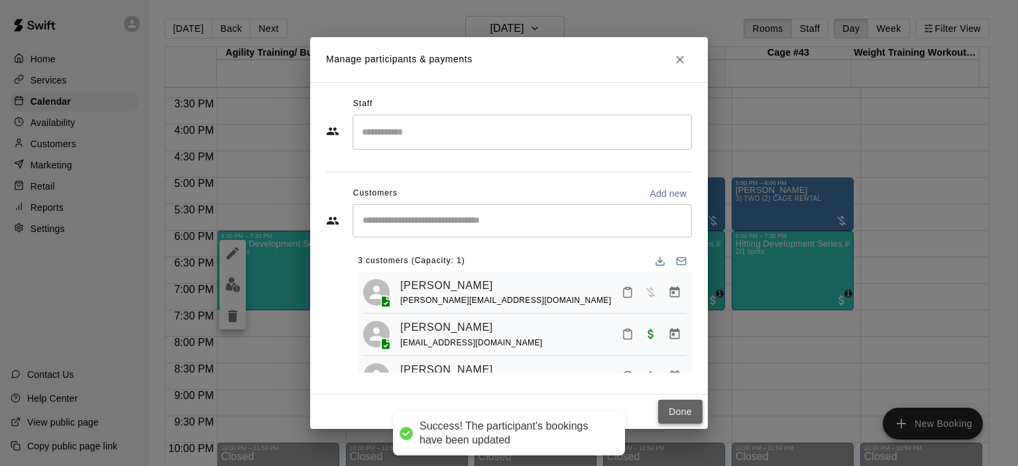
click at [679, 411] on button "Done" at bounding box center [680, 412] width 44 height 25
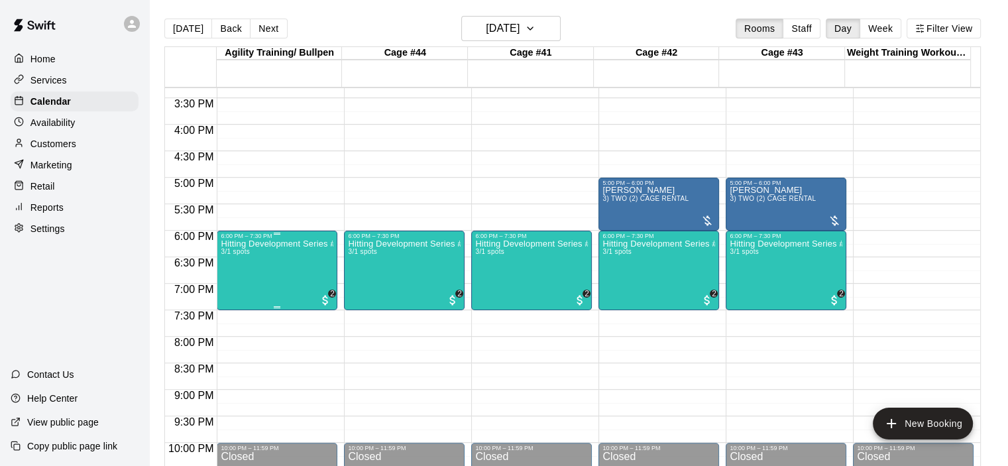
click at [268, 276] on div "Hitting Development Series #4 3/1 spots" at bounding box center [277, 472] width 113 height 466
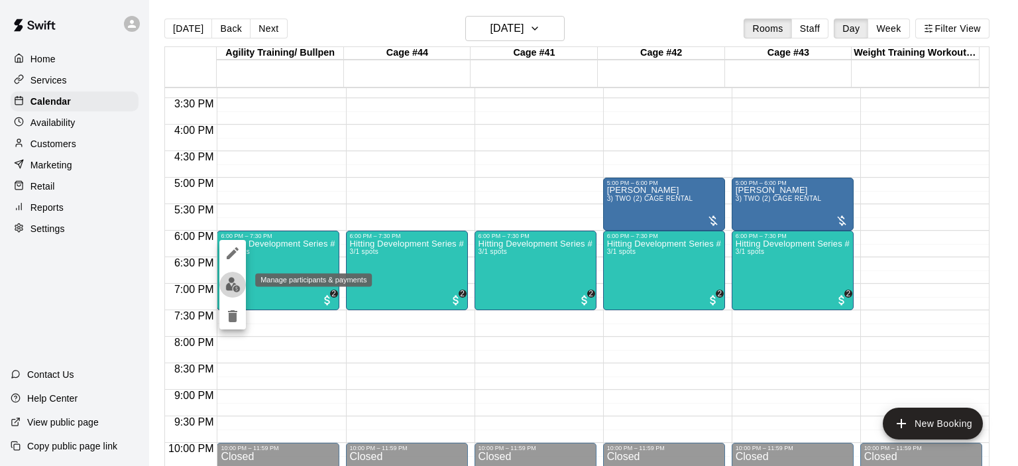
click at [230, 288] on img "edit" at bounding box center [232, 284] width 15 height 15
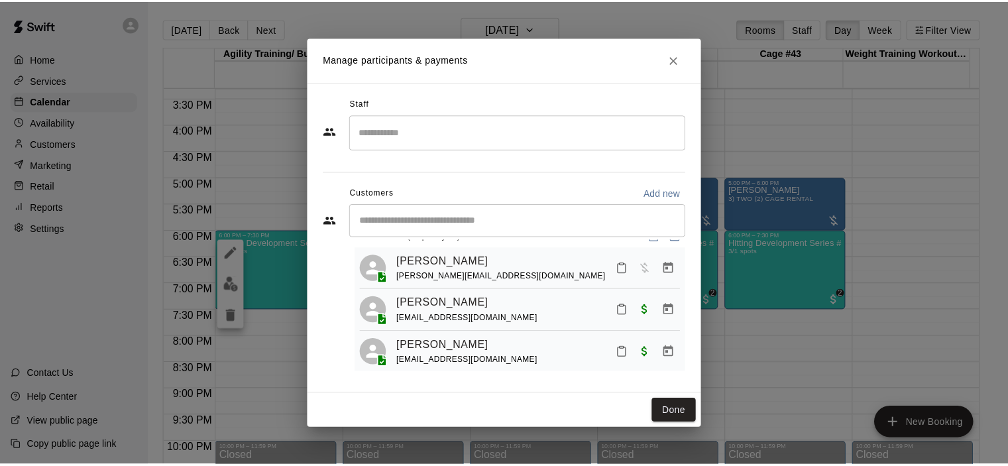
scroll to position [36, 0]
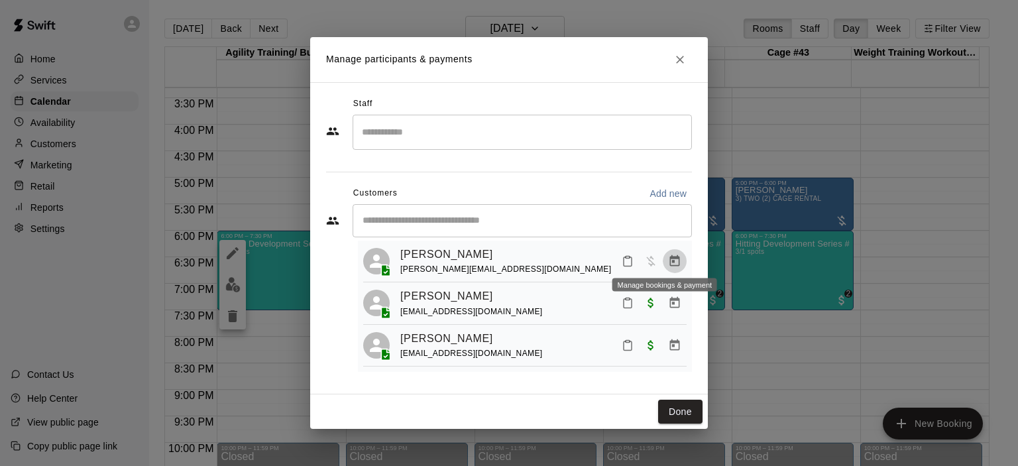
click at [670, 256] on icon "Manage bookings & payment" at bounding box center [675, 260] width 10 height 11
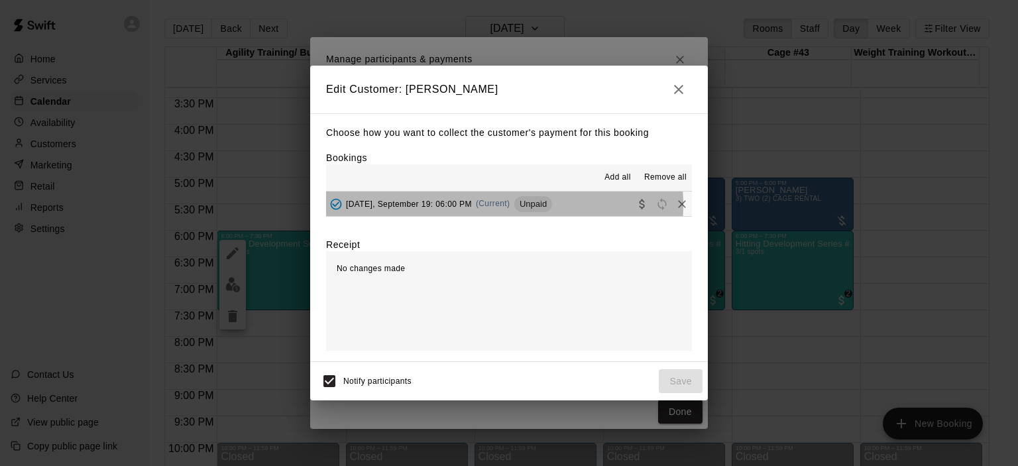
click at [484, 206] on span "(Current)" at bounding box center [493, 203] width 34 height 9
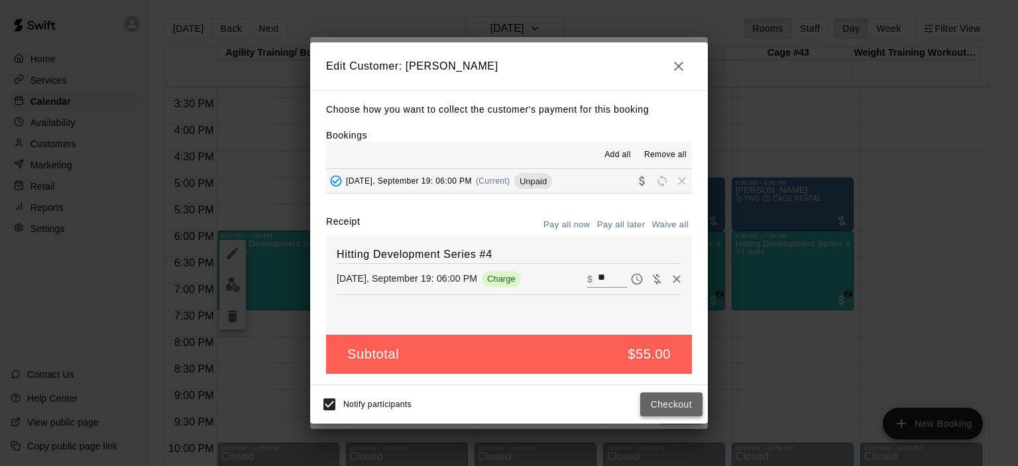
click at [670, 402] on button "Checkout" at bounding box center [671, 404] width 62 height 25
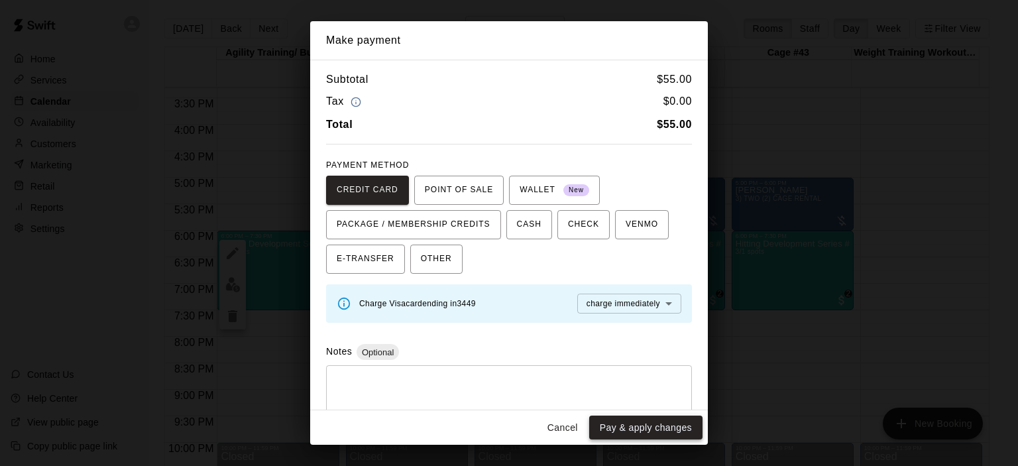
click at [654, 423] on button "Pay & apply changes" at bounding box center [645, 428] width 113 height 25
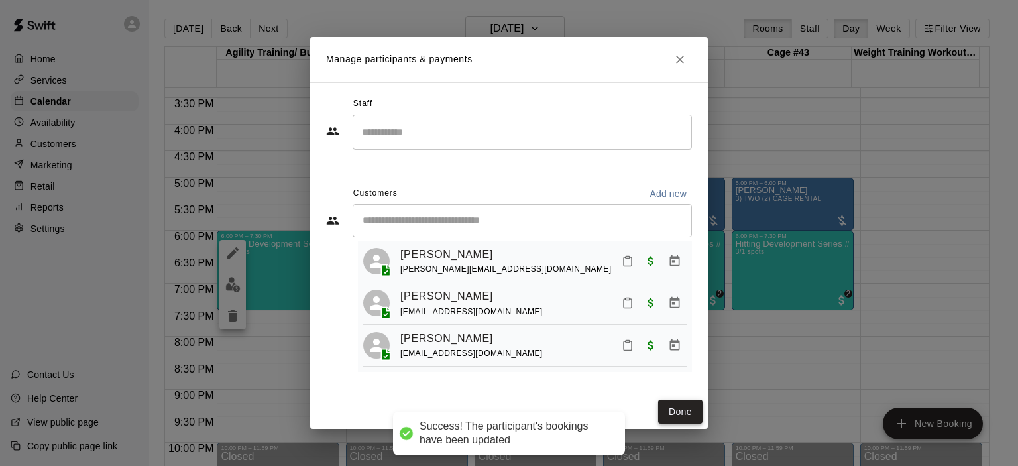
click at [676, 413] on button "Done" at bounding box center [680, 412] width 44 height 25
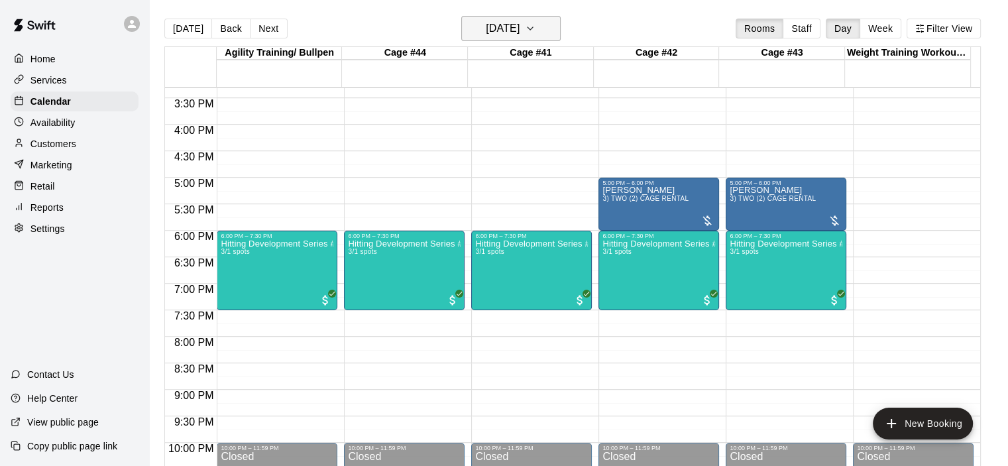
click at [535, 27] on icon "button" at bounding box center [530, 29] width 11 height 16
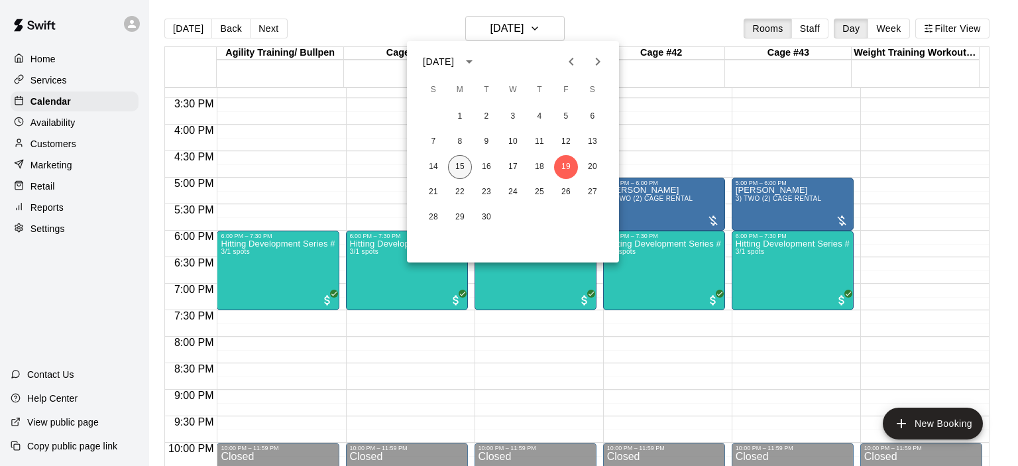
click at [465, 166] on button "15" at bounding box center [460, 167] width 24 height 24
